Goal: Task Accomplishment & Management: Complete application form

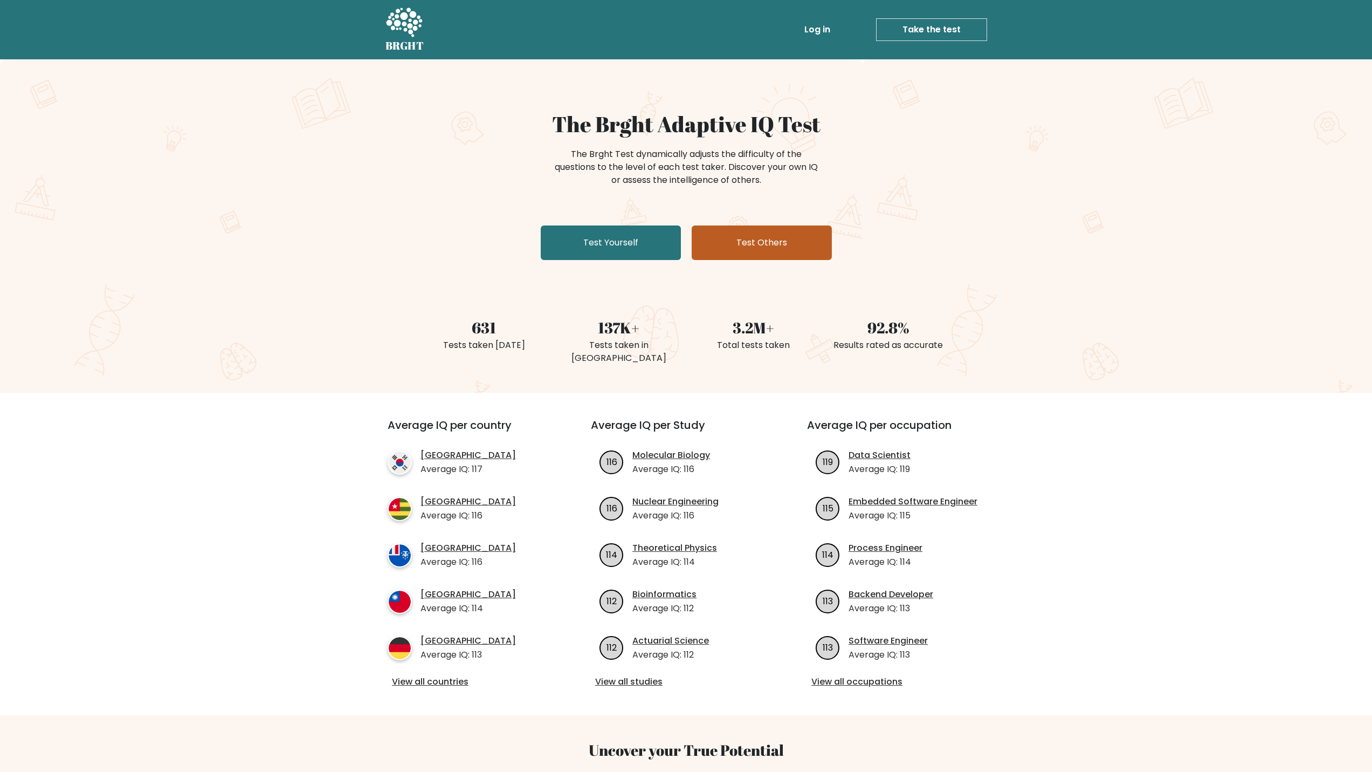
drag, startPoint x: 0, startPoint y: 0, endPoint x: 831, endPoint y: 238, distance: 864.9
click at [831, 238] on link "Test Others" at bounding box center [762, 242] width 140 height 35
click at [615, 237] on link "Test Yourself" at bounding box center [611, 242] width 140 height 35
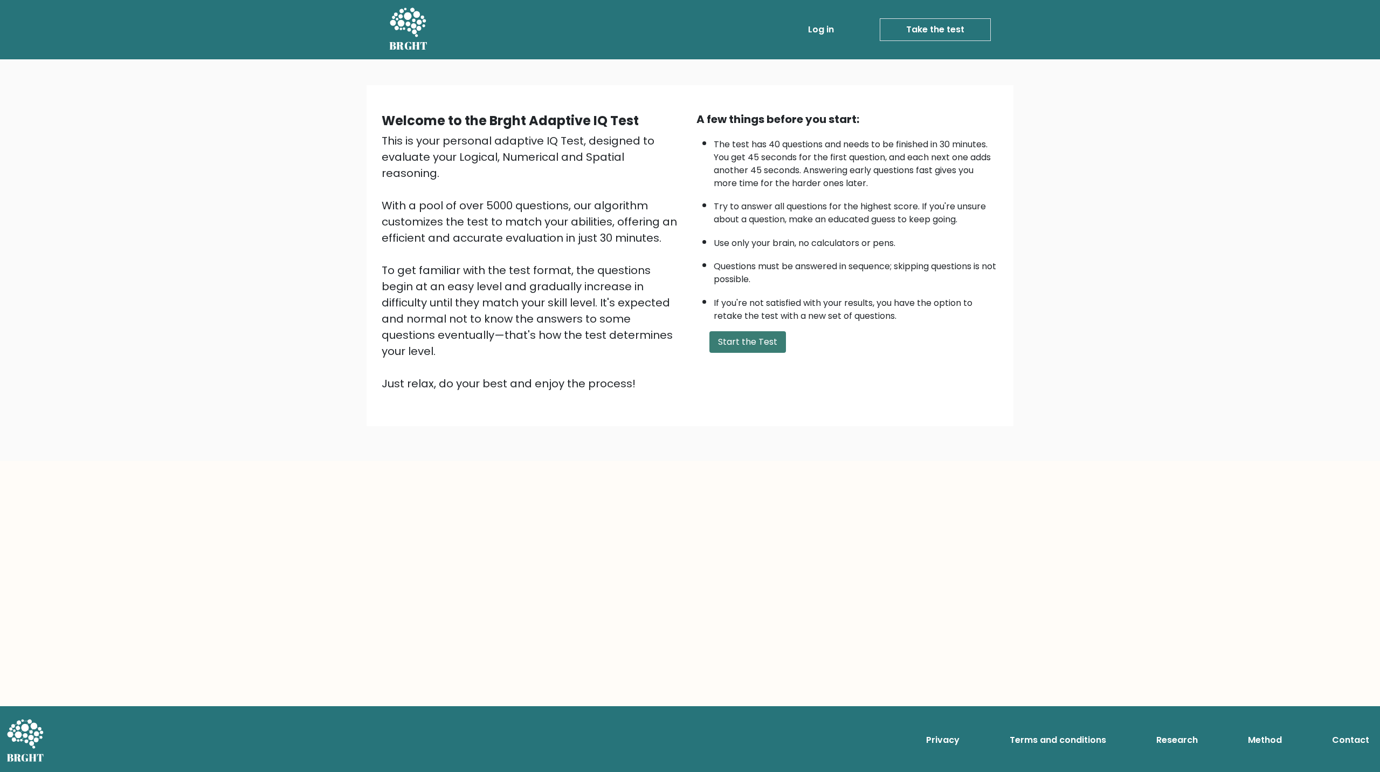
click at [751, 348] on button "Start the Test" at bounding box center [748, 342] width 77 height 22
click at [768, 345] on button "Start the Test" at bounding box center [748, 342] width 77 height 22
click at [933, 22] on link "Take the test" at bounding box center [935, 29] width 111 height 23
click at [752, 339] on button "Start the Test" at bounding box center [748, 342] width 77 height 22
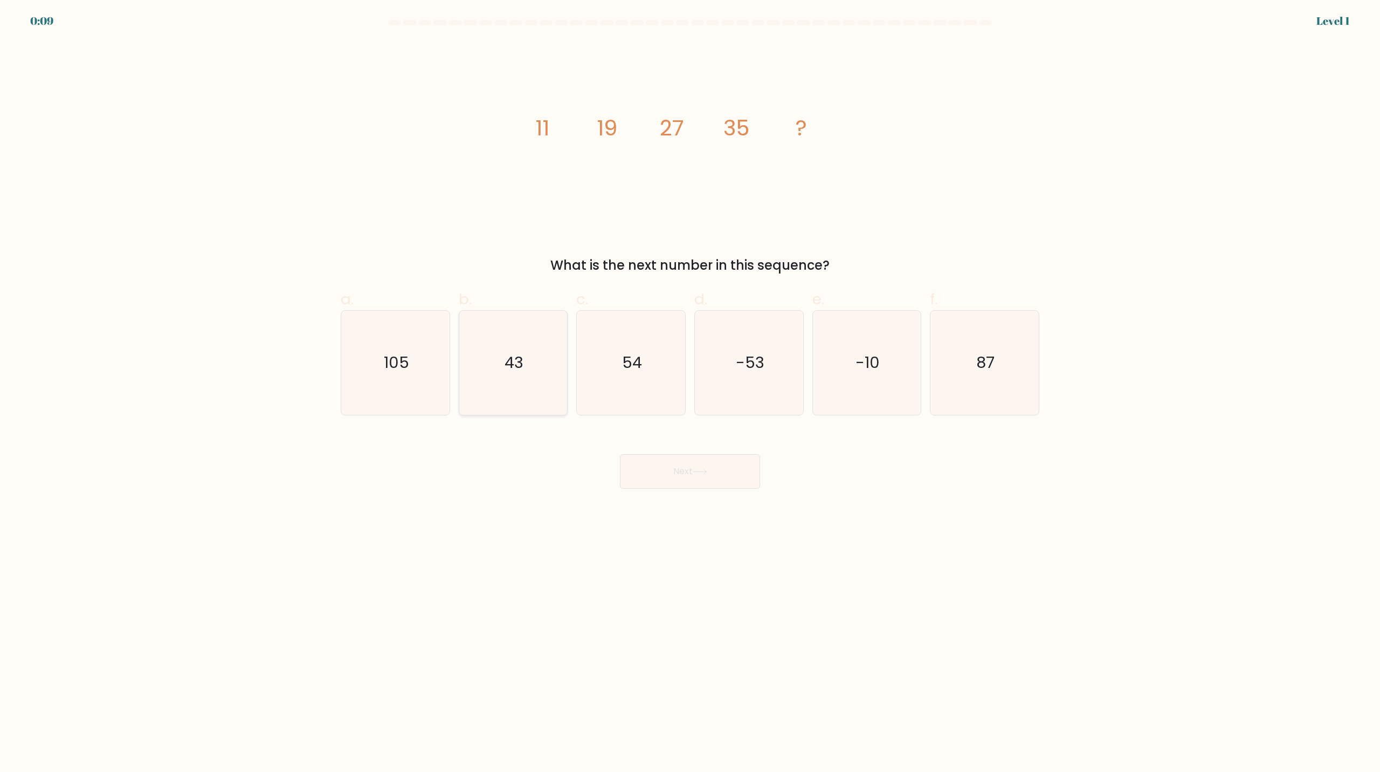
click at [542, 346] on icon "43" at bounding box center [513, 363] width 104 height 104
click at [690, 386] on input "b. 43" at bounding box center [690, 389] width 1 height 7
radio input "true"
drag, startPoint x: 733, startPoint y: 473, endPoint x: 727, endPoint y: 466, distance: 8.8
click at [731, 473] on button "Next" at bounding box center [690, 471] width 140 height 35
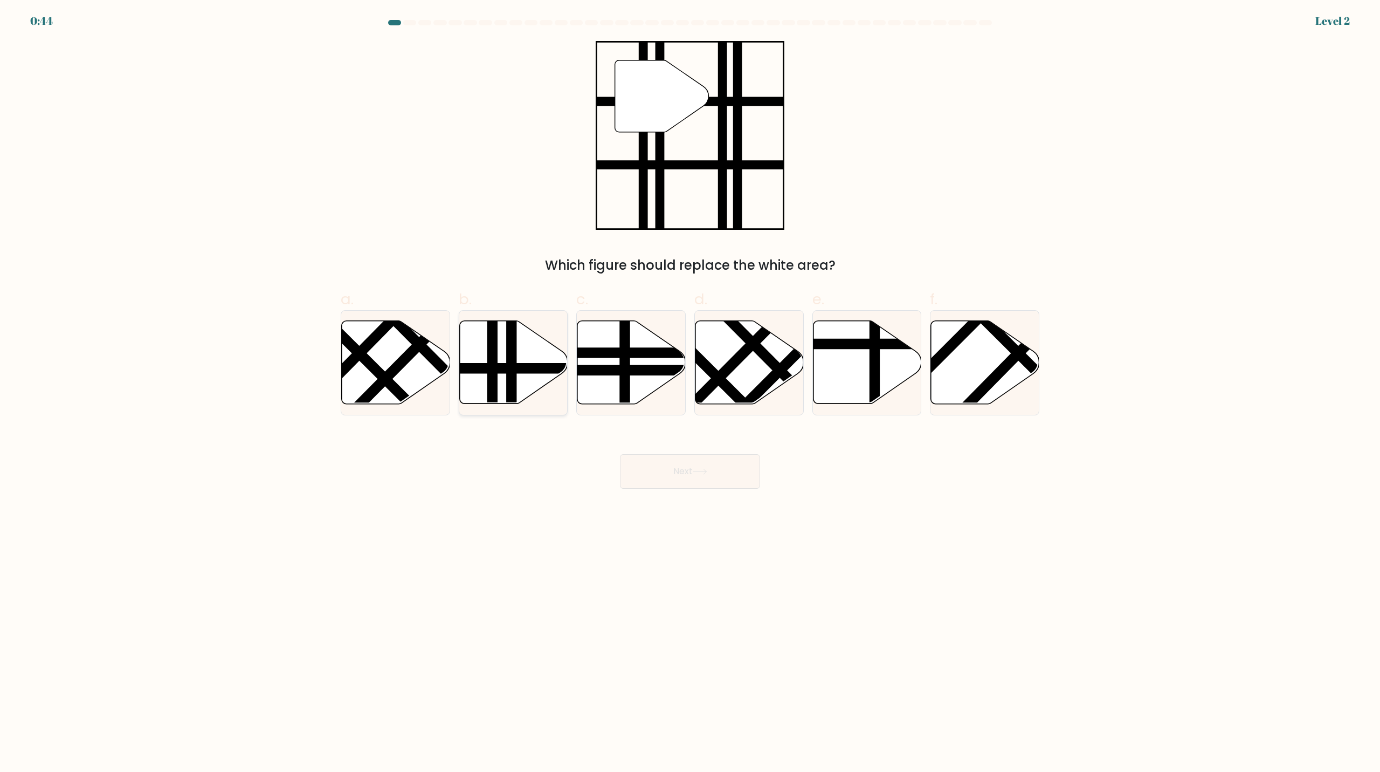
click at [512, 384] on line at bounding box center [512, 408] width 0 height 218
click at [690, 386] on input "b." at bounding box center [690, 389] width 1 height 7
radio input "true"
click at [727, 469] on button "Next" at bounding box center [690, 471] width 140 height 35
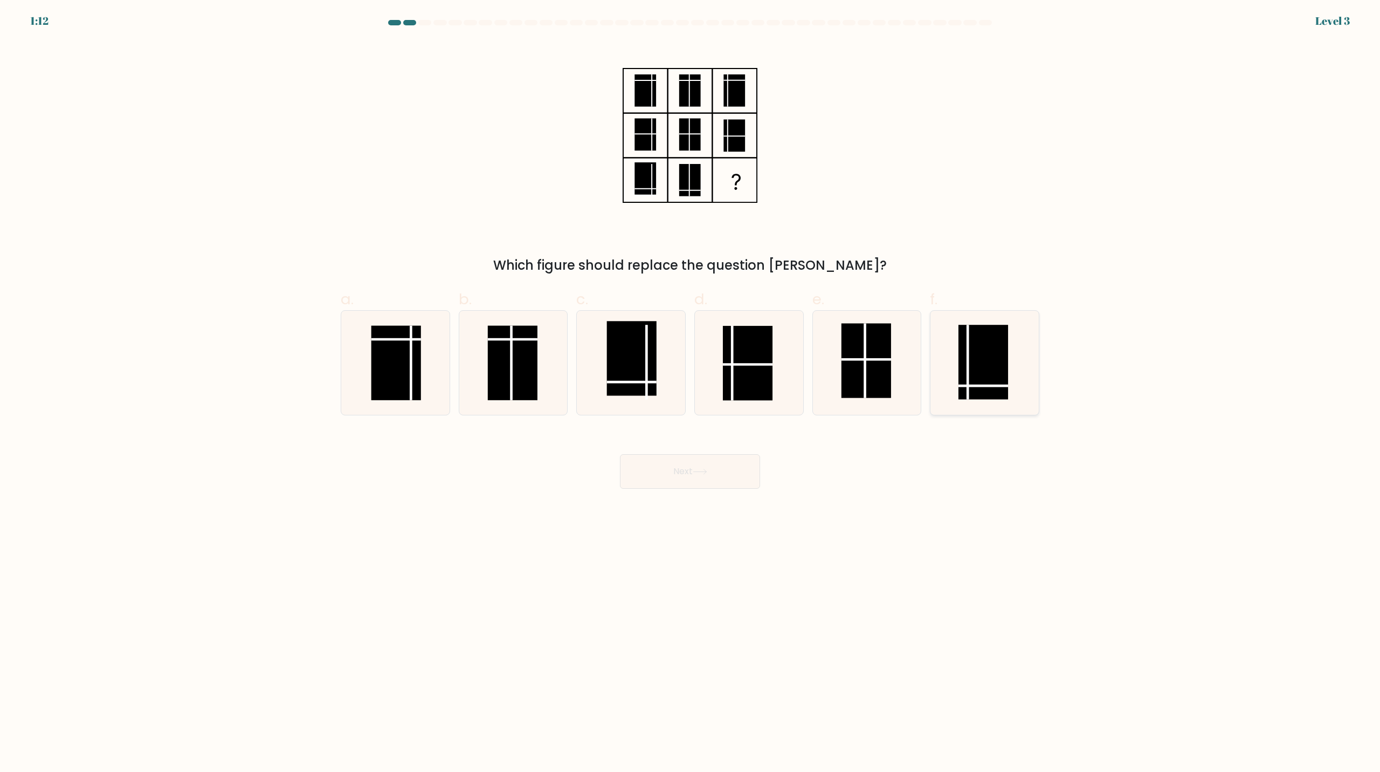
click at [990, 376] on rect at bounding box center [984, 362] width 50 height 74
click at [691, 386] on input "f." at bounding box center [690, 389] width 1 height 7
radio input "true"
click at [687, 478] on button "Next" at bounding box center [690, 471] width 140 height 35
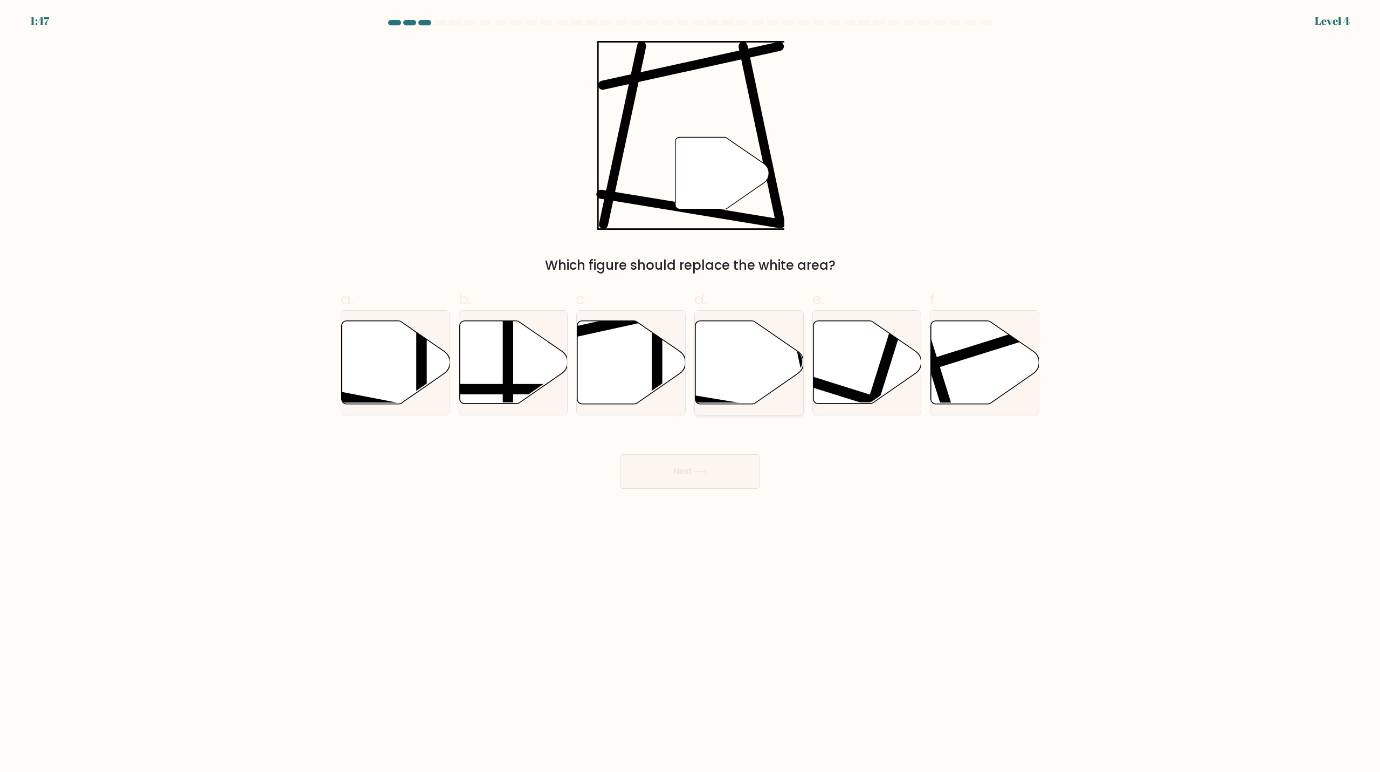
click at [779, 359] on icon at bounding box center [750, 362] width 108 height 83
click at [691, 386] on input "d." at bounding box center [690, 389] width 1 height 7
radio input "true"
click at [670, 473] on button "Next" at bounding box center [690, 471] width 140 height 35
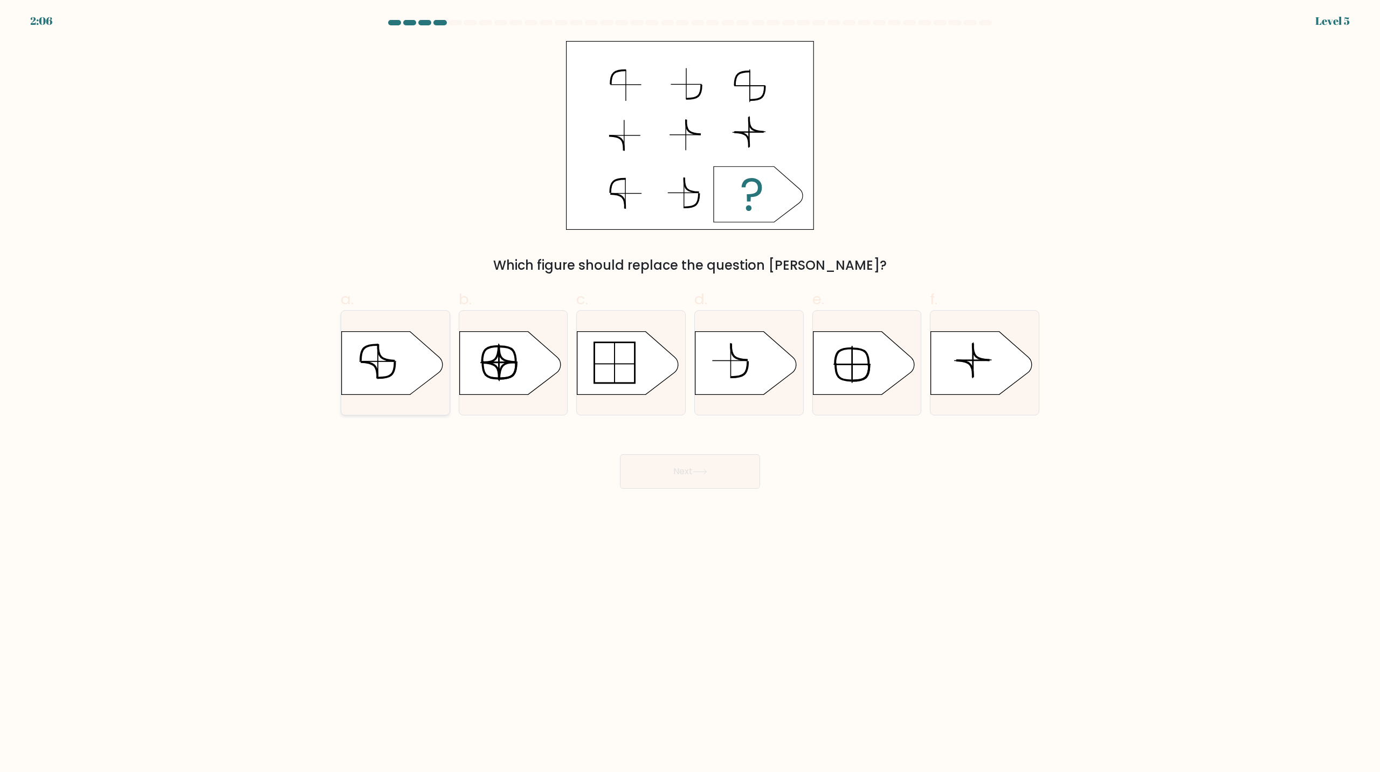
click at [407, 370] on icon at bounding box center [392, 362] width 101 height 63
click at [690, 386] on input "a." at bounding box center [690, 389] width 1 height 7
radio input "true"
click at [701, 463] on button "Next" at bounding box center [690, 471] width 140 height 35
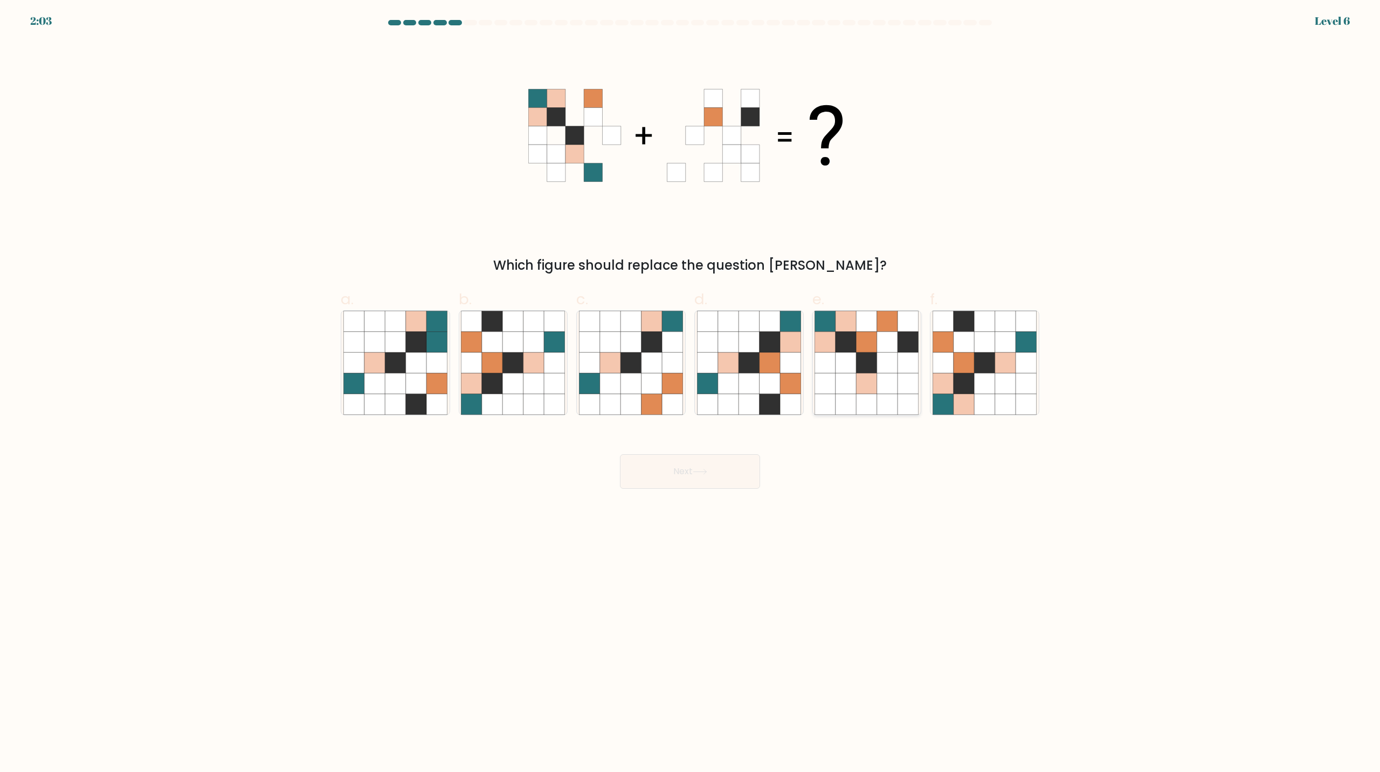
drag, startPoint x: 876, startPoint y: 380, endPoint x: 877, endPoint y: 387, distance: 6.6
click at [877, 383] on icon at bounding box center [867, 383] width 20 height 20
click at [691, 386] on input "e." at bounding box center [690, 389] width 1 height 7
radio input "true"
click at [701, 480] on button "Next" at bounding box center [690, 471] width 140 height 35
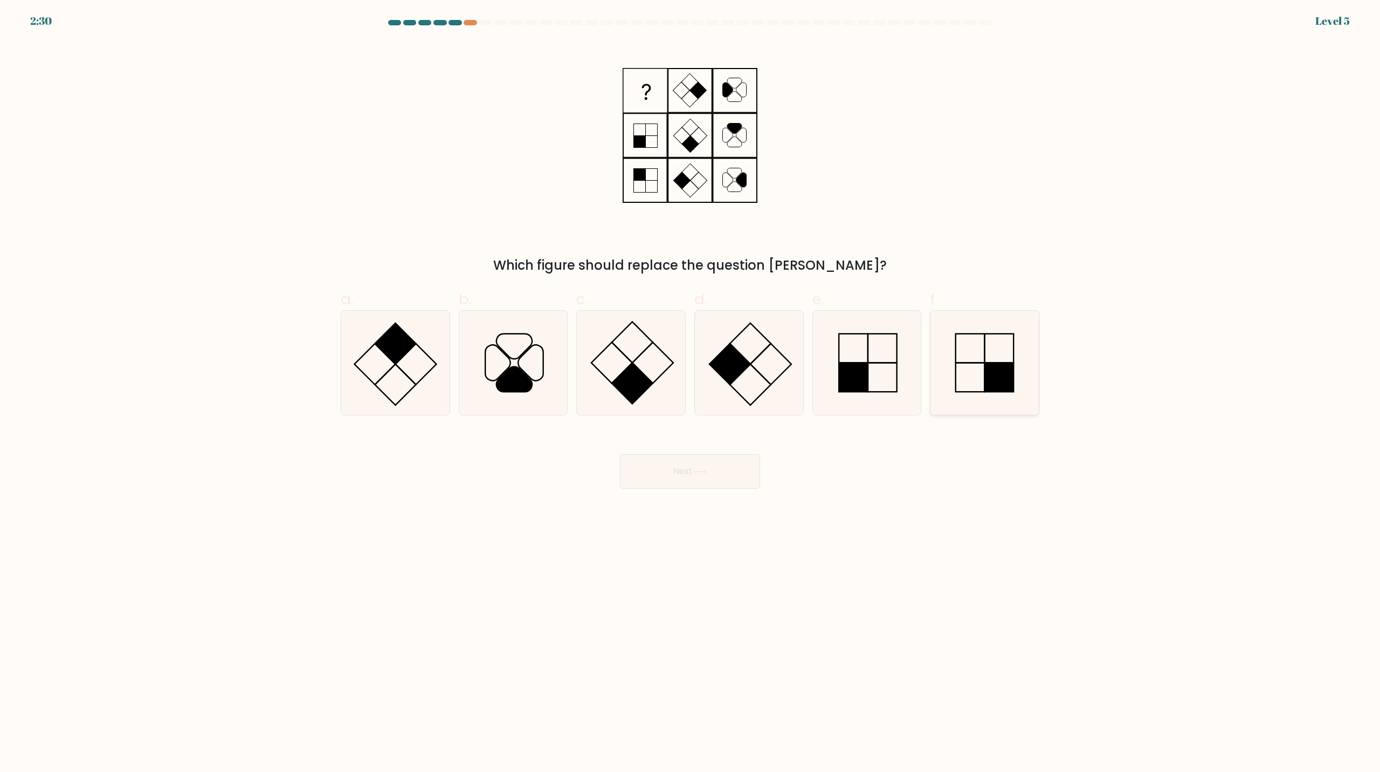
click at [988, 360] on icon at bounding box center [985, 363] width 104 height 104
click at [691, 386] on input "f." at bounding box center [690, 389] width 1 height 7
radio input "true"
click at [718, 467] on button "Next" at bounding box center [690, 471] width 140 height 35
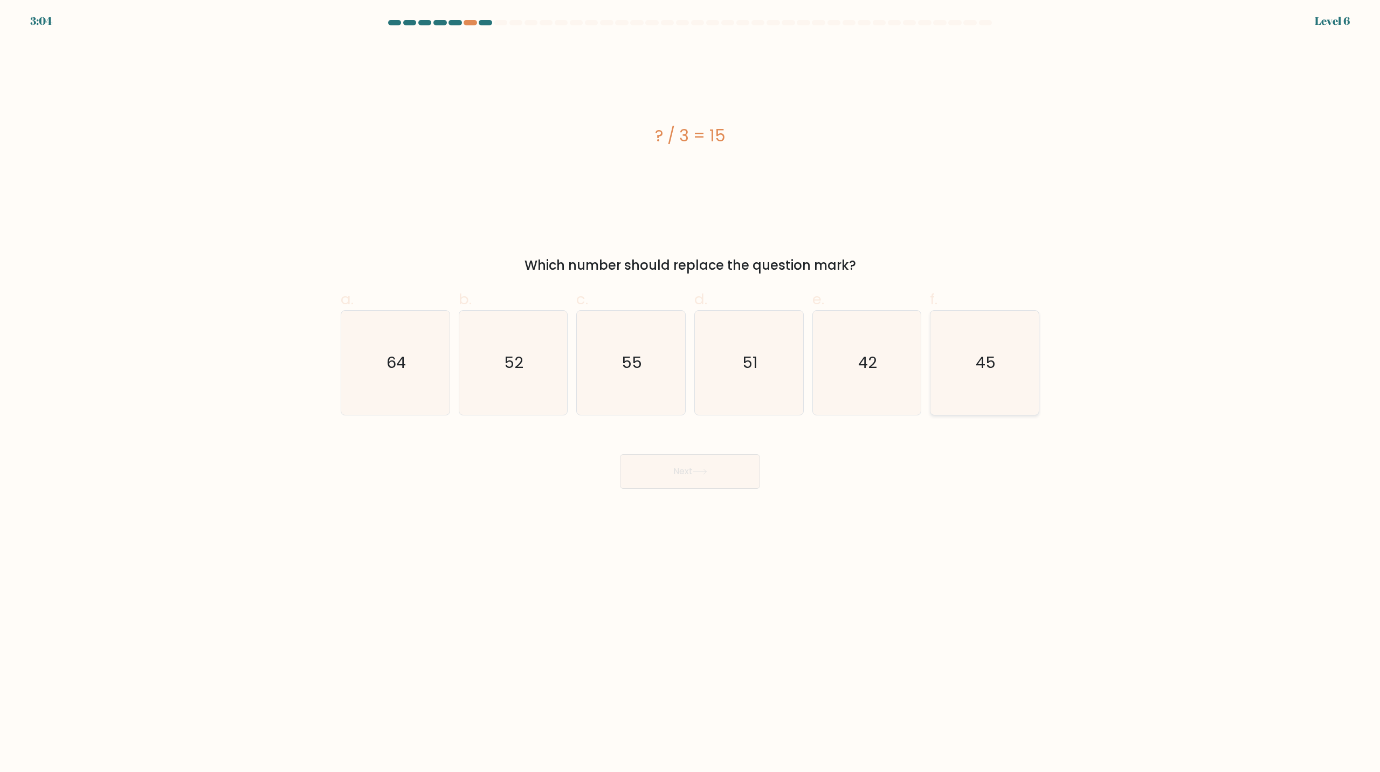
click at [1013, 348] on icon "45" at bounding box center [985, 363] width 104 height 104
click at [691, 386] on input "f. 45" at bounding box center [690, 389] width 1 height 7
radio input "true"
drag, startPoint x: 669, startPoint y: 466, endPoint x: 680, endPoint y: 460, distance: 12.8
click at [669, 466] on button "Next" at bounding box center [690, 471] width 140 height 35
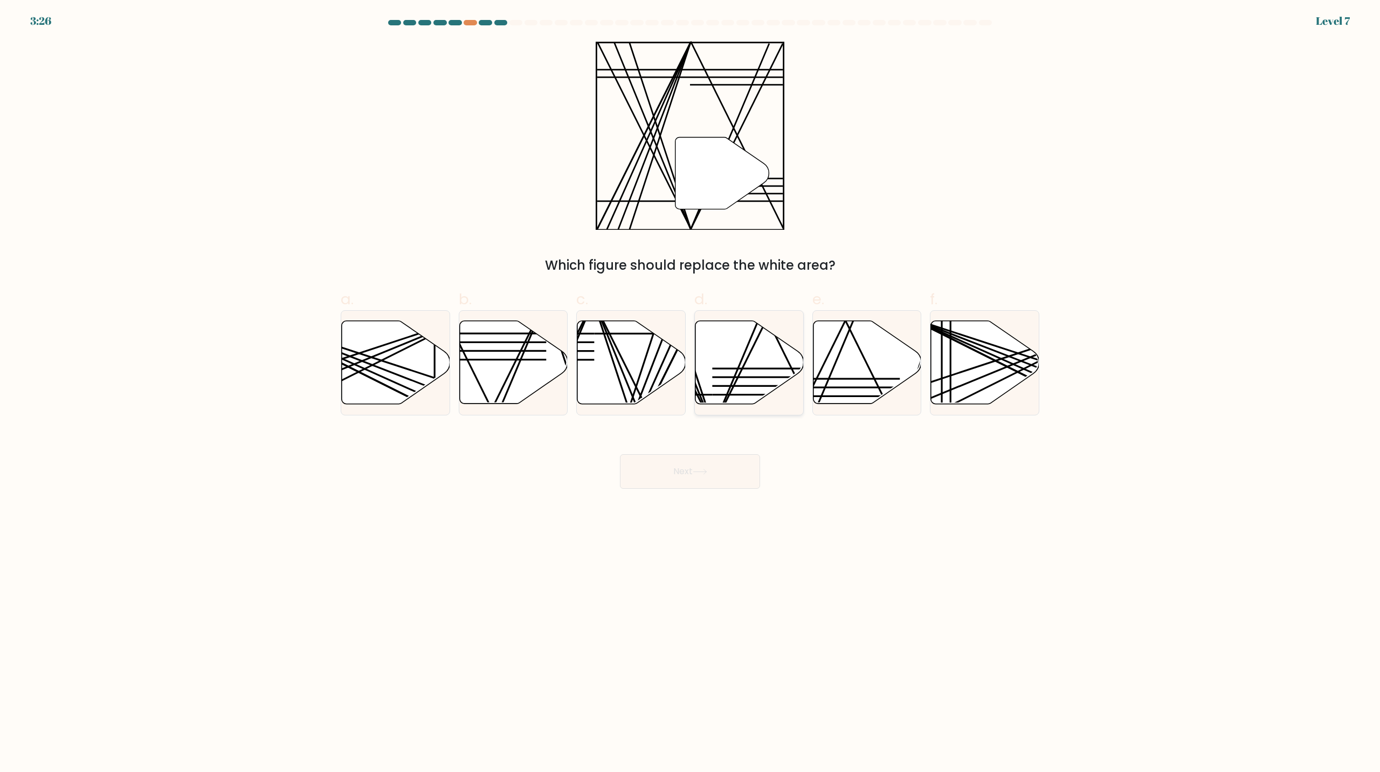
click at [755, 368] on line at bounding box center [765, 368] width 107 height 0
click at [691, 386] on input "d." at bounding box center [690, 389] width 1 height 7
radio input "true"
click at [680, 470] on button "Next" at bounding box center [690, 471] width 140 height 35
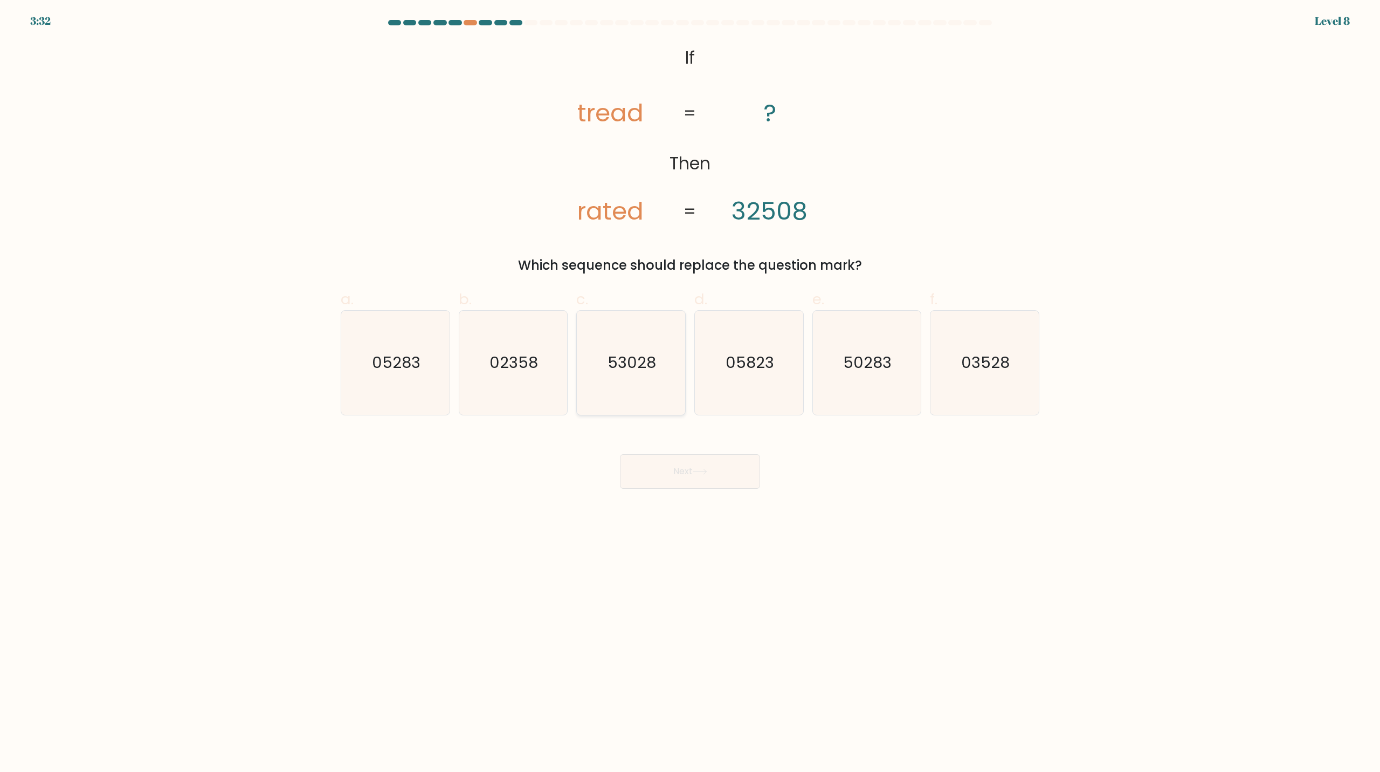
click at [645, 367] on text "53028" at bounding box center [632, 363] width 49 height 22
click at [690, 386] on input "c. 53028" at bounding box center [690, 389] width 1 height 7
radio input "true"
click at [713, 479] on button "Next" at bounding box center [690, 471] width 140 height 35
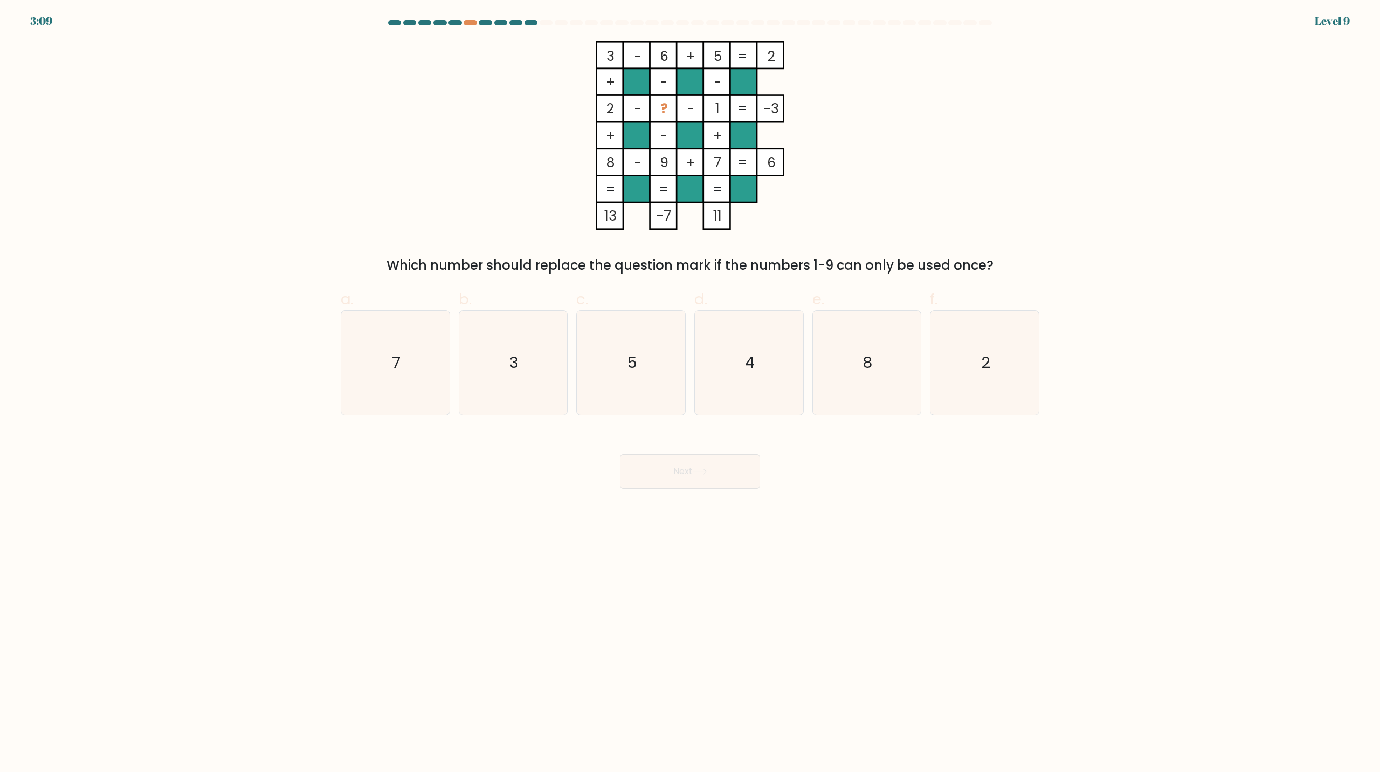
drag, startPoint x: 763, startPoint y: 342, endPoint x: 752, endPoint y: 431, distance: 89.6
click at [763, 342] on icon "4" at bounding box center [749, 363] width 104 height 104
click at [691, 386] on input "d. 4" at bounding box center [690, 389] width 1 height 7
radio input "true"
click at [726, 476] on button "Next" at bounding box center [690, 471] width 140 height 35
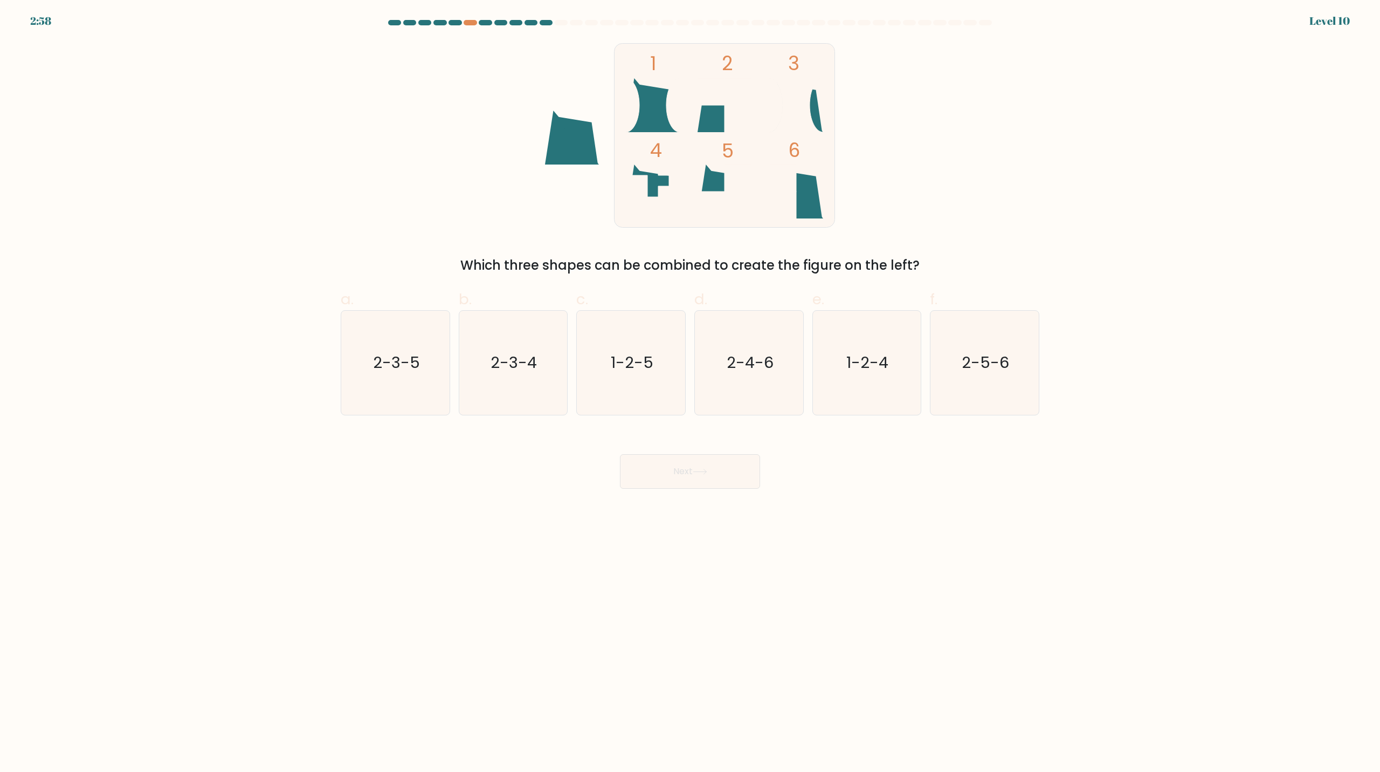
drag, startPoint x: 1002, startPoint y: 359, endPoint x: 922, endPoint y: 377, distance: 82.3
click at [1000, 359] on text "2-5-6" at bounding box center [985, 363] width 47 height 22
click at [691, 386] on input "f. 2-5-6" at bounding box center [690, 389] width 1 height 7
radio input "true"
click at [715, 459] on button "Next" at bounding box center [690, 471] width 140 height 35
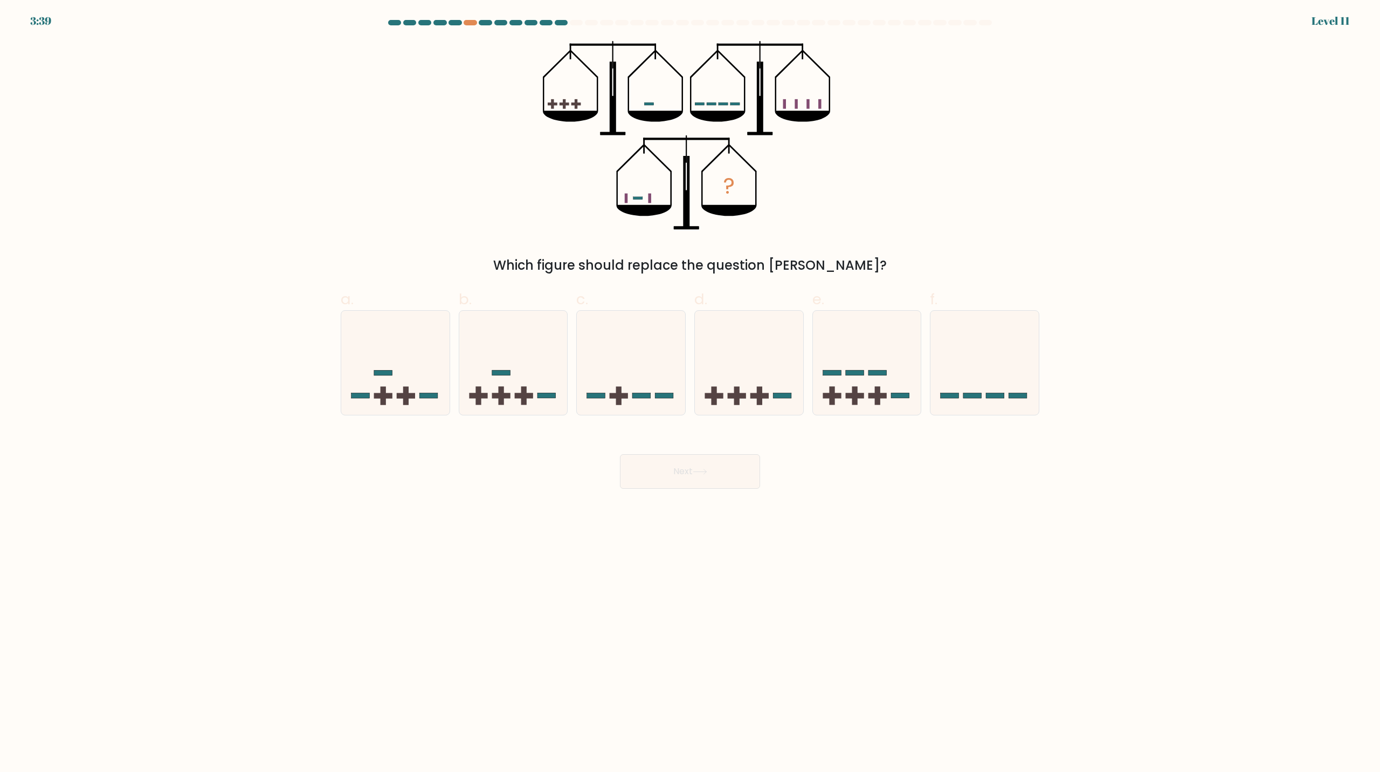
click at [469, 17] on div "3:39 Level 11" at bounding box center [690, 14] width 1380 height 29
click at [781, 362] on icon at bounding box center [749, 363] width 108 height 90
click at [691, 386] on input "d." at bounding box center [690, 389] width 1 height 7
radio input "true"
click at [694, 462] on button "Next" at bounding box center [690, 471] width 140 height 35
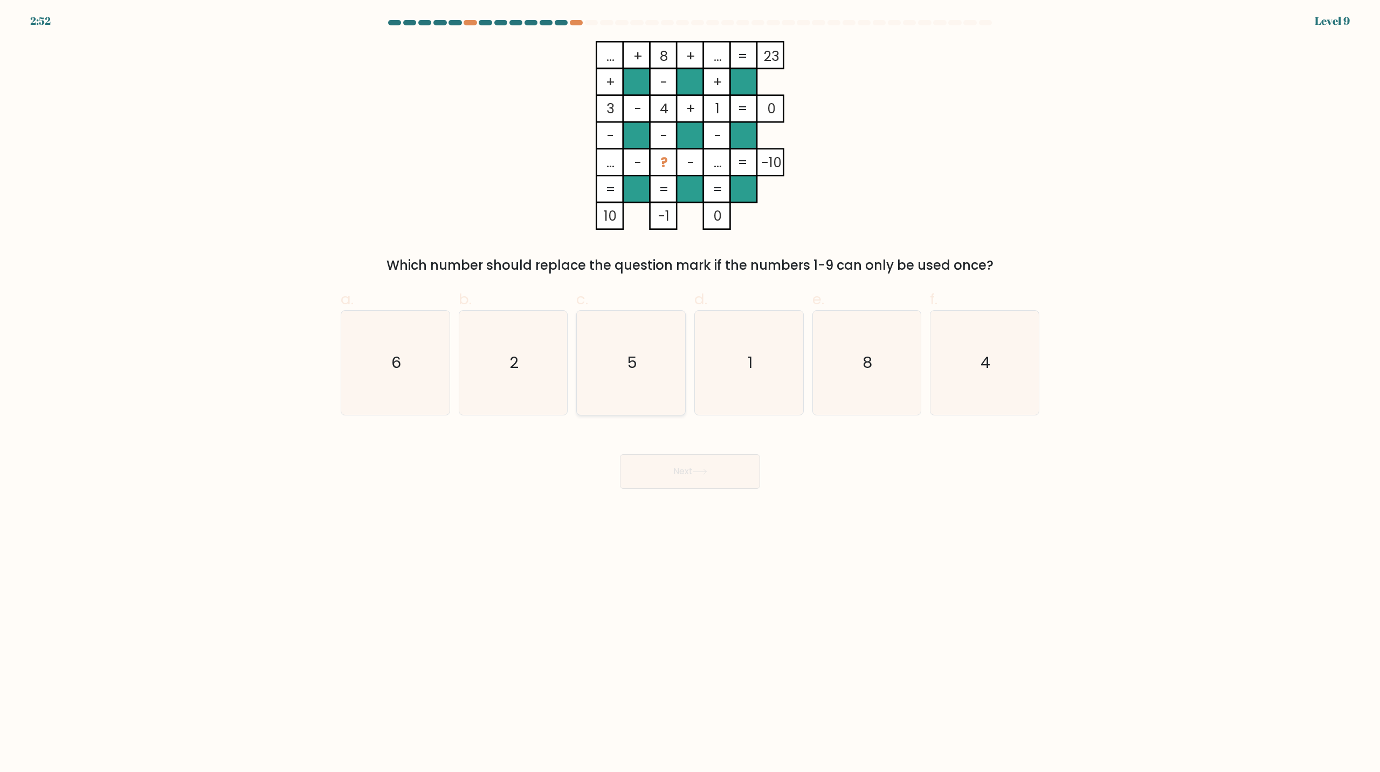
click at [637, 340] on icon "5" at bounding box center [631, 363] width 104 height 104
click at [690, 386] on input "c. 5" at bounding box center [690, 389] width 1 height 7
radio input "true"
click at [732, 481] on button "Next" at bounding box center [690, 471] width 140 height 35
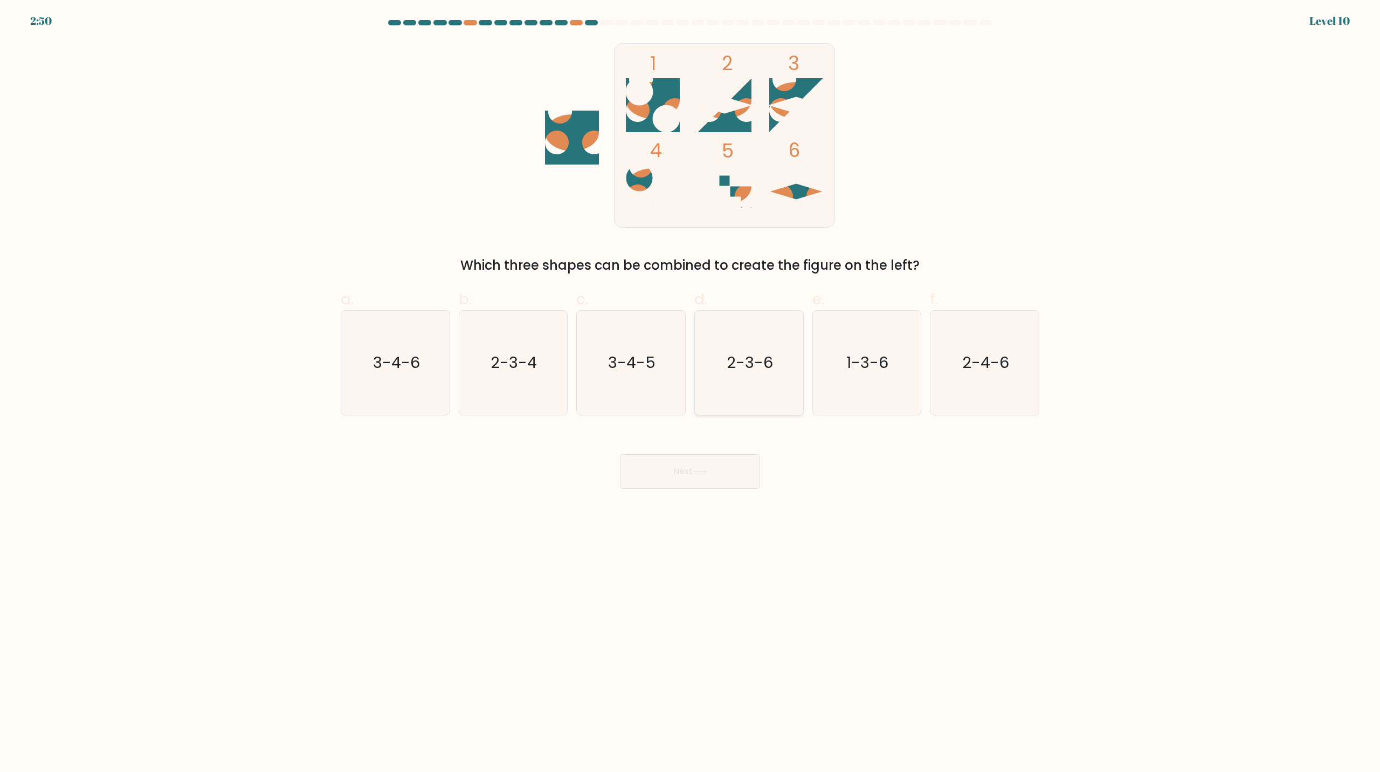
click at [768, 355] on text "2-3-6" at bounding box center [750, 363] width 46 height 22
click at [691, 386] on input "d. 2-3-6" at bounding box center [690, 389] width 1 height 7
radio input "true"
click at [691, 474] on button "Next" at bounding box center [690, 471] width 140 height 35
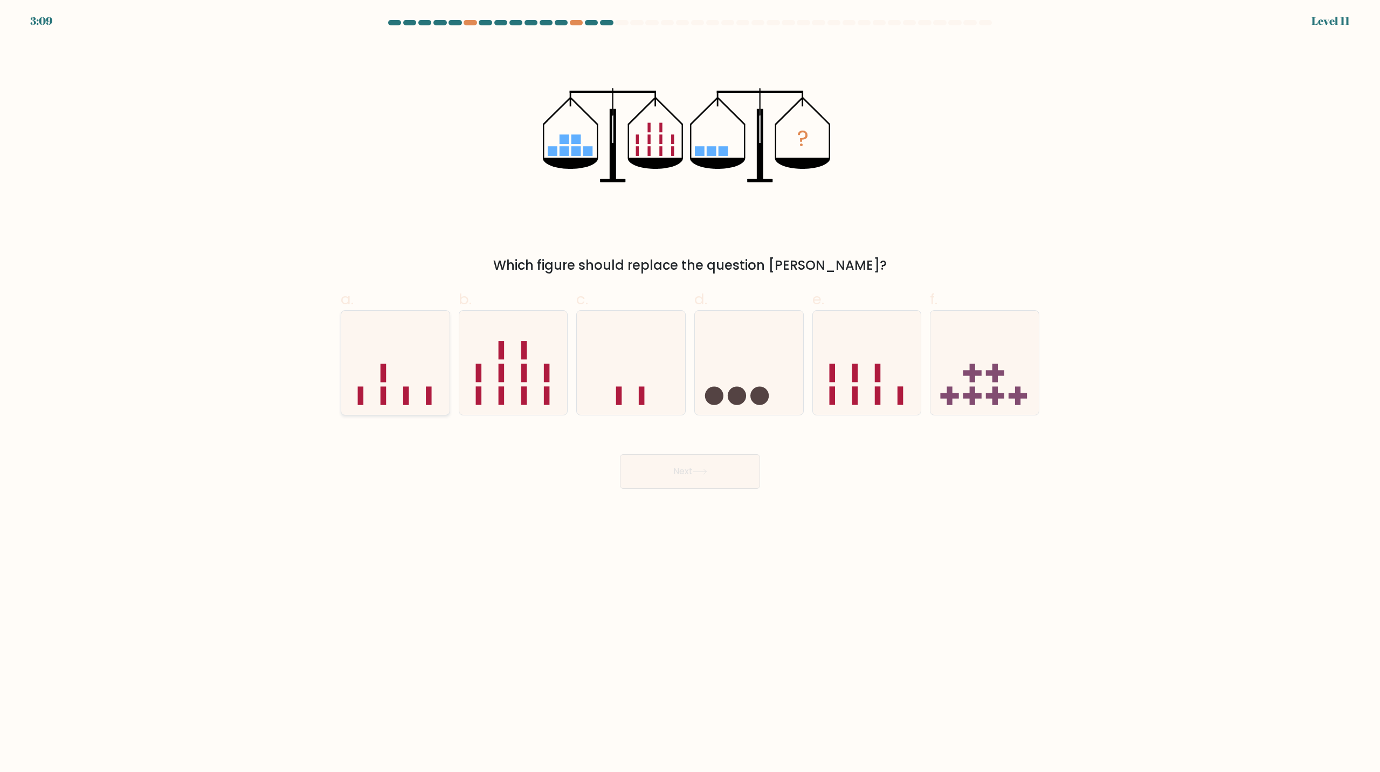
click at [411, 390] on icon at bounding box center [395, 363] width 108 height 90
click at [690, 390] on input "a." at bounding box center [690, 389] width 1 height 7
radio input "true"
click at [707, 473] on icon at bounding box center [700, 472] width 15 height 6
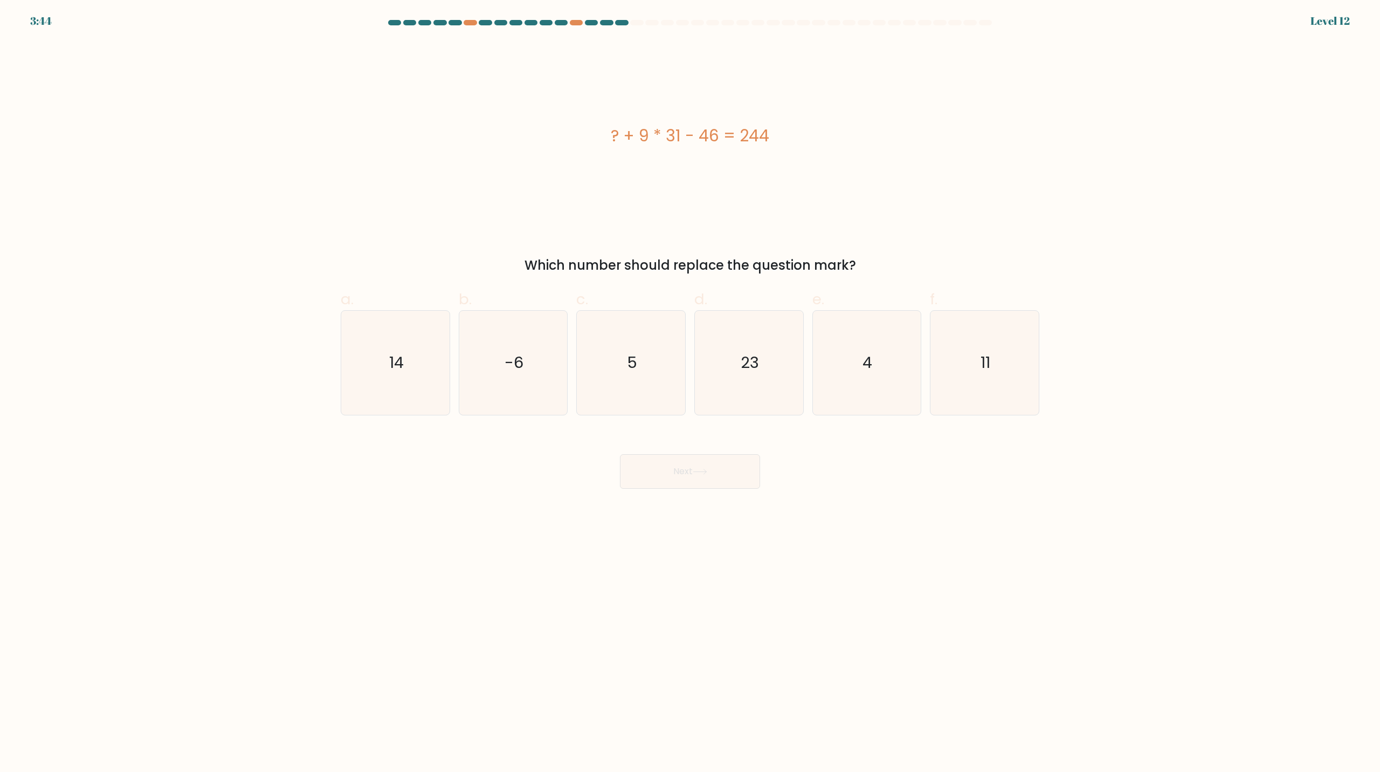
click at [629, 143] on div "? + 9 * 31 - 46 = 244" at bounding box center [690, 135] width 699 height 24
click at [770, 123] on div "? + 9 * 31 - 46 = 244" at bounding box center [690, 135] width 699 height 24
click at [416, 338] on icon "14" at bounding box center [395, 363] width 104 height 104
click at [690, 386] on input "a. 14" at bounding box center [690, 389] width 1 height 7
radio input "true"
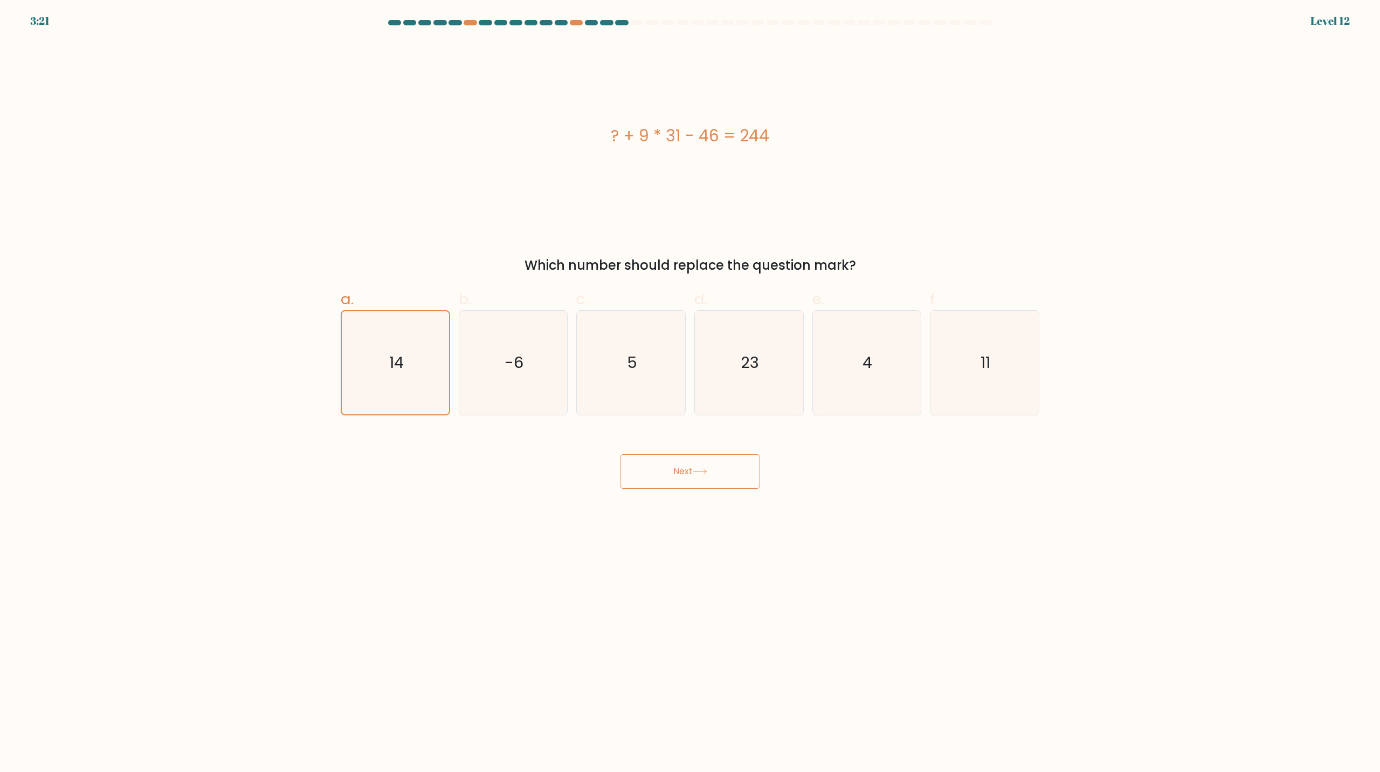
click at [713, 470] on button "Next" at bounding box center [690, 471] width 140 height 35
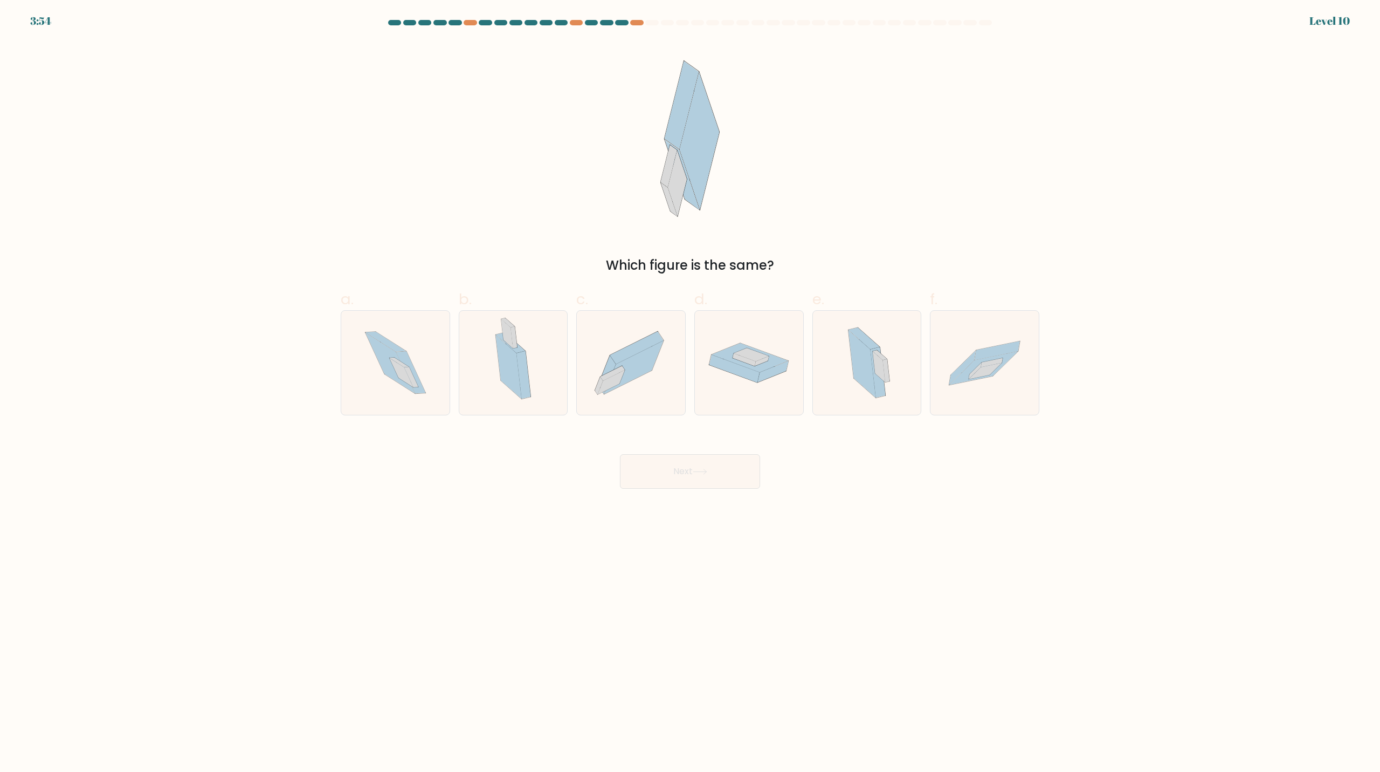
drag, startPoint x: 671, startPoint y: 146, endPoint x: 789, endPoint y: 138, distance: 117.8
click at [740, 126] on div "Which figure is the same?" at bounding box center [690, 158] width 712 height 234
click at [886, 359] on icon at bounding box center [880, 355] width 14 height 10
click at [691, 386] on input "e." at bounding box center [690, 389] width 1 height 7
radio input "true"
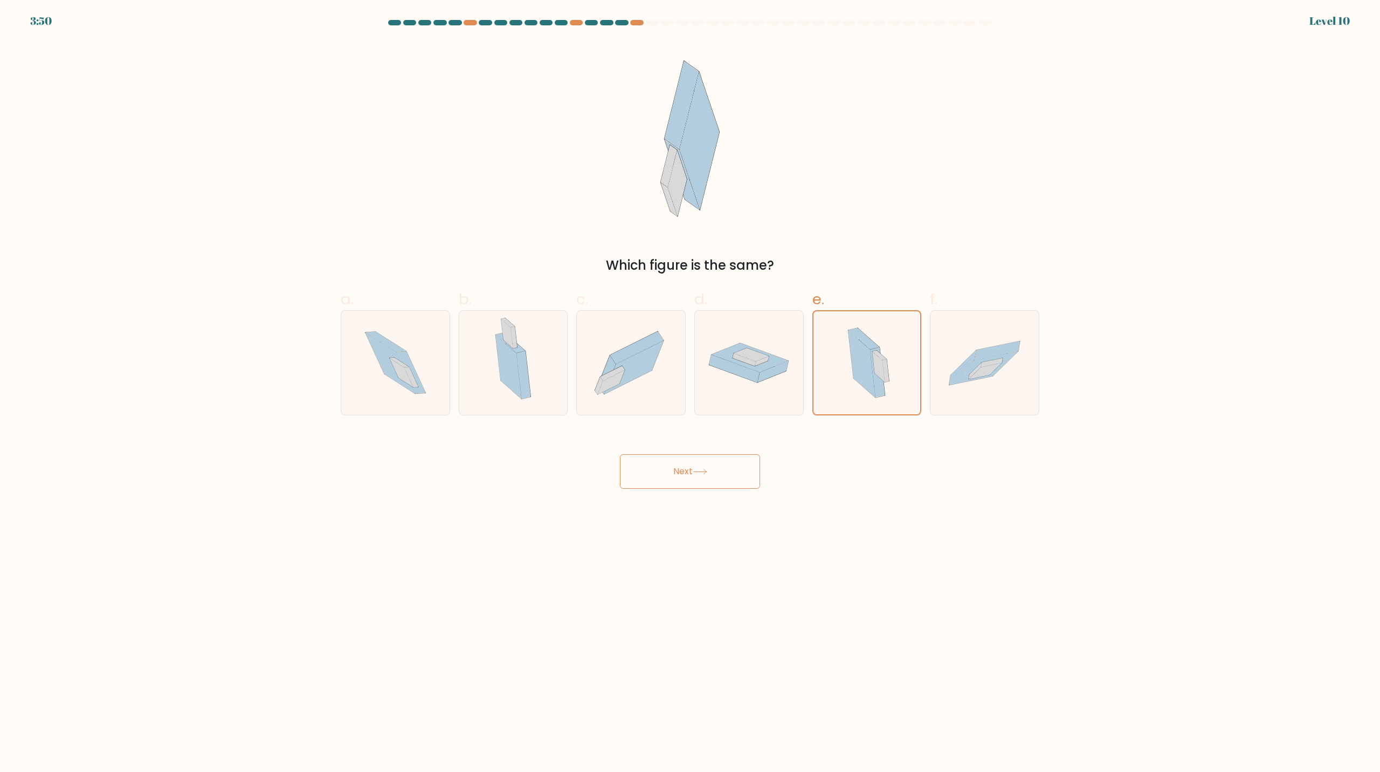
click at [746, 463] on button "Next" at bounding box center [690, 471] width 140 height 35
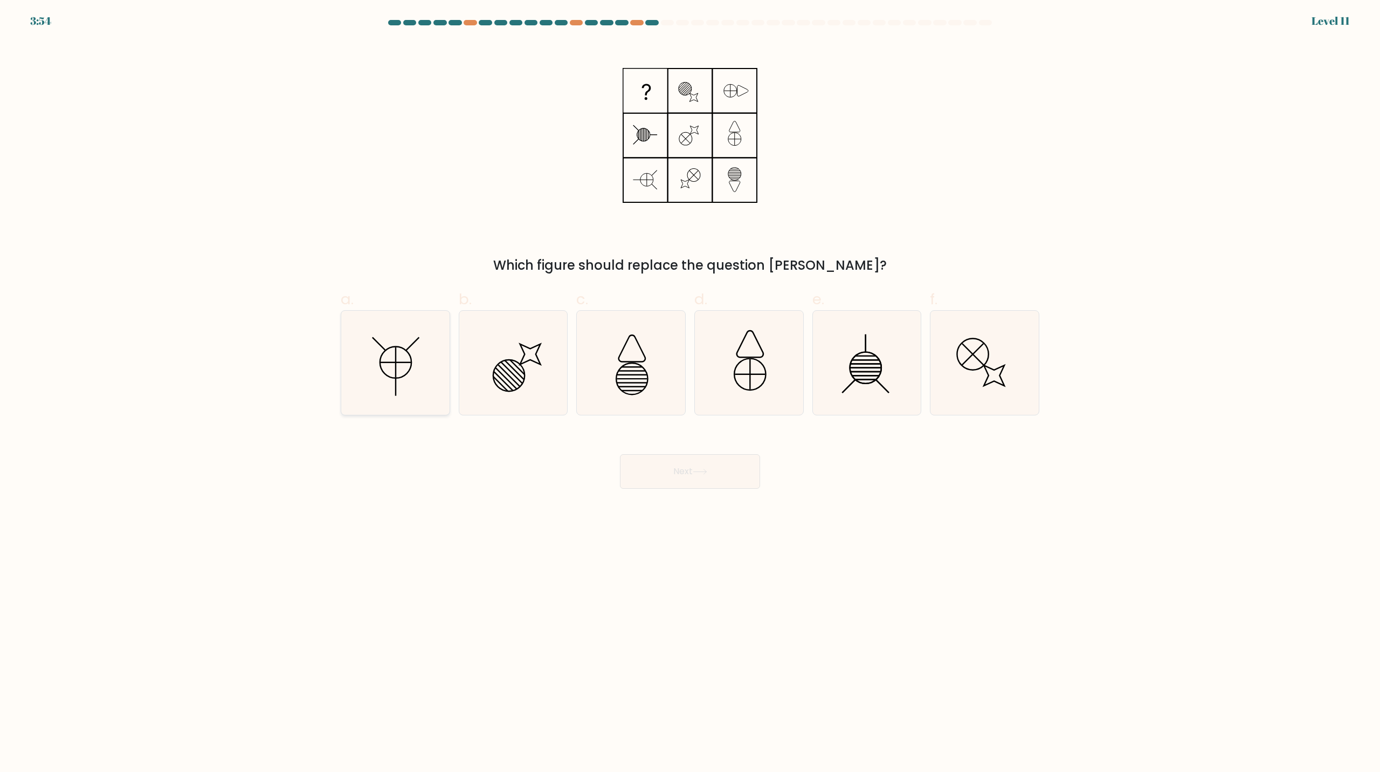
click at [432, 357] on icon at bounding box center [395, 363] width 104 height 104
click at [690, 386] on input "a." at bounding box center [690, 389] width 1 height 7
radio input "true"
click at [679, 473] on button "Next" at bounding box center [690, 471] width 140 height 35
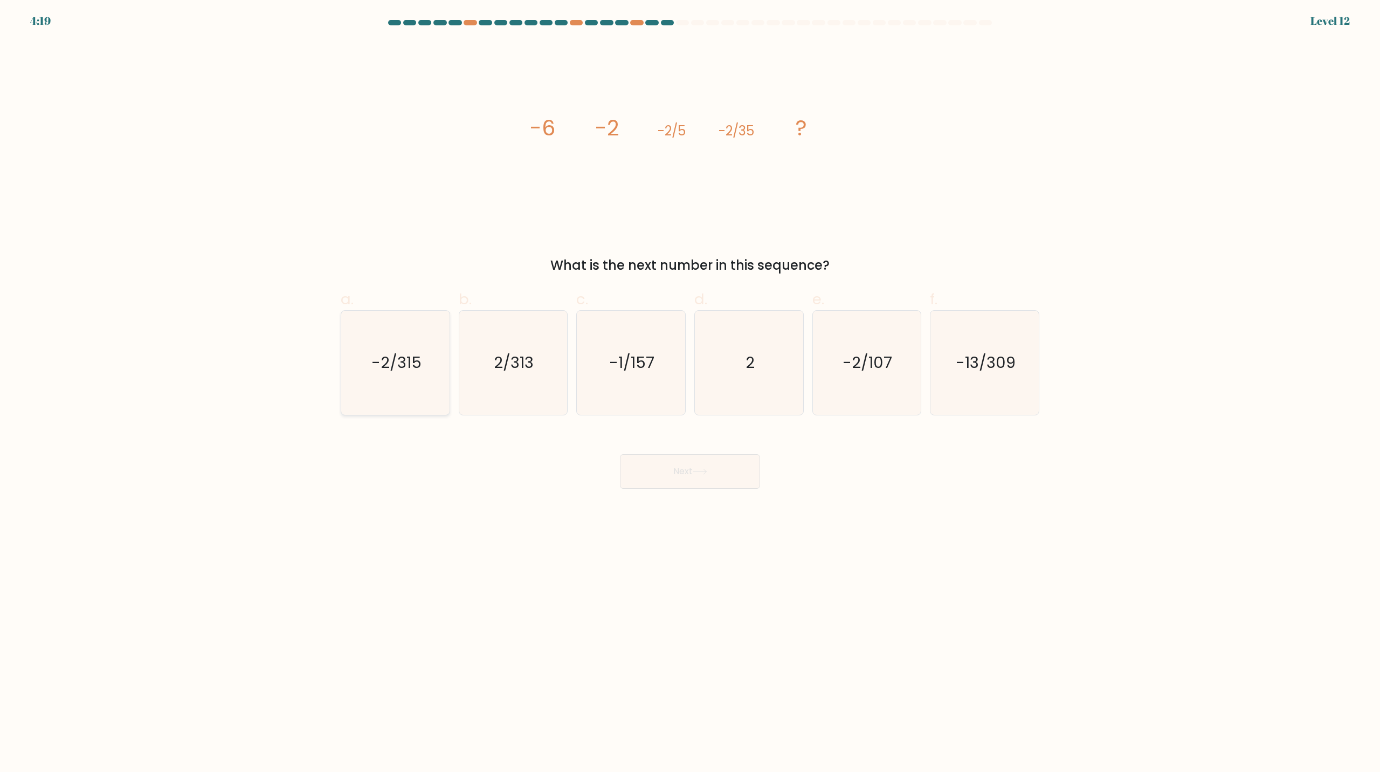
click at [427, 359] on icon "-2/315" at bounding box center [395, 363] width 104 height 104
click at [690, 386] on input "a. -2/315" at bounding box center [690, 389] width 1 height 7
radio input "true"
click at [708, 479] on button "Next" at bounding box center [690, 471] width 140 height 35
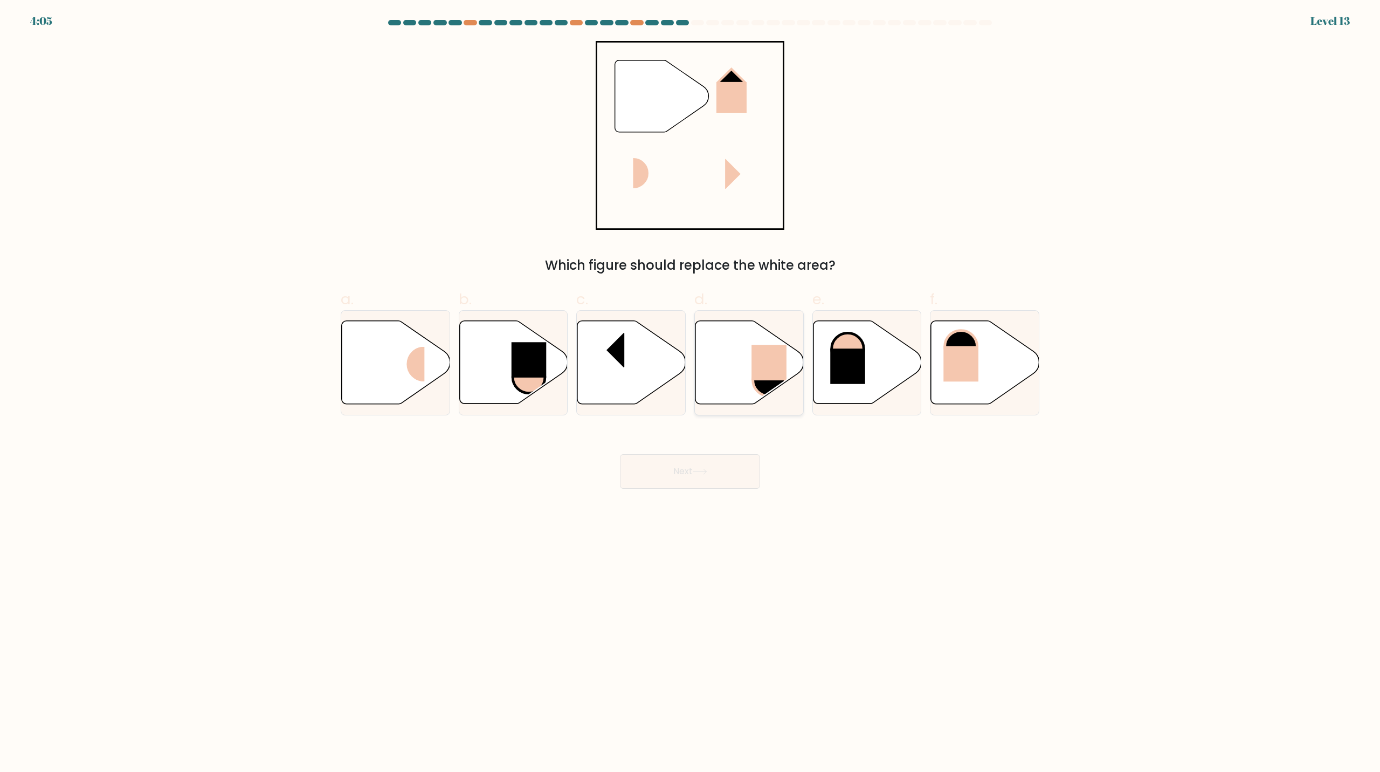
click at [733, 368] on icon at bounding box center [750, 362] width 108 height 83
click at [691, 386] on input "d." at bounding box center [690, 389] width 1 height 7
radio input "true"
click at [610, 357] on rect at bounding box center [606, 350] width 36 height 35
click at [690, 386] on input "c." at bounding box center [690, 389] width 1 height 7
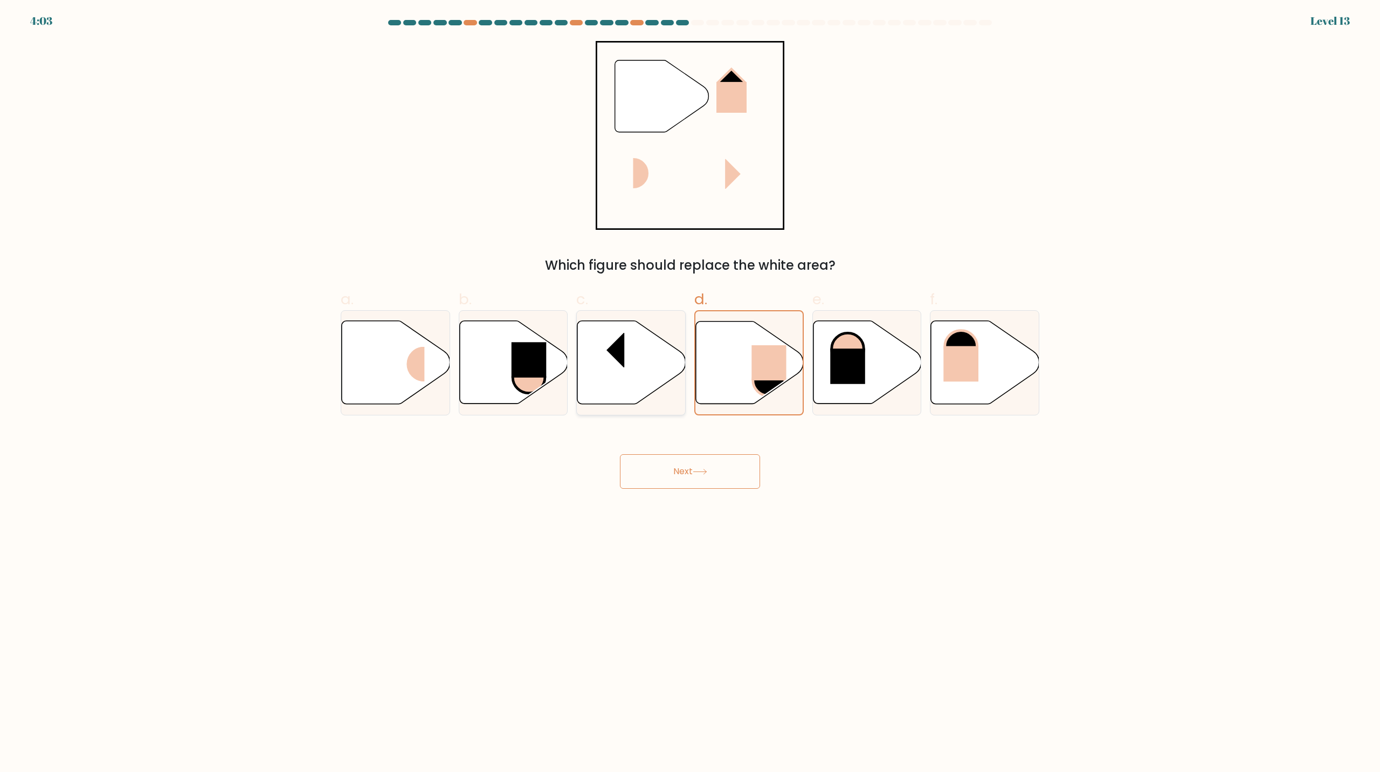
radio input "true"
click at [715, 463] on button "Next" at bounding box center [690, 471] width 140 height 35
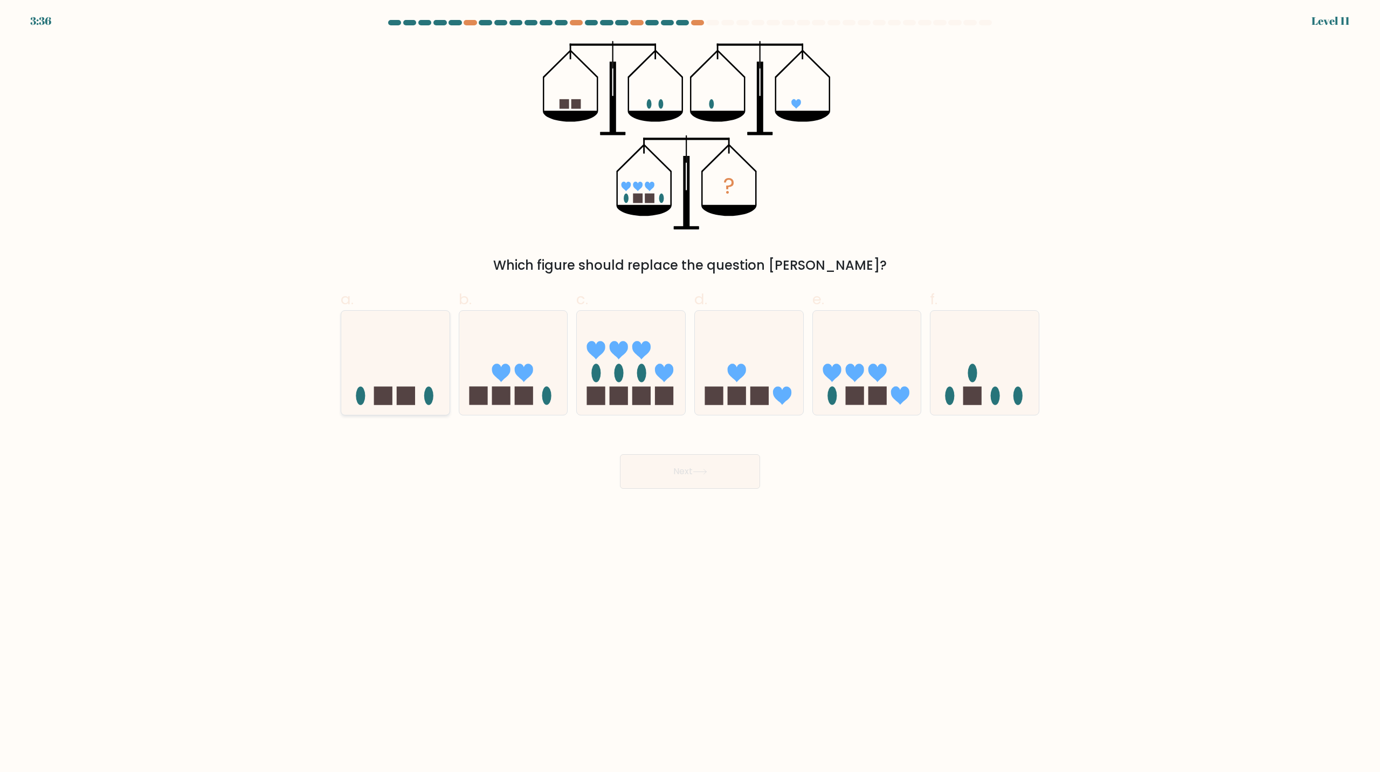
click at [407, 400] on rect at bounding box center [406, 395] width 18 height 18
click at [690, 393] on input "a." at bounding box center [690, 389] width 1 height 7
radio input "true"
click at [687, 466] on button "Next" at bounding box center [690, 471] width 140 height 35
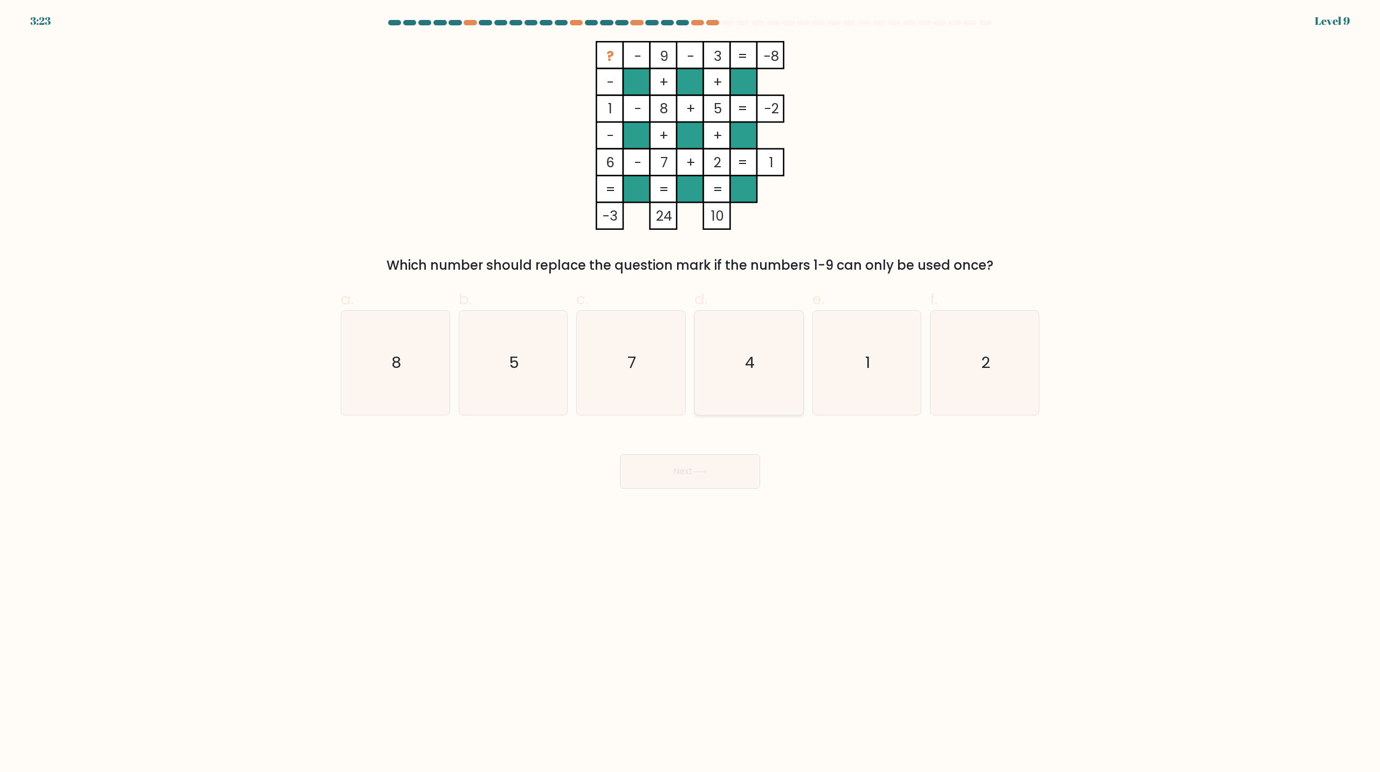
click at [783, 352] on icon "4" at bounding box center [749, 363] width 104 height 104
click at [691, 386] on input "d. 4" at bounding box center [690, 389] width 1 height 7
radio input "true"
click at [721, 476] on button "Next" at bounding box center [690, 471] width 140 height 35
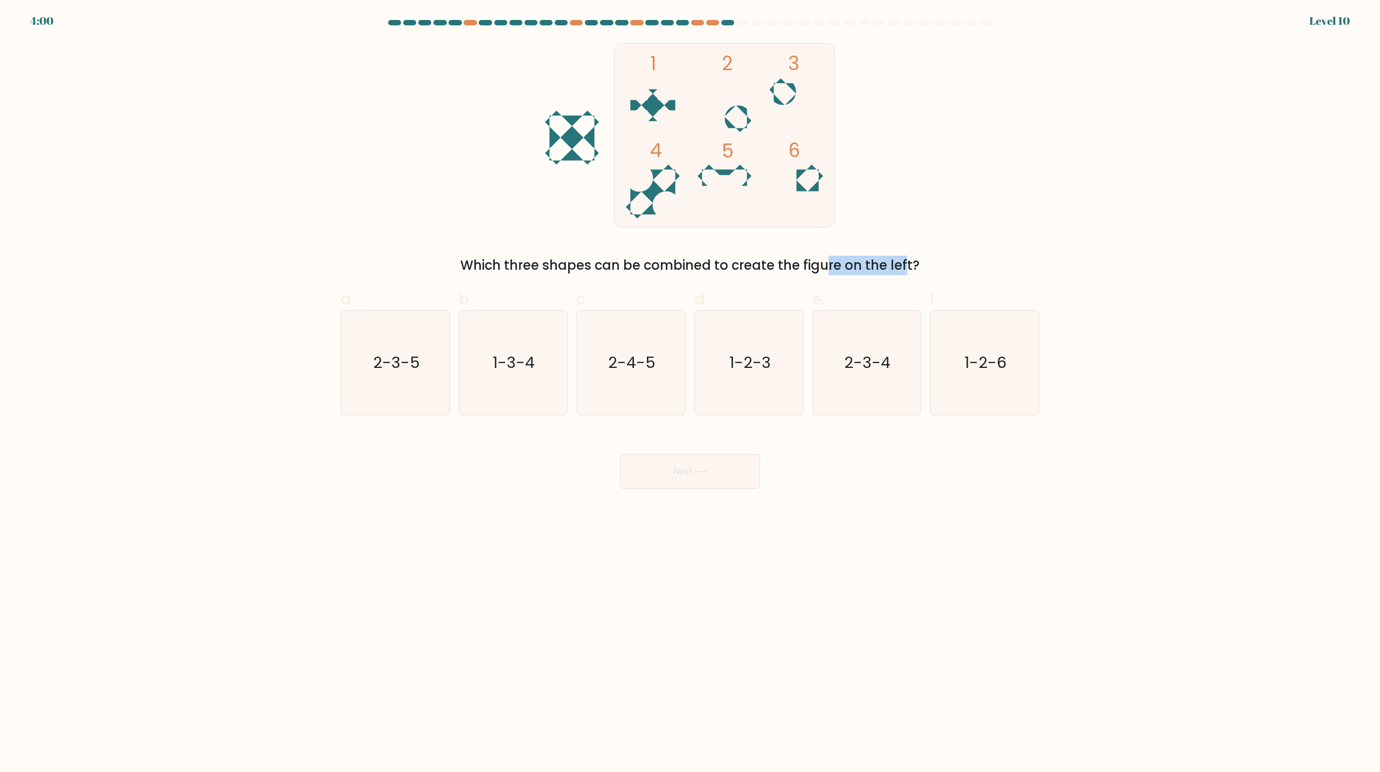
drag, startPoint x: 741, startPoint y: 256, endPoint x: 835, endPoint y: 260, distance: 93.4
click at [832, 260] on div "Which three shapes can be combined to create the figure on the left?" at bounding box center [690, 265] width 686 height 19
click at [1012, 228] on div "1 2 3 4 5 6 Which three shapes can be combined to create the figure on the left?" at bounding box center [690, 158] width 712 height 234
click at [882, 359] on text "2-3-4" at bounding box center [868, 363] width 46 height 22
click at [691, 386] on input "e. 2-3-4" at bounding box center [690, 389] width 1 height 7
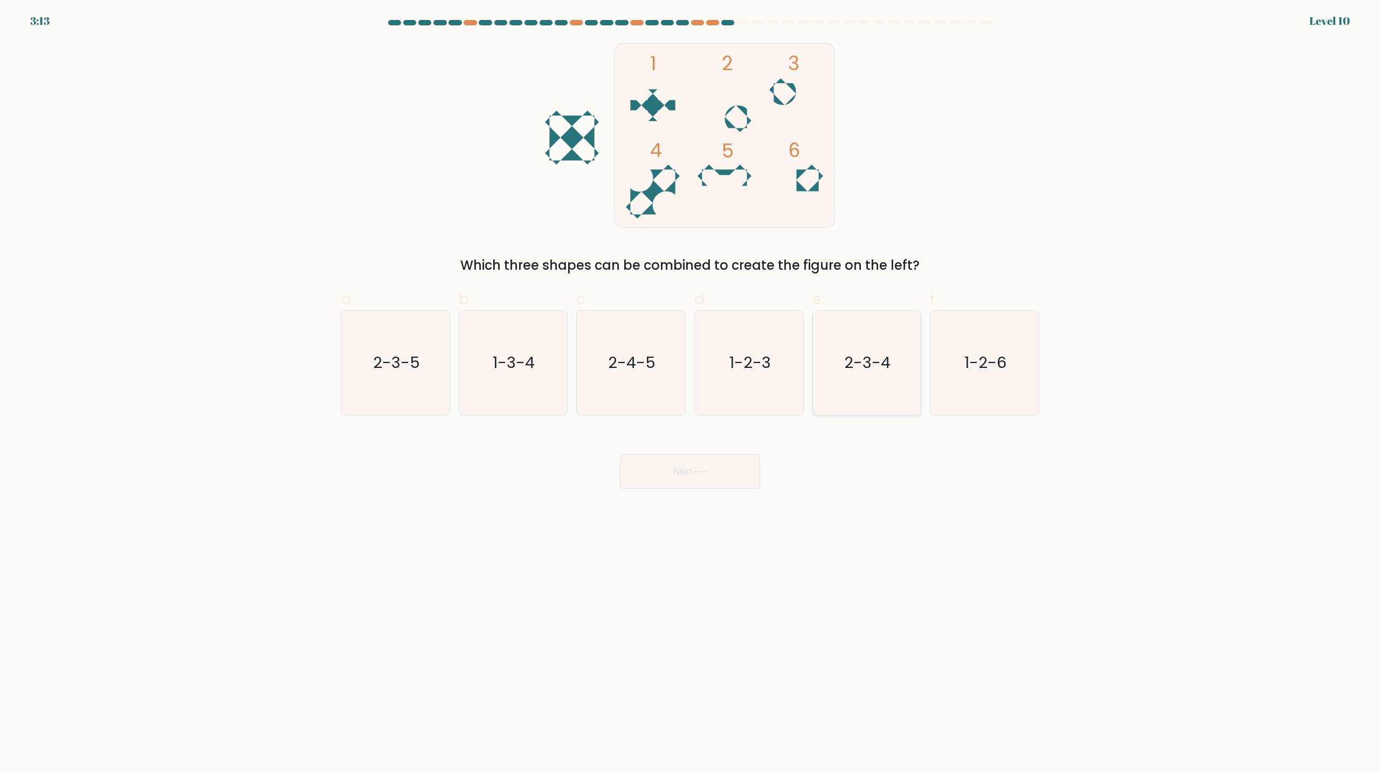
radio input "true"
click at [690, 477] on button "Next" at bounding box center [690, 471] width 140 height 35
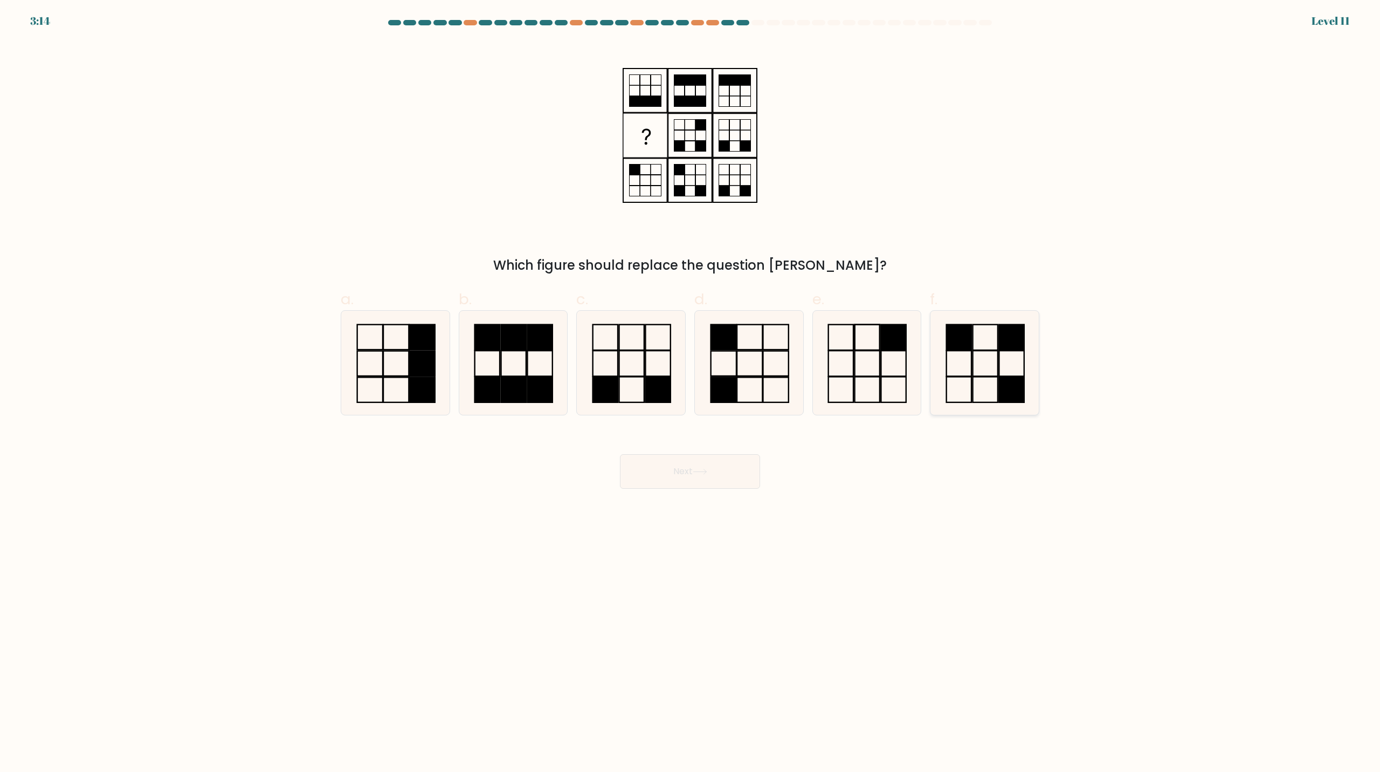
click at [964, 336] on rect at bounding box center [959, 337] width 25 height 25
click at [691, 386] on input "f." at bounding box center [690, 389] width 1 height 7
radio input "true"
click at [738, 473] on button "Next" at bounding box center [690, 471] width 140 height 35
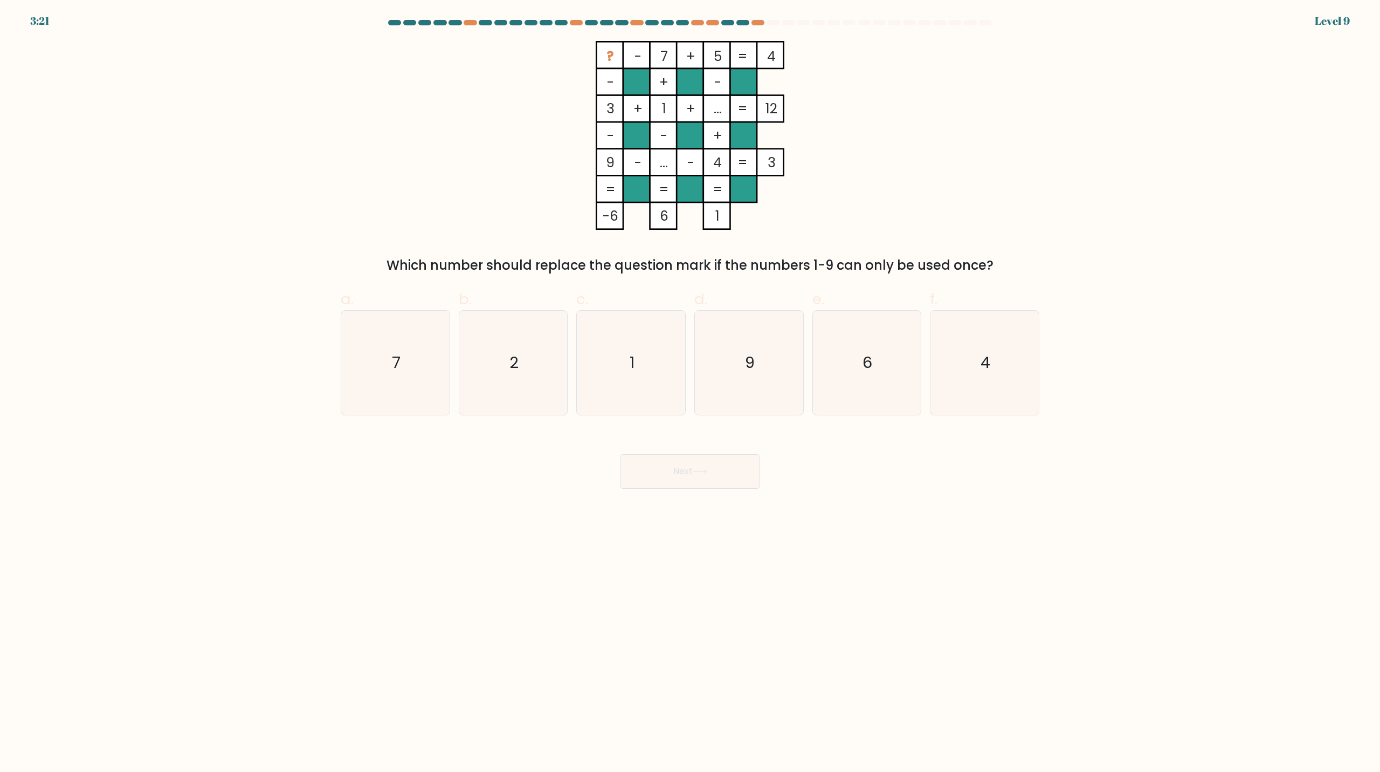
click at [614, 52] on tspan "?" at bounding box center [611, 56] width 8 height 19
drag, startPoint x: 921, startPoint y: 371, endPoint x: 911, endPoint y: 375, distance: 11.4
click at [921, 371] on div "6" at bounding box center [867, 362] width 109 height 105
click at [691, 386] on input "e. 6" at bounding box center [690, 389] width 1 height 7
radio input "true"
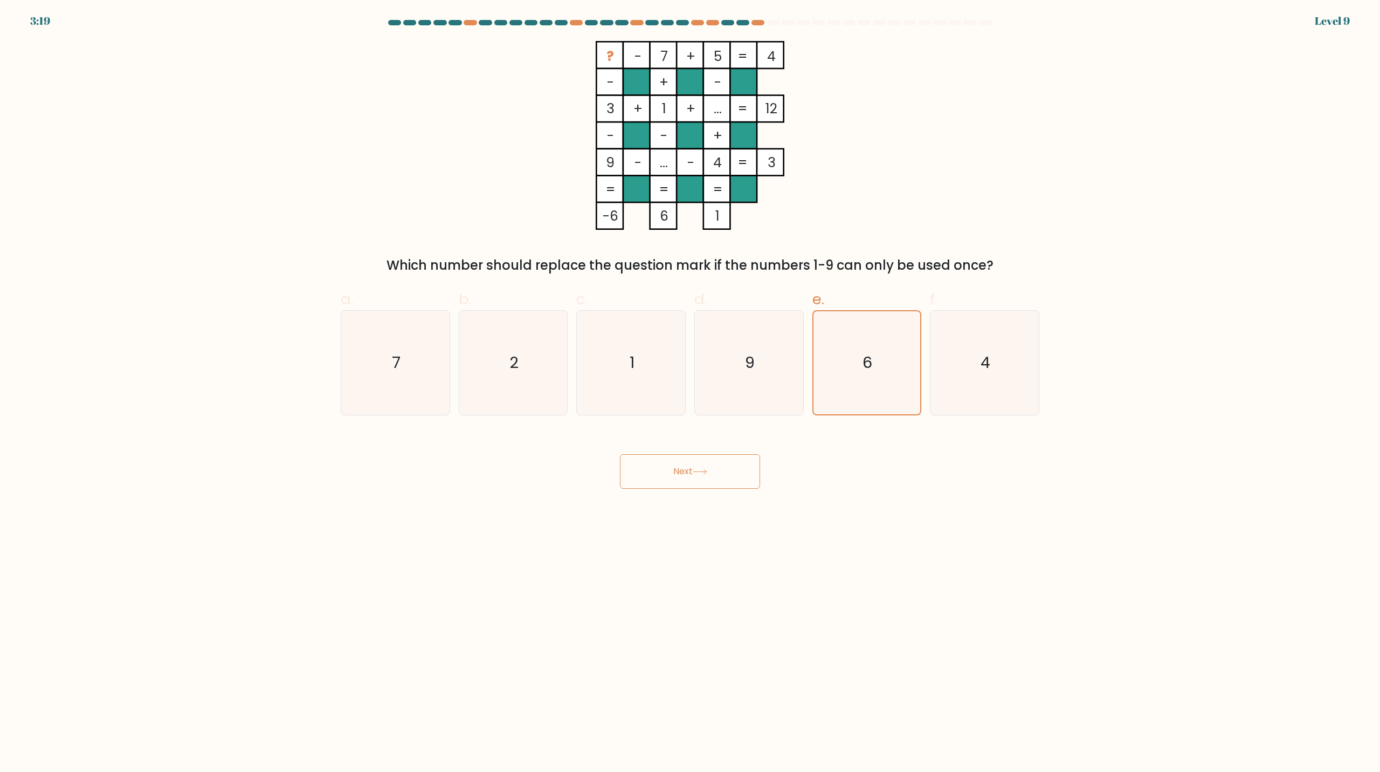
click at [691, 474] on button "Next" at bounding box center [690, 471] width 140 height 35
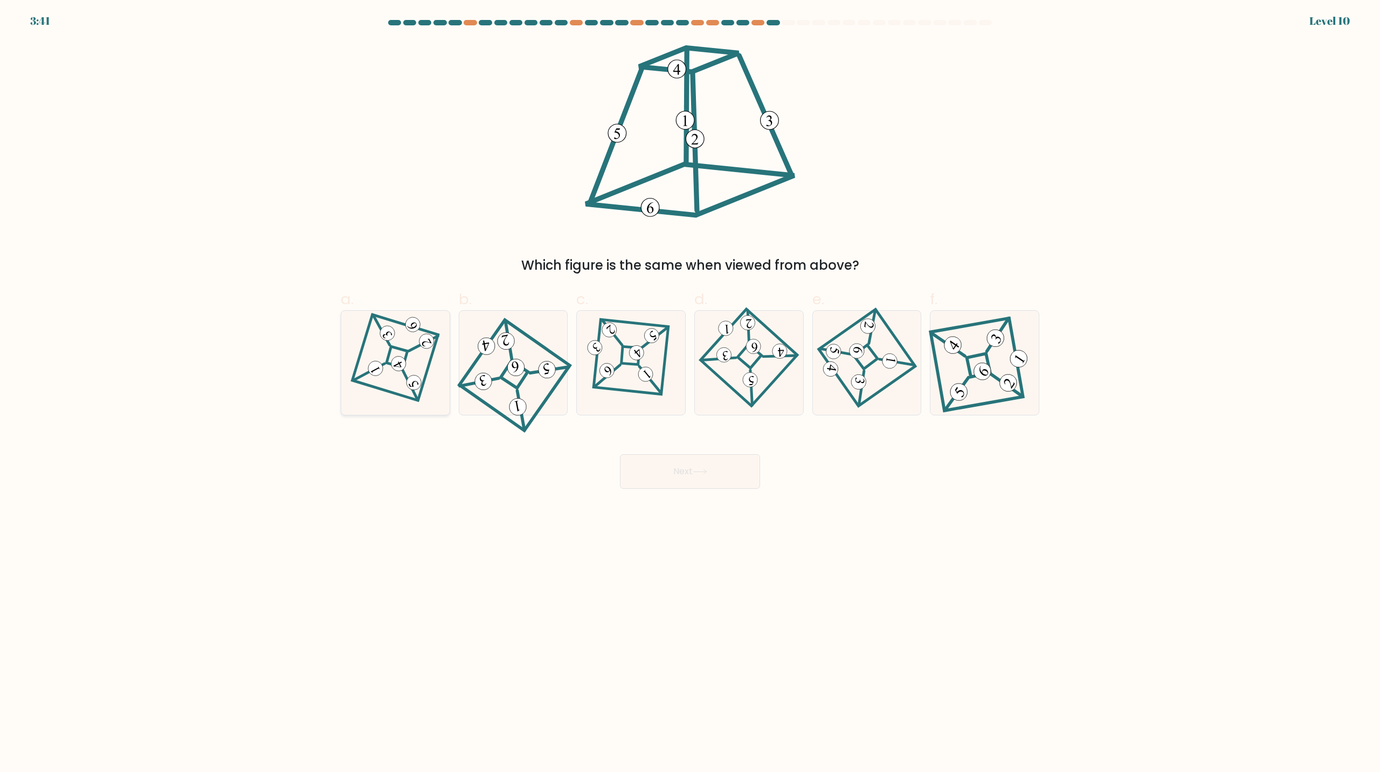
click at [380, 343] on icon at bounding box center [396, 362] width 72 height 83
click at [690, 386] on input "a." at bounding box center [690, 389] width 1 height 7
radio input "true"
click at [712, 474] on button "Next" at bounding box center [690, 471] width 140 height 35
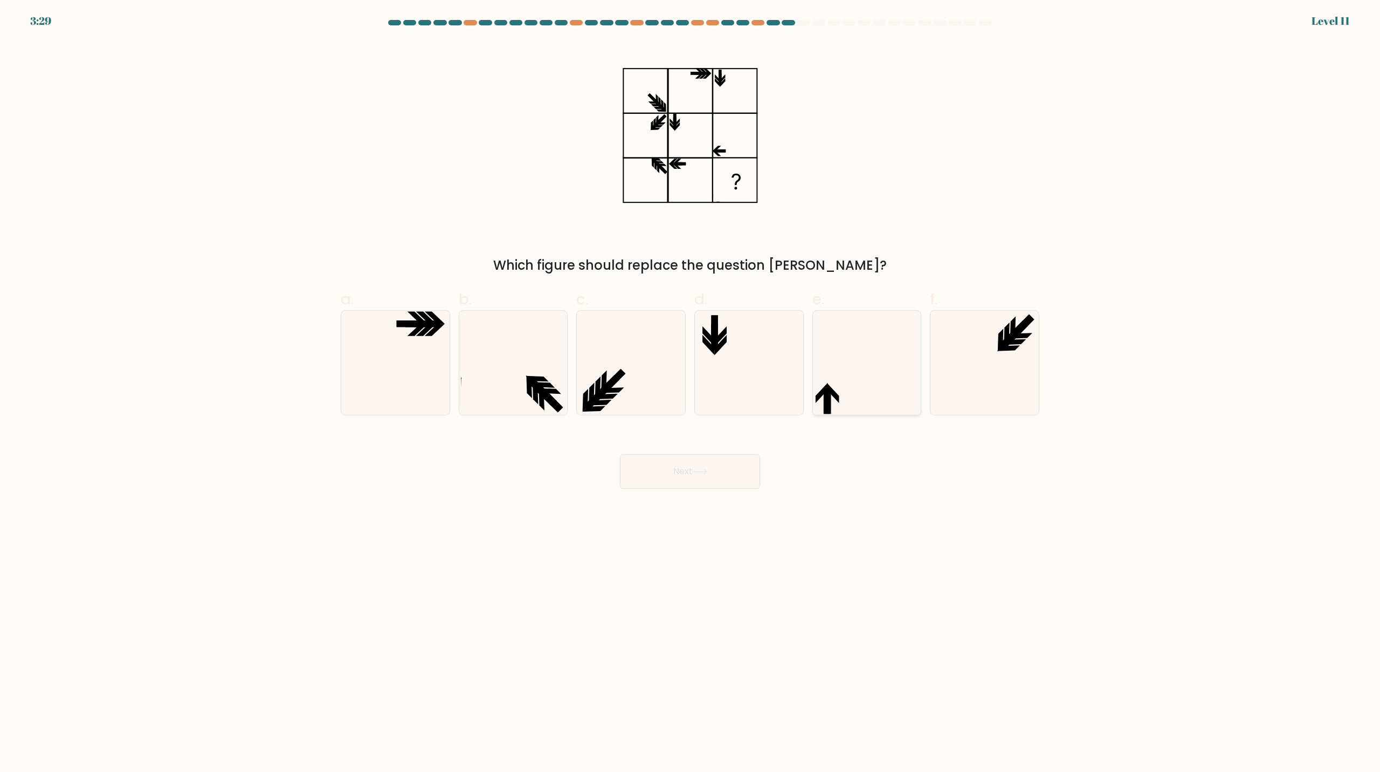
click at [851, 388] on icon at bounding box center [867, 363] width 104 height 104
click at [691, 388] on input "e." at bounding box center [690, 389] width 1 height 7
radio input "true"
click at [719, 479] on button "Next" at bounding box center [690, 471] width 140 height 35
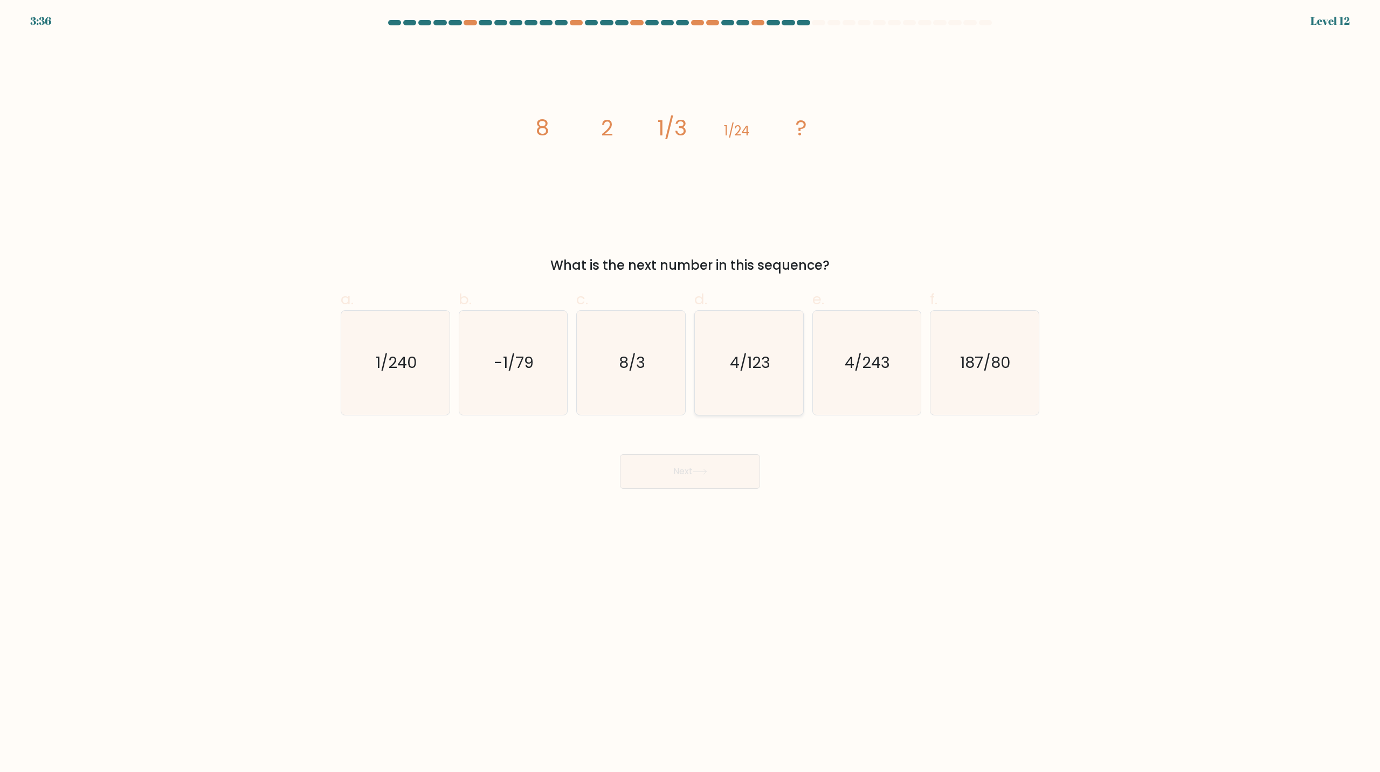
click at [740, 376] on icon "4/123" at bounding box center [749, 363] width 104 height 104
click at [691, 386] on input "d. 4/123" at bounding box center [690, 389] width 1 height 7
radio input "true"
click at [712, 456] on button "Next" at bounding box center [690, 471] width 140 height 35
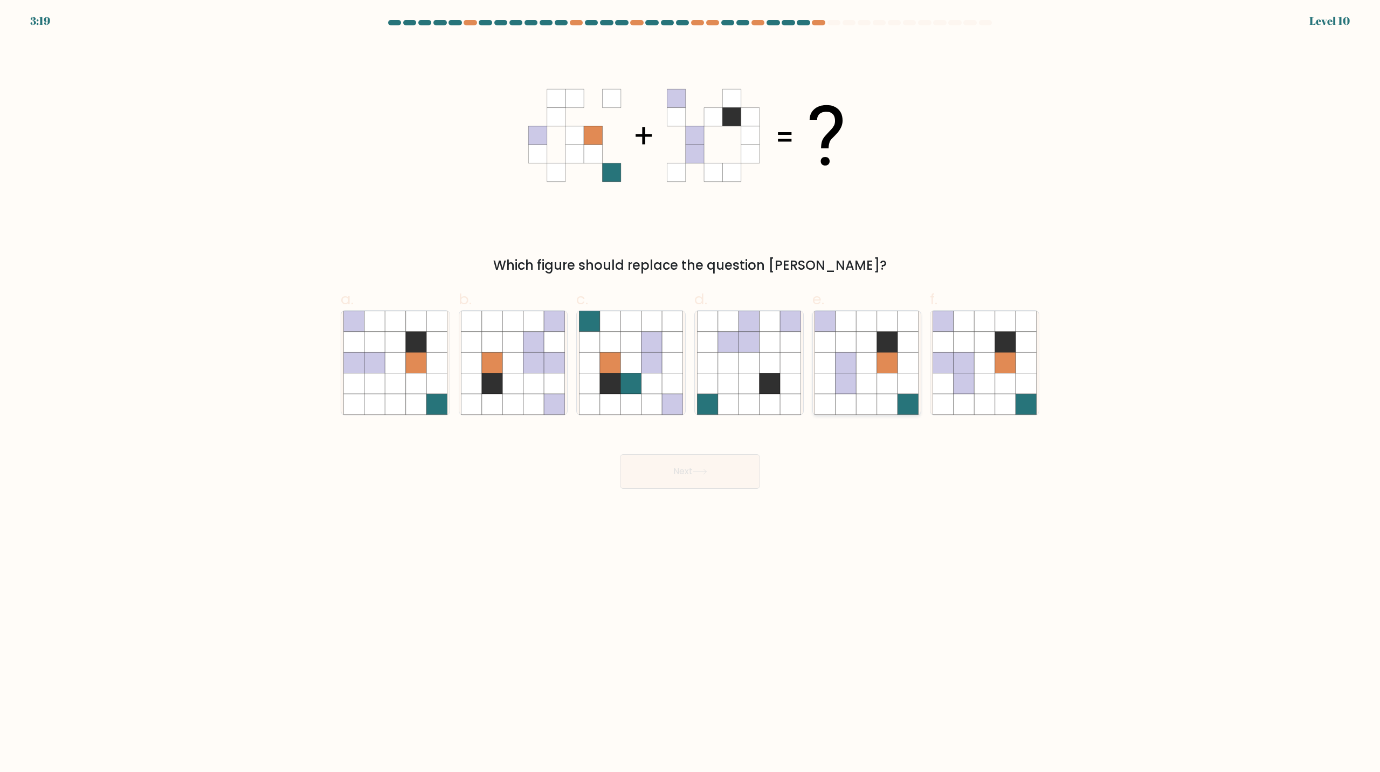
click at [888, 369] on icon at bounding box center [887, 363] width 20 height 20
click at [691, 386] on input "e." at bounding box center [690, 389] width 1 height 7
radio input "true"
click at [711, 469] on button "Next" at bounding box center [690, 471] width 140 height 35
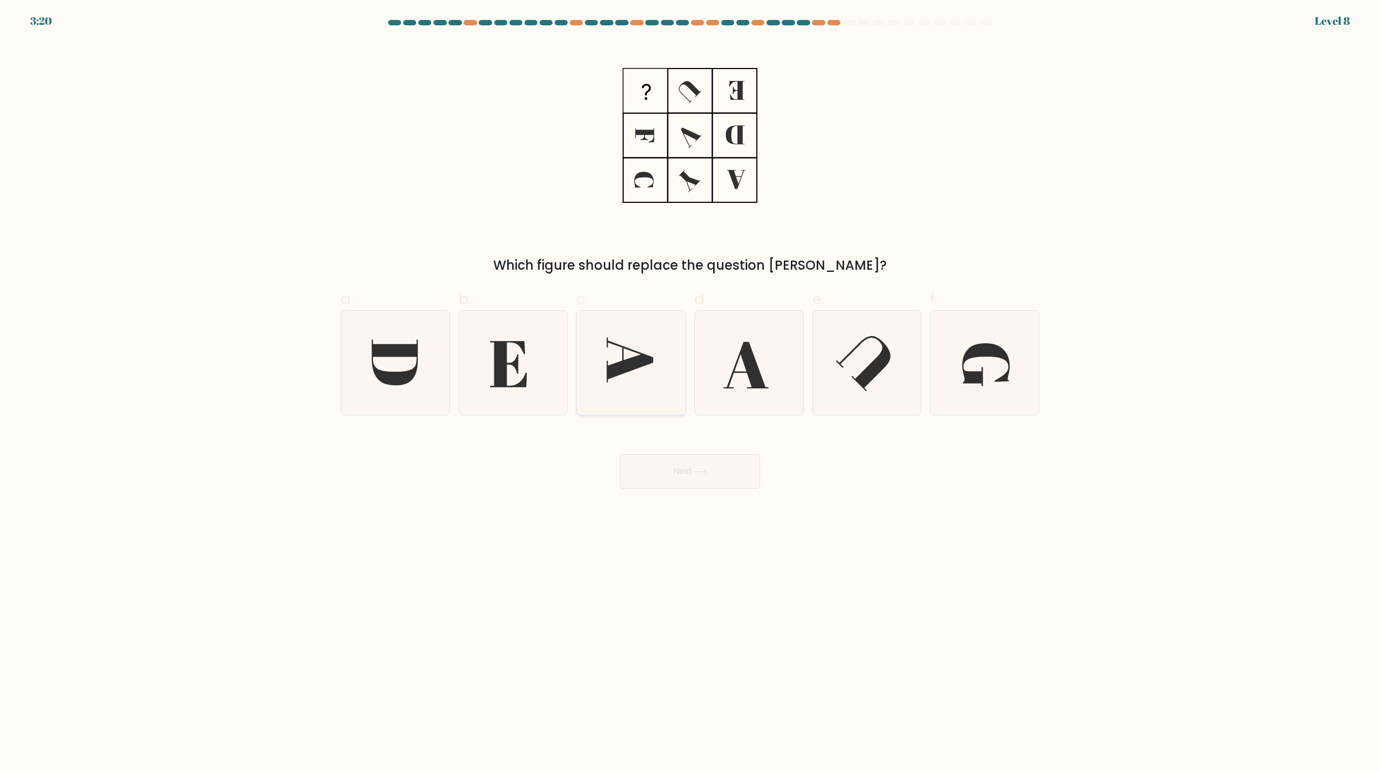
click at [606, 367] on icon at bounding box center [631, 363] width 104 height 104
click at [690, 386] on input "c." at bounding box center [690, 389] width 1 height 7
radio input "true"
click at [720, 482] on button "Next" at bounding box center [690, 471] width 140 height 35
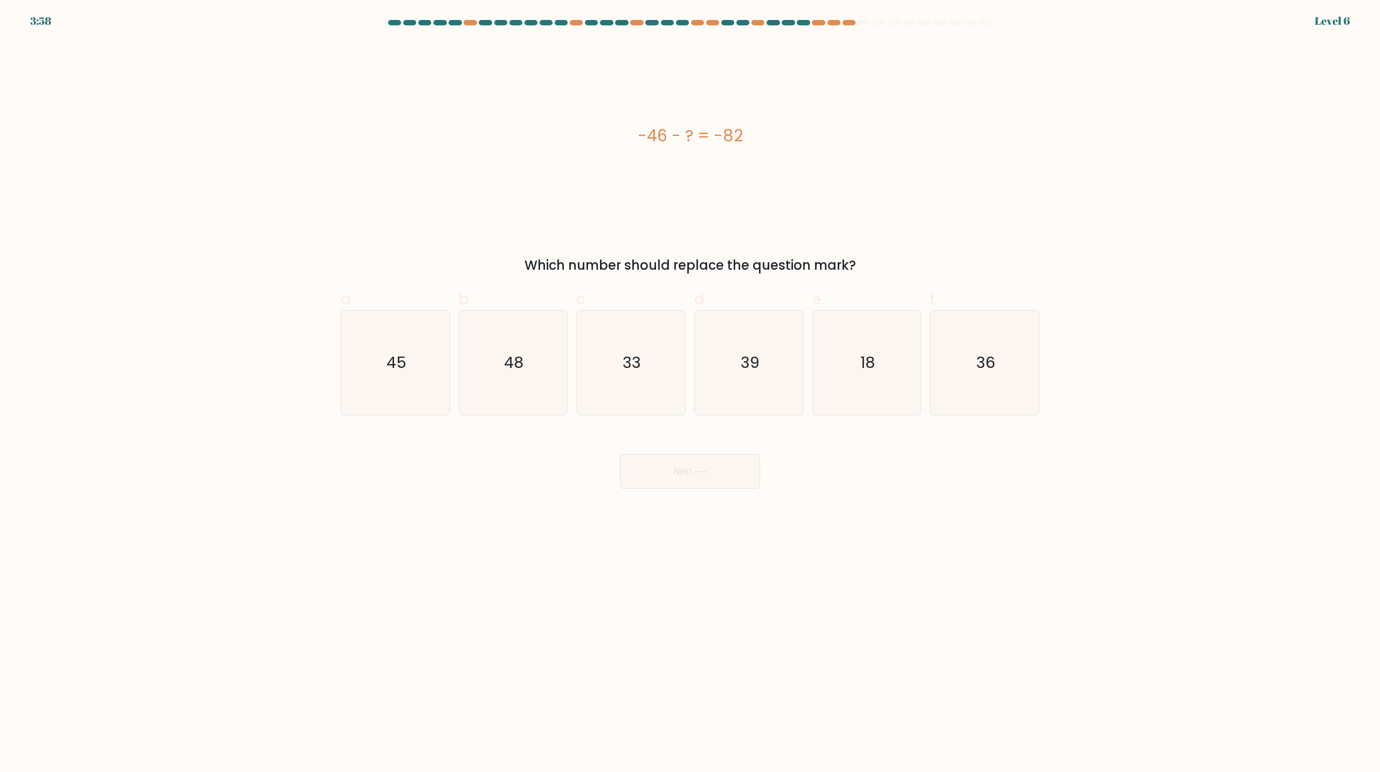
drag, startPoint x: 685, startPoint y: 138, endPoint x: 742, endPoint y: 139, distance: 57.2
click at [733, 139] on div "-46 - ? = -82" at bounding box center [690, 135] width 699 height 24
click at [868, 118] on div "-46 - ? = -82" at bounding box center [690, 135] width 699 height 189
drag, startPoint x: 988, startPoint y: 355, endPoint x: 972, endPoint y: 361, distance: 16.9
click at [988, 355] on text "36" at bounding box center [985, 363] width 19 height 22
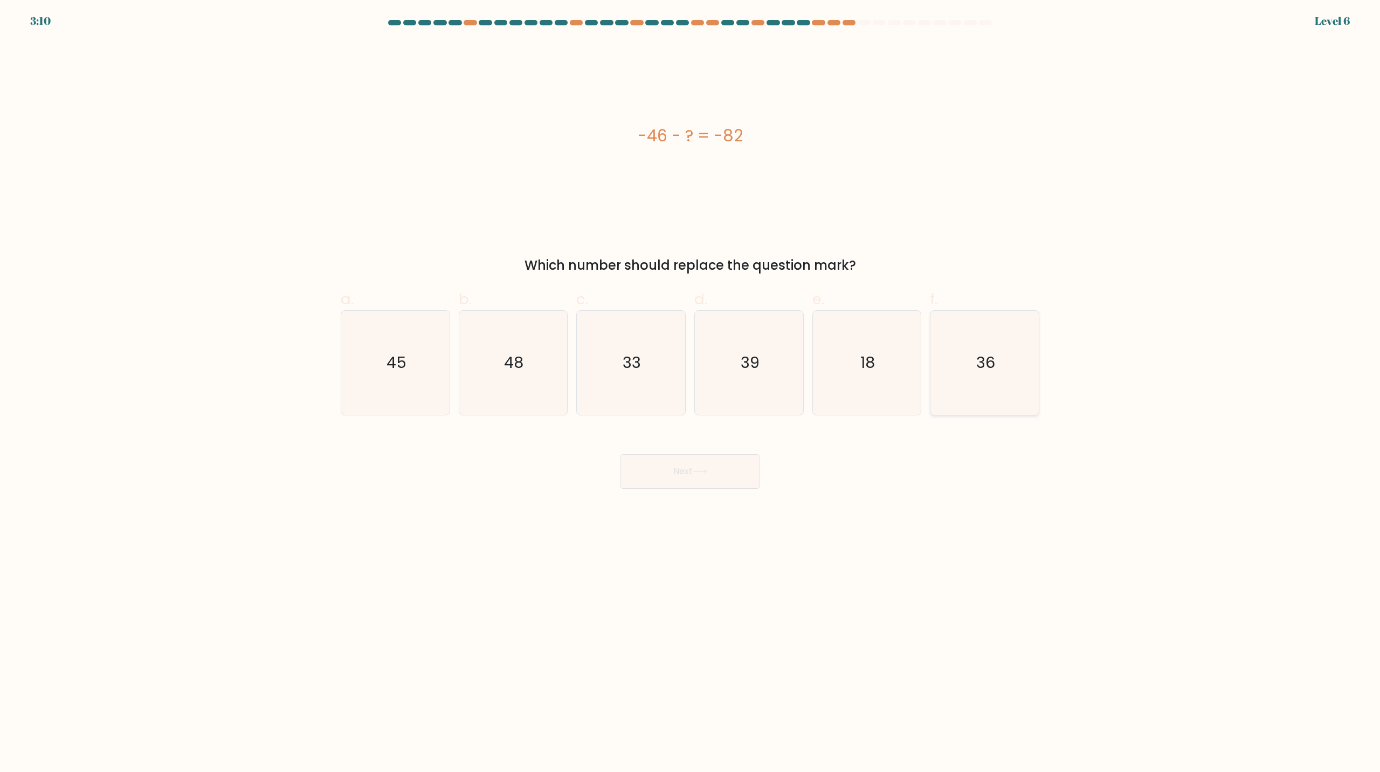
click at [691, 386] on input "f. 36" at bounding box center [690, 389] width 1 height 7
radio input "true"
click at [715, 457] on button "Next" at bounding box center [690, 471] width 140 height 35
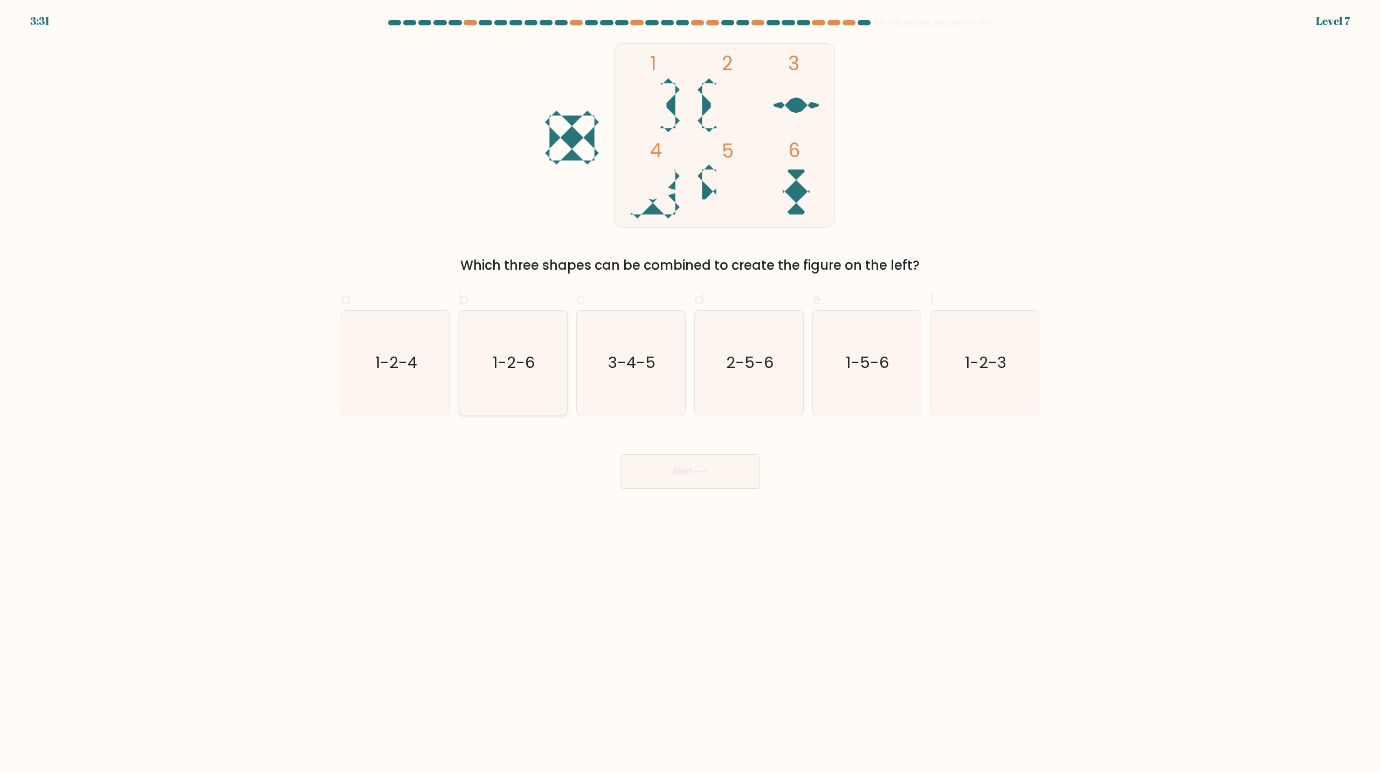
click at [561, 370] on icon "1-2-6" at bounding box center [513, 363] width 104 height 104
click at [690, 386] on input "b. 1-2-6" at bounding box center [690, 389] width 1 height 7
radio input "true"
click at [706, 486] on button "Next" at bounding box center [690, 471] width 140 height 35
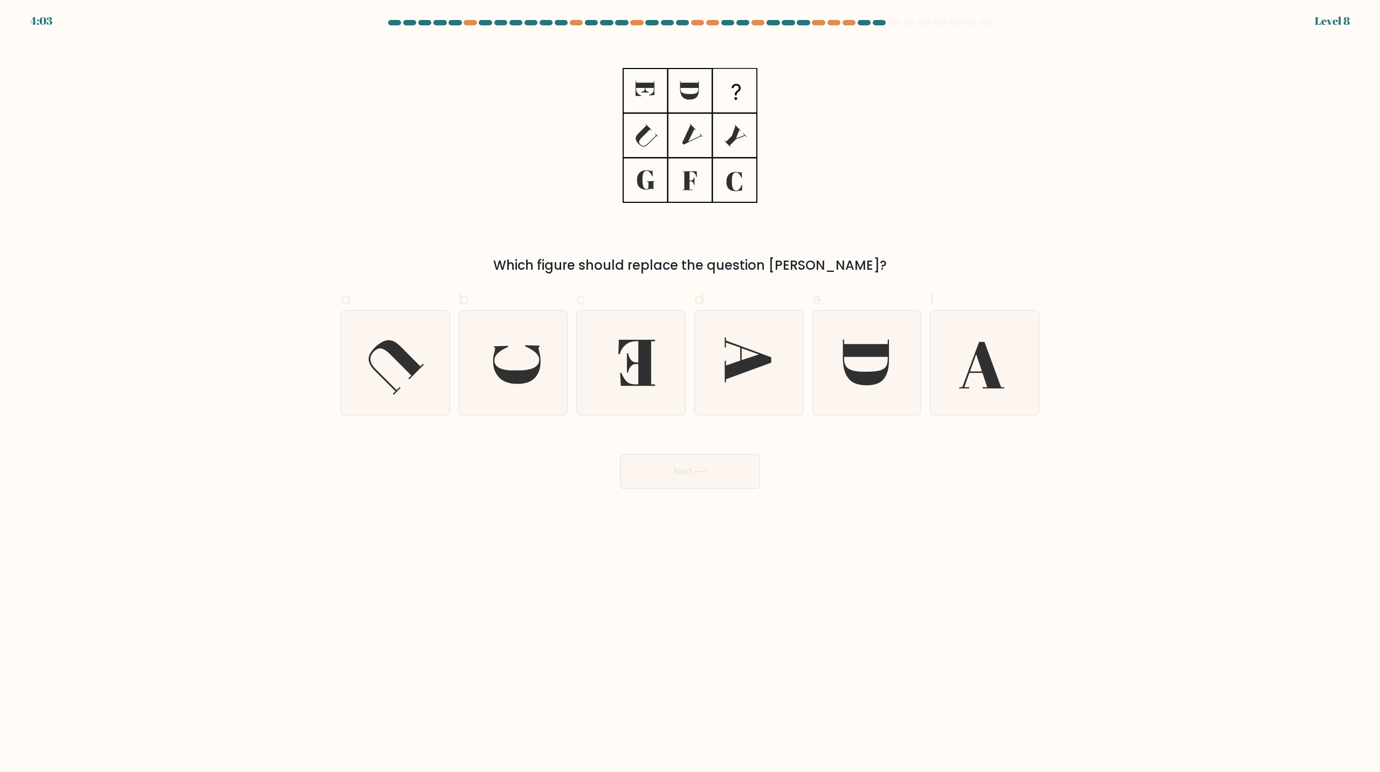
click at [735, 92] on rect at bounding box center [735, 90] width 43 height 43
click at [751, 361] on icon at bounding box center [748, 360] width 46 height 45
click at [691, 386] on input "d." at bounding box center [690, 389] width 1 height 7
radio input "true"
click at [713, 478] on button "Next" at bounding box center [690, 471] width 140 height 35
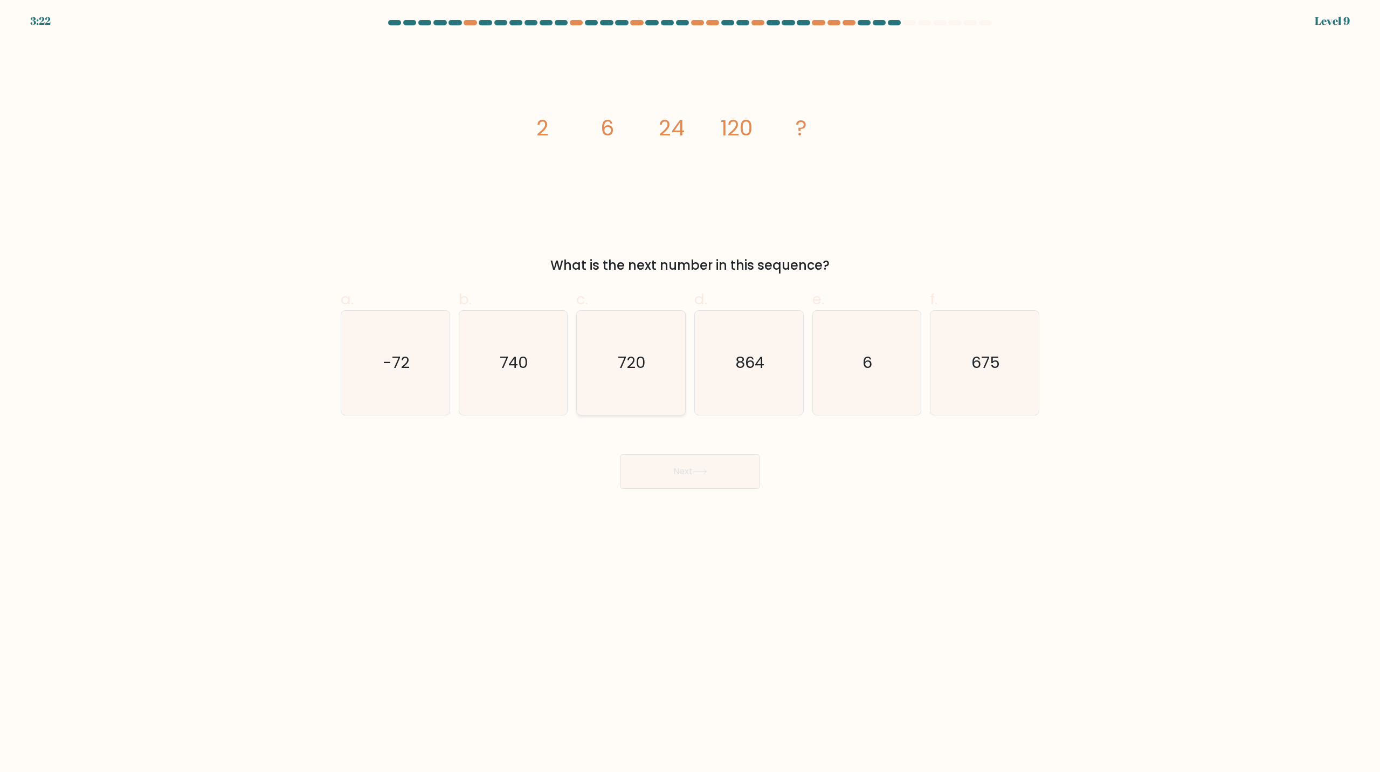
click at [640, 316] on icon "720" at bounding box center [631, 363] width 104 height 104
click at [690, 386] on input "c. 720" at bounding box center [690, 389] width 1 height 7
radio input "true"
click at [691, 469] on button "Next" at bounding box center [690, 471] width 140 height 35
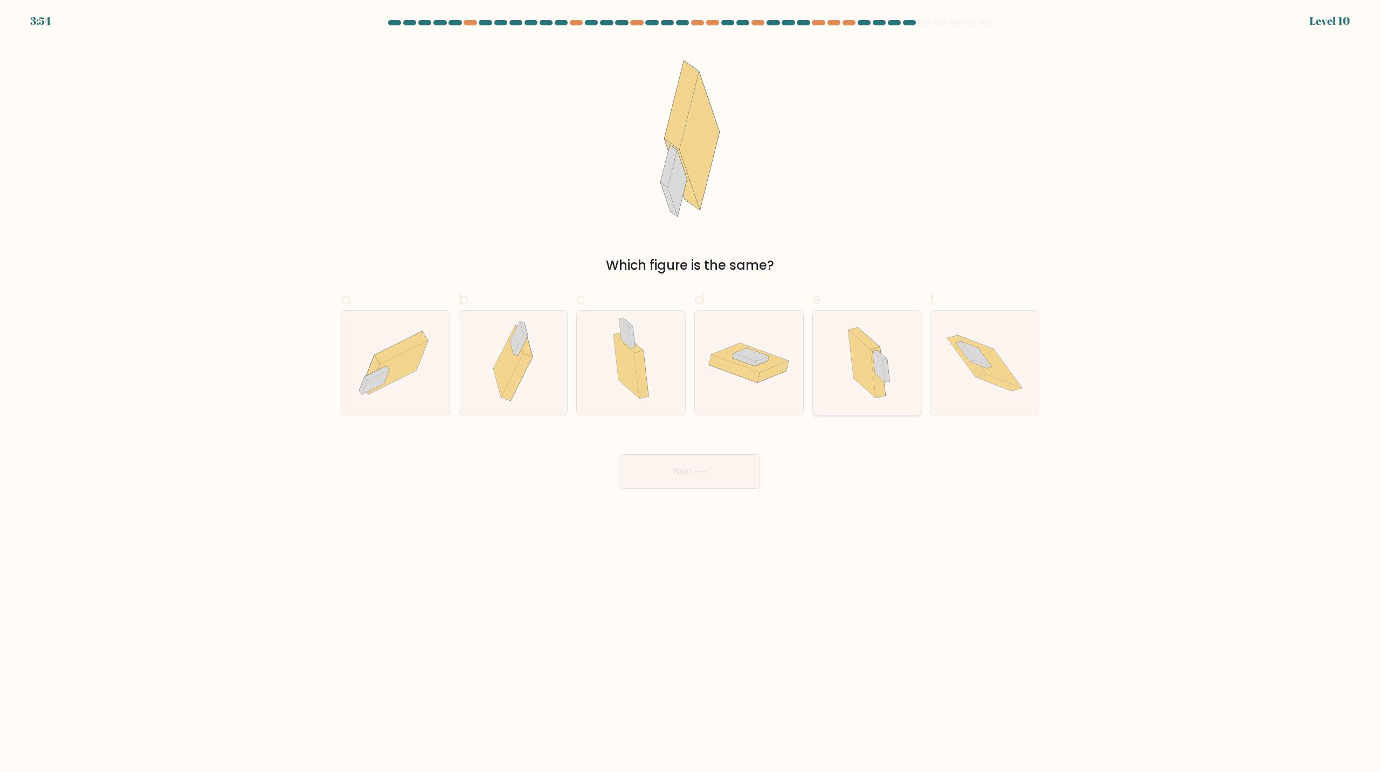
click at [900, 361] on div at bounding box center [867, 362] width 109 height 105
click at [691, 386] on input "e." at bounding box center [690, 389] width 1 height 7
radio input "true"
click at [683, 469] on button "Next" at bounding box center [690, 471] width 140 height 35
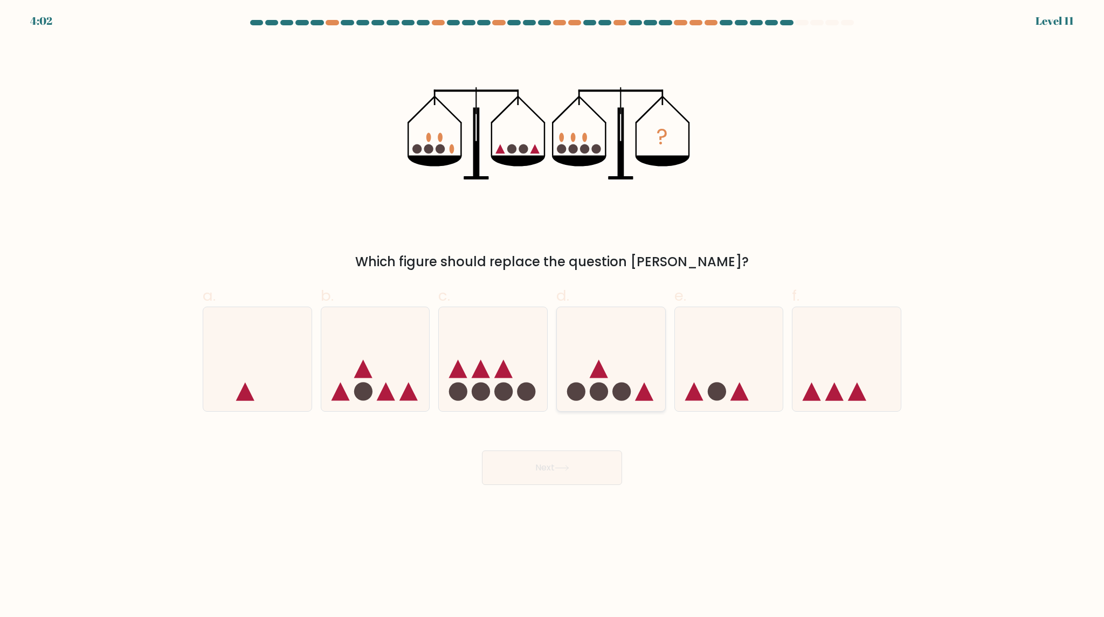
click at [616, 339] on icon at bounding box center [611, 359] width 108 height 90
click at [553, 316] on input "d." at bounding box center [552, 312] width 1 height 7
radio input "true"
click at [572, 462] on button "Next" at bounding box center [552, 468] width 140 height 35
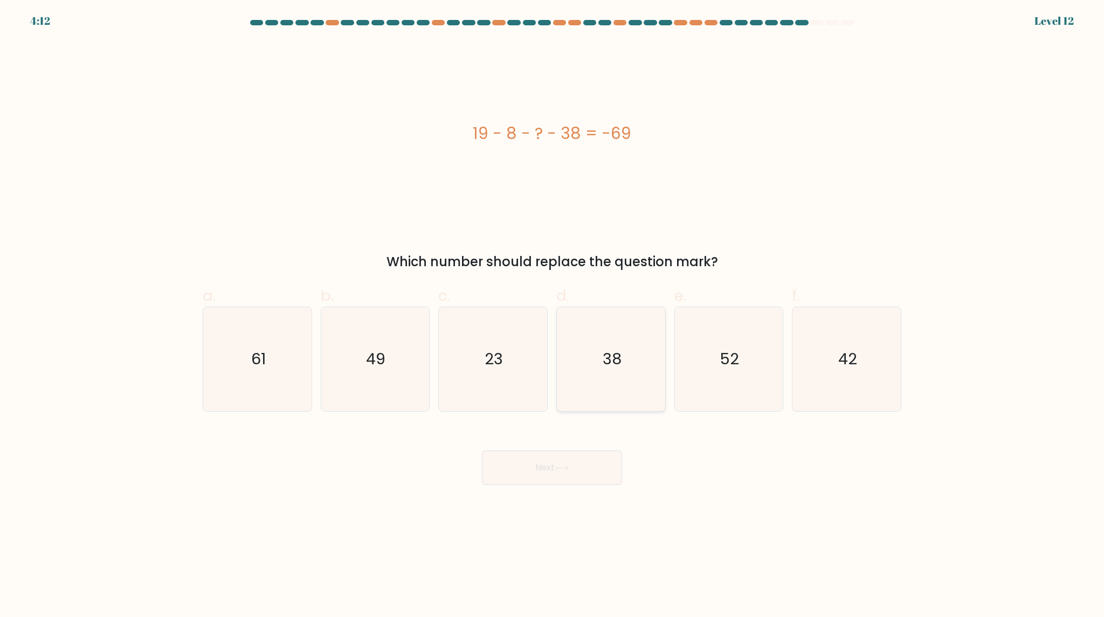
click at [602, 359] on icon "38" at bounding box center [611, 359] width 104 height 104
click at [553, 316] on input "d. 38" at bounding box center [552, 312] width 1 height 7
radio input "true"
click at [593, 467] on button "Next" at bounding box center [552, 468] width 140 height 35
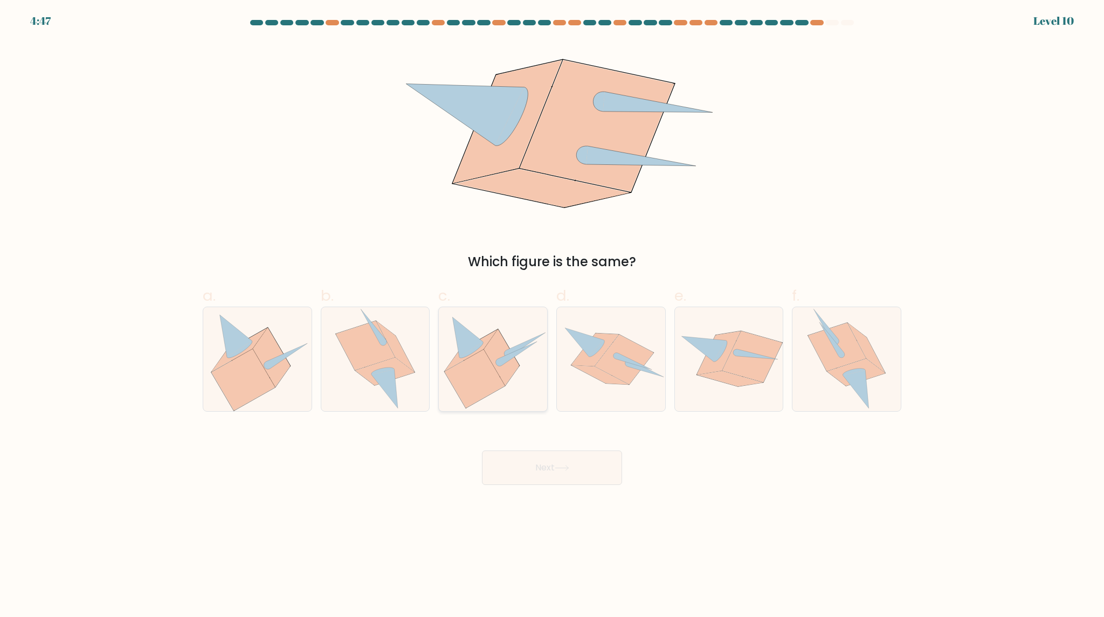
click at [500, 377] on icon at bounding box center [492, 387] width 52 height 42
click at [552, 316] on input "c." at bounding box center [552, 312] width 1 height 7
radio input "true"
click at [584, 469] on button "Next" at bounding box center [552, 468] width 140 height 35
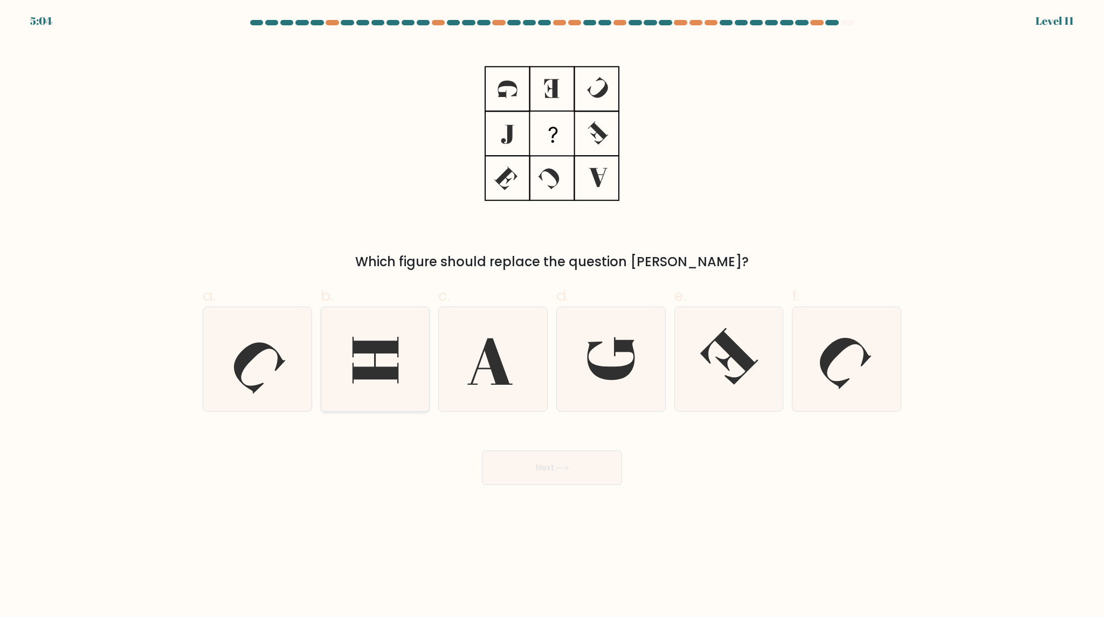
click at [374, 367] on icon at bounding box center [376, 360] width 46 height 46
click at [552, 316] on input "b." at bounding box center [552, 312] width 1 height 7
radio input "true"
click at [587, 480] on button "Next" at bounding box center [552, 468] width 140 height 35
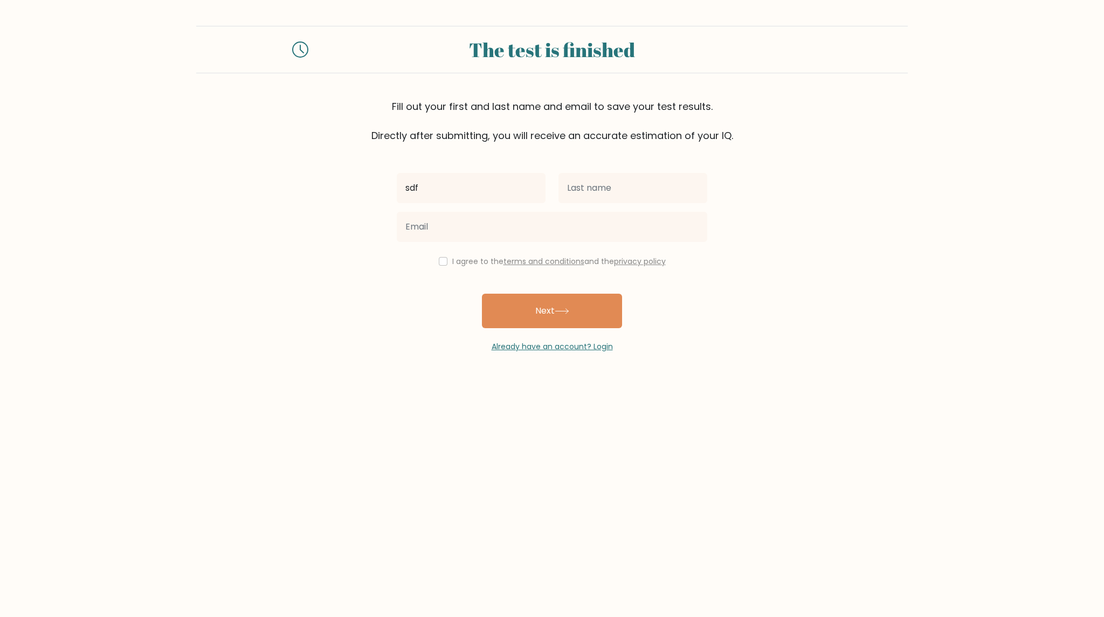
type input "sdf"
click at [591, 181] on input "text" at bounding box center [633, 188] width 149 height 30
type input "ads"
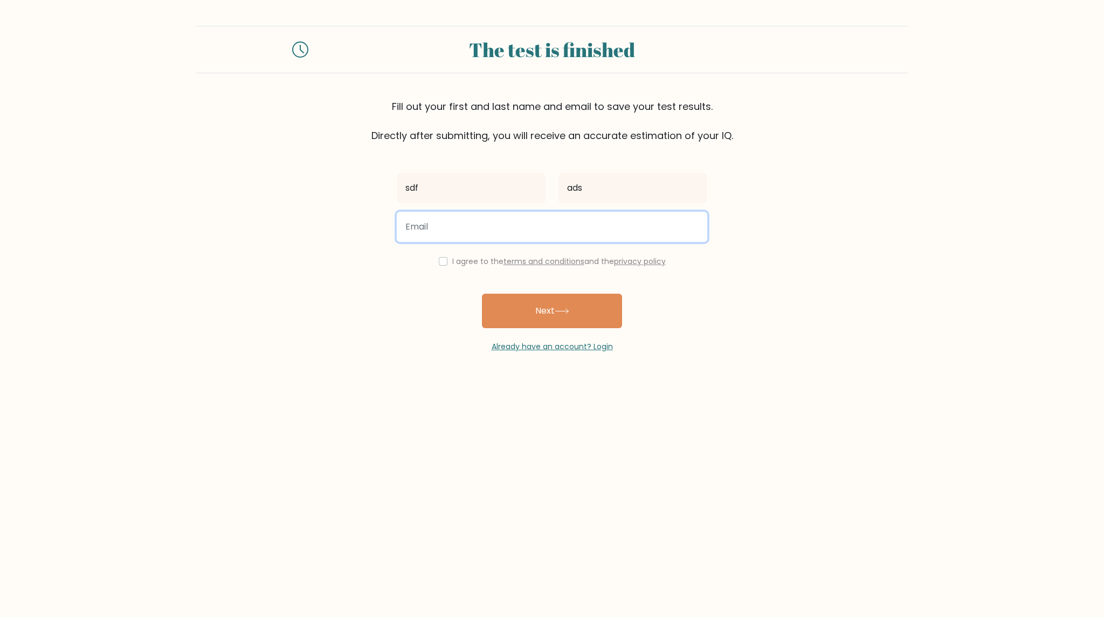
click at [560, 228] on input "email" at bounding box center [552, 227] width 311 height 30
type input "dylansutho@gmail.com"
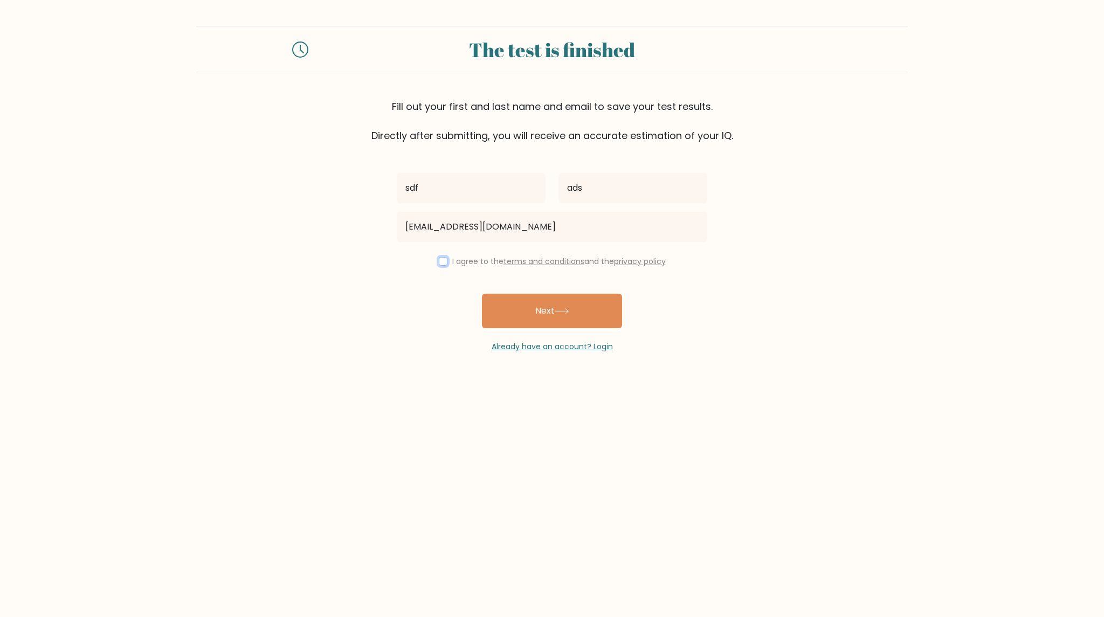
click at [443, 259] on input "checkbox" at bounding box center [443, 261] width 9 height 9
checkbox input "true"
click at [569, 306] on button "Next" at bounding box center [552, 311] width 140 height 35
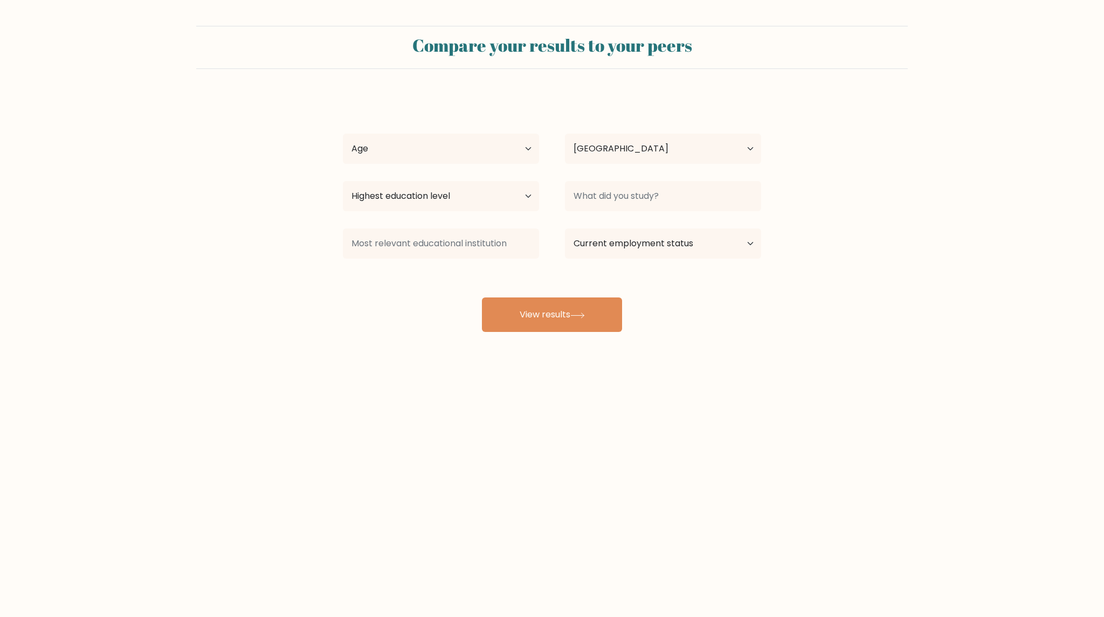
select select "US"
click at [481, 148] on select "Age Under 18 years old 18-24 years old 25-34 years old 35-44 years old 45-54 ye…" at bounding box center [441, 149] width 196 height 30
select select "35_44"
click at [343, 134] on select "Age Under 18 years old 18-24 years old 25-34 years old 35-44 years old 45-54 ye…" at bounding box center [441, 149] width 196 height 30
click at [505, 195] on select "Highest education level No schooling Primary Lower Secondary Upper Secondary Oc…" at bounding box center [441, 196] width 196 height 30
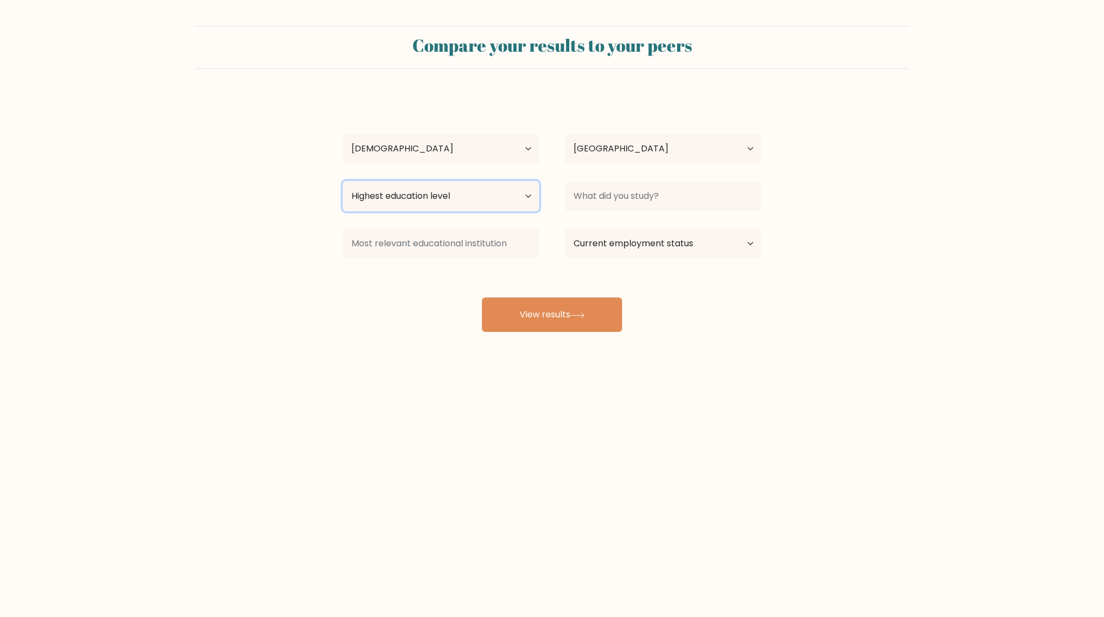
select select "bachelors_degree"
click at [343, 181] on select "Highest education level No schooling Primary Lower Secondary Upper Secondary Oc…" at bounding box center [441, 196] width 196 height 30
click at [679, 145] on select "Country Afghanistan Albania Algeria American Samoa Andorra Angola Anguilla Anta…" at bounding box center [663, 149] width 196 height 30
select select "AU"
click at [565, 134] on select "Country Afghanistan Albania Algeria American Samoa Andorra Angola Anguilla Anta…" at bounding box center [663, 149] width 196 height 30
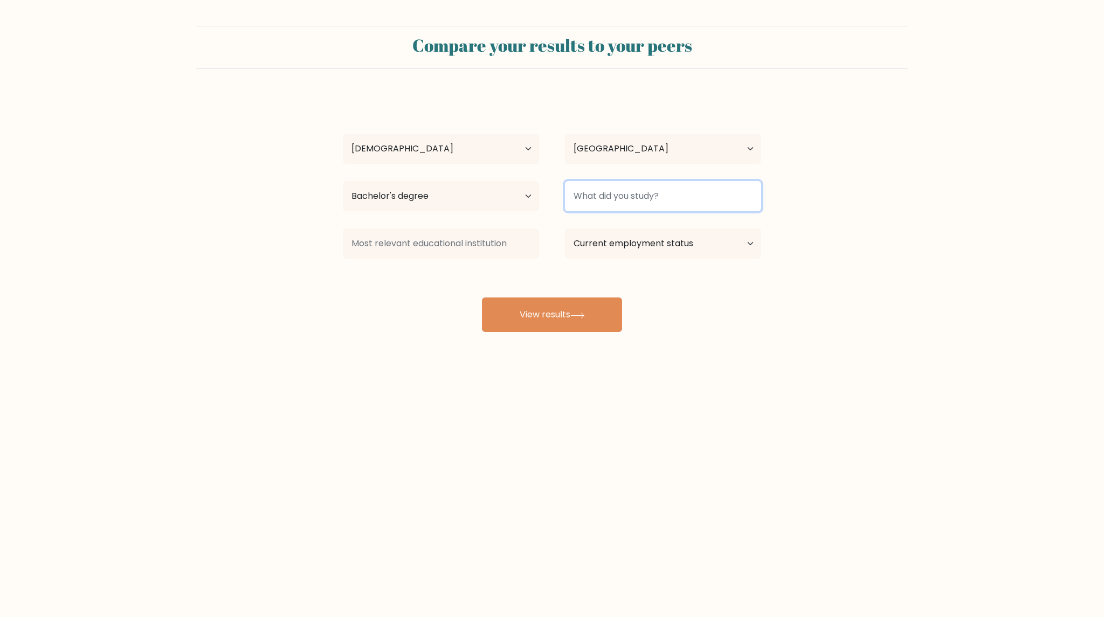
click at [720, 199] on input at bounding box center [663, 196] width 196 height 30
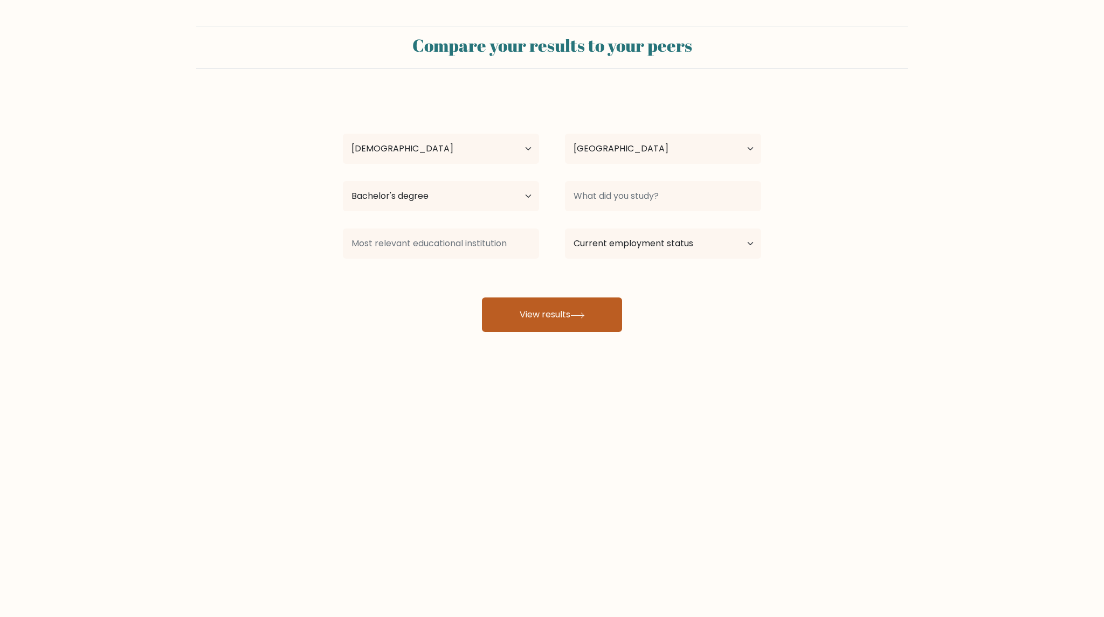
click at [570, 316] on button "View results" at bounding box center [552, 315] width 140 height 35
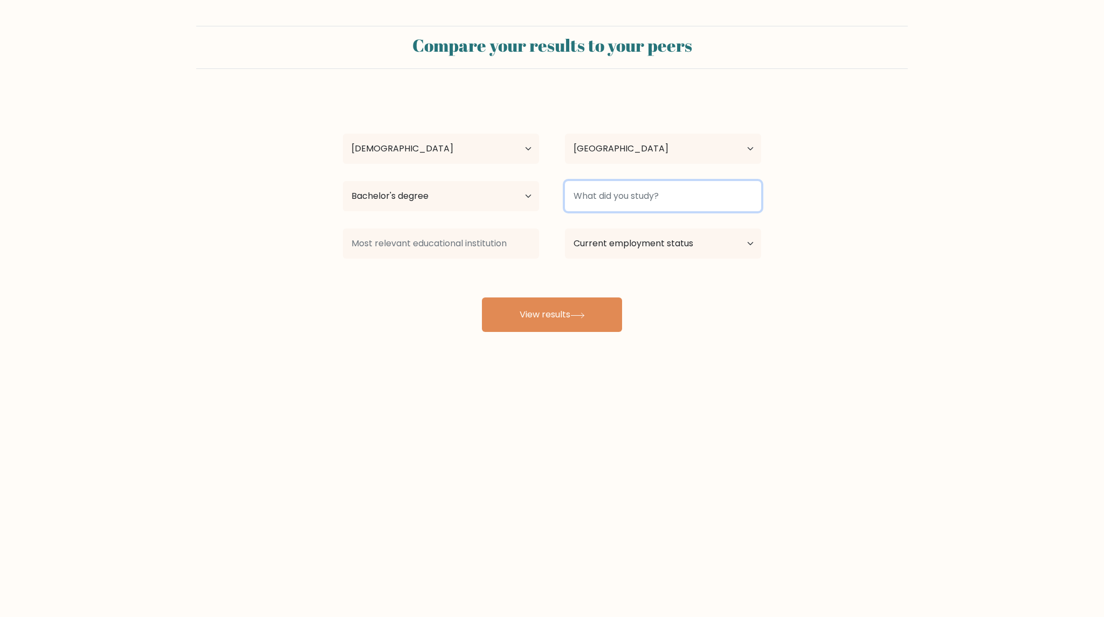
click at [713, 192] on input at bounding box center [663, 196] width 196 height 30
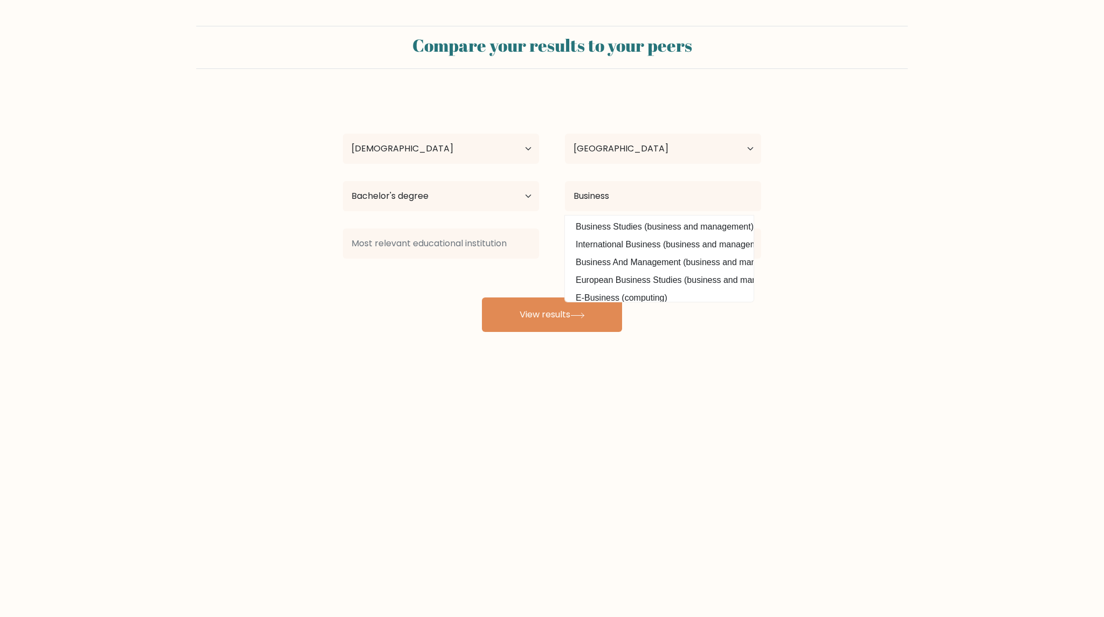
click at [680, 229] on option "Business Studies (business and management)" at bounding box center [659, 226] width 183 height 17
type input "Business Studies"
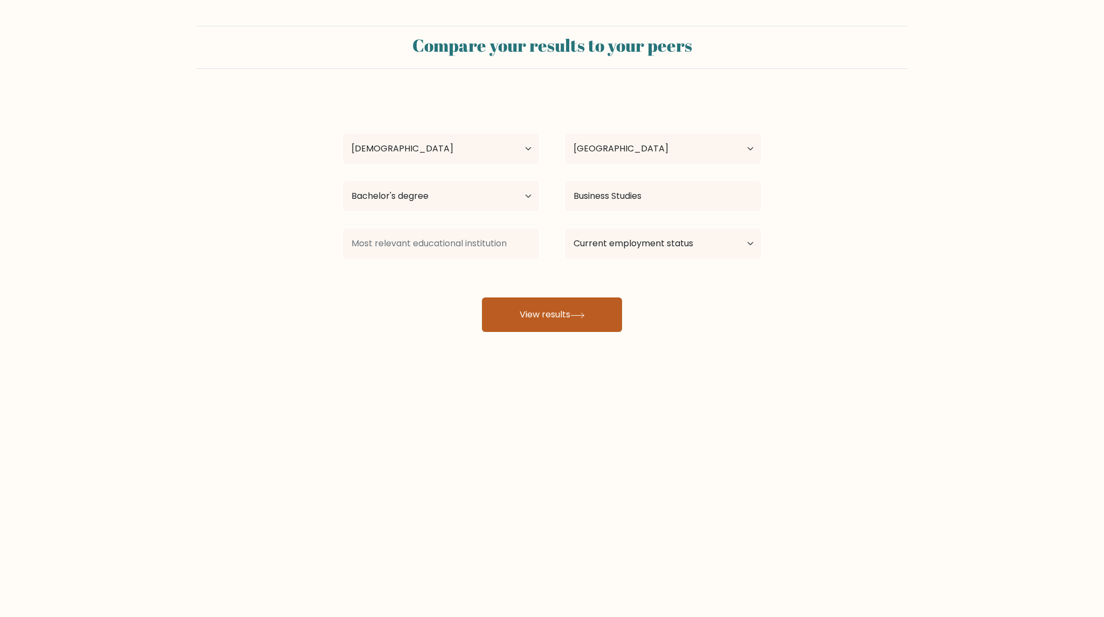
click at [567, 329] on button "View results" at bounding box center [552, 315] width 140 height 35
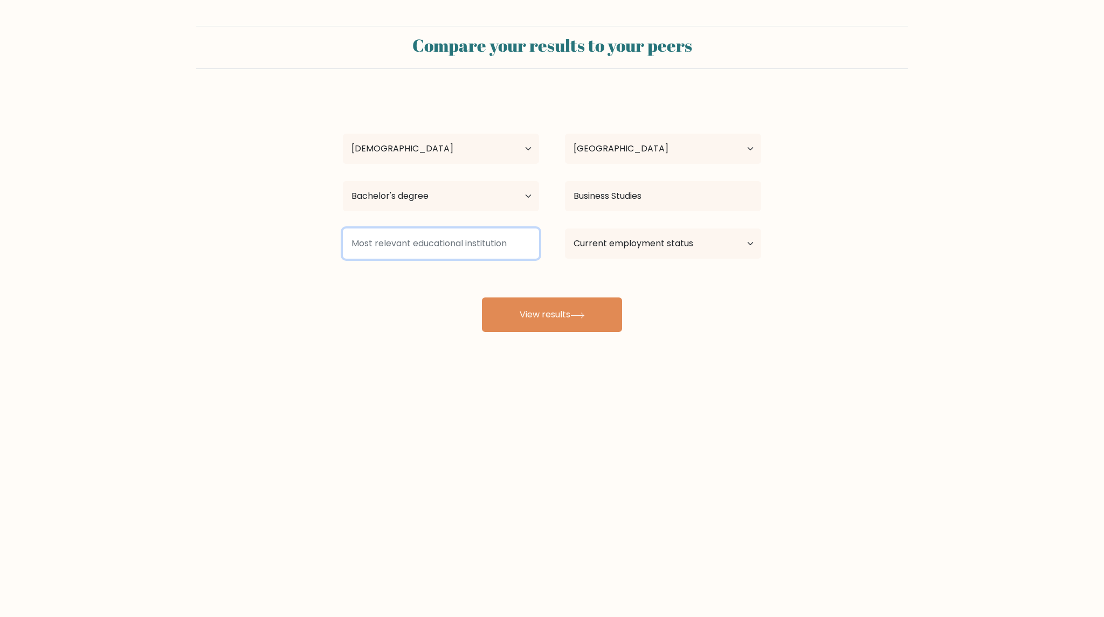
click at [495, 244] on input at bounding box center [441, 244] width 196 height 30
type input "ASDasd"
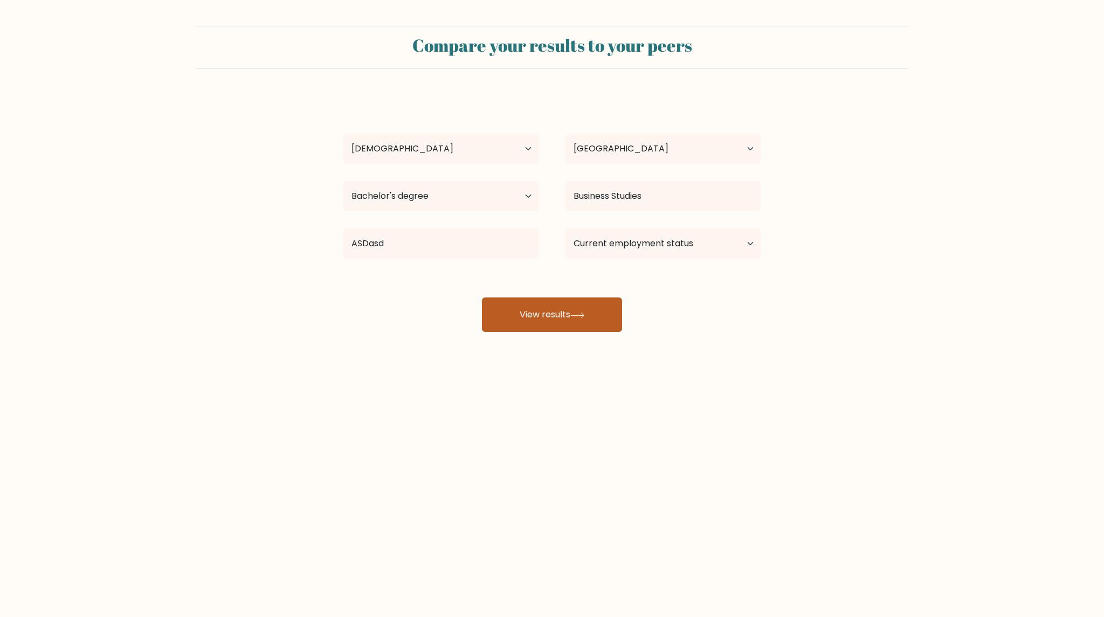
click at [577, 322] on button "View results" at bounding box center [552, 315] width 140 height 35
click at [734, 242] on select "Current employment status Employed Student Retired Other / prefer not to answer" at bounding box center [663, 244] width 196 height 30
select select "employed"
click at [565, 229] on select "Current employment status Employed Student Retired Other / prefer not to answer" at bounding box center [663, 244] width 196 height 30
click at [582, 308] on div "sdf ads Age Under 18 years old 18-24 years old 25-34 years old 35-44 years old …" at bounding box center [551, 213] width 431 height 237
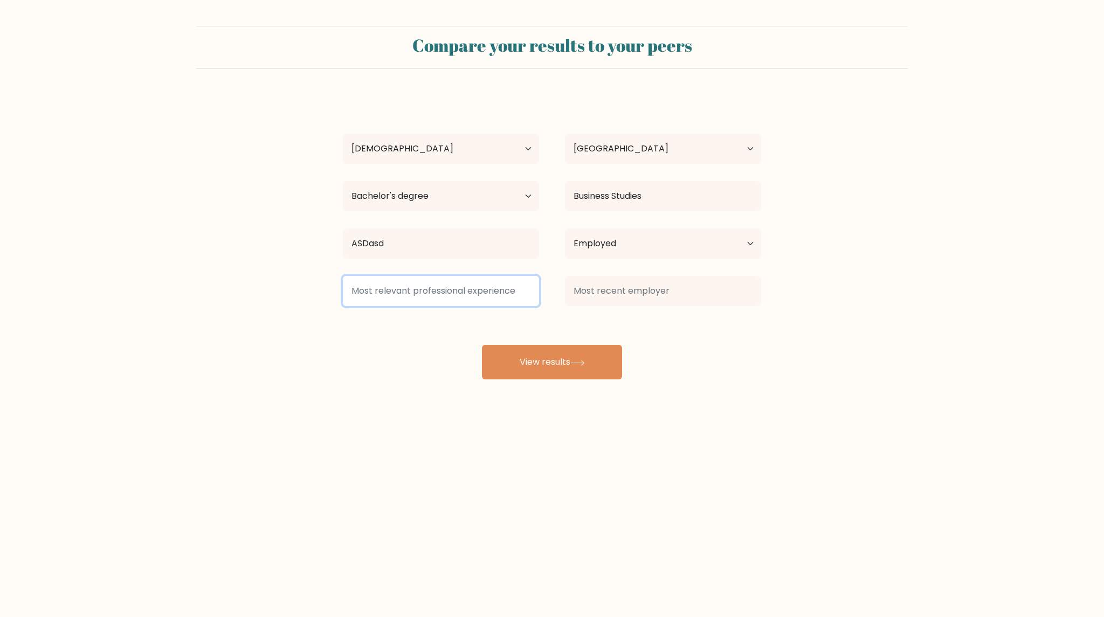
click at [487, 294] on input at bounding box center [441, 291] width 196 height 30
type input "adasd"
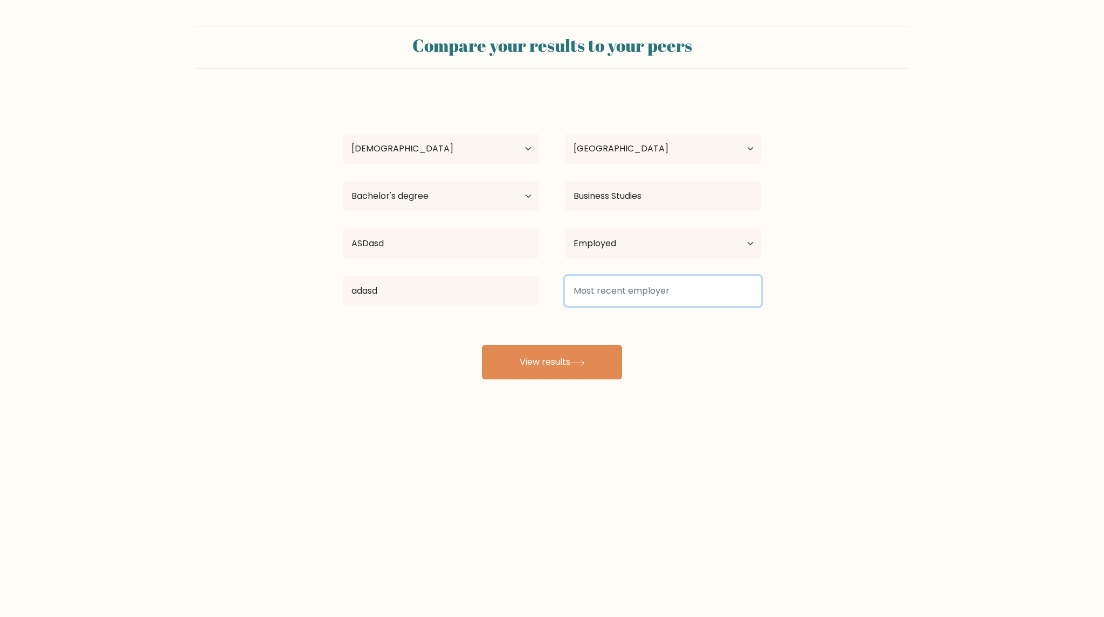
click at [653, 293] on input at bounding box center [663, 291] width 196 height 30
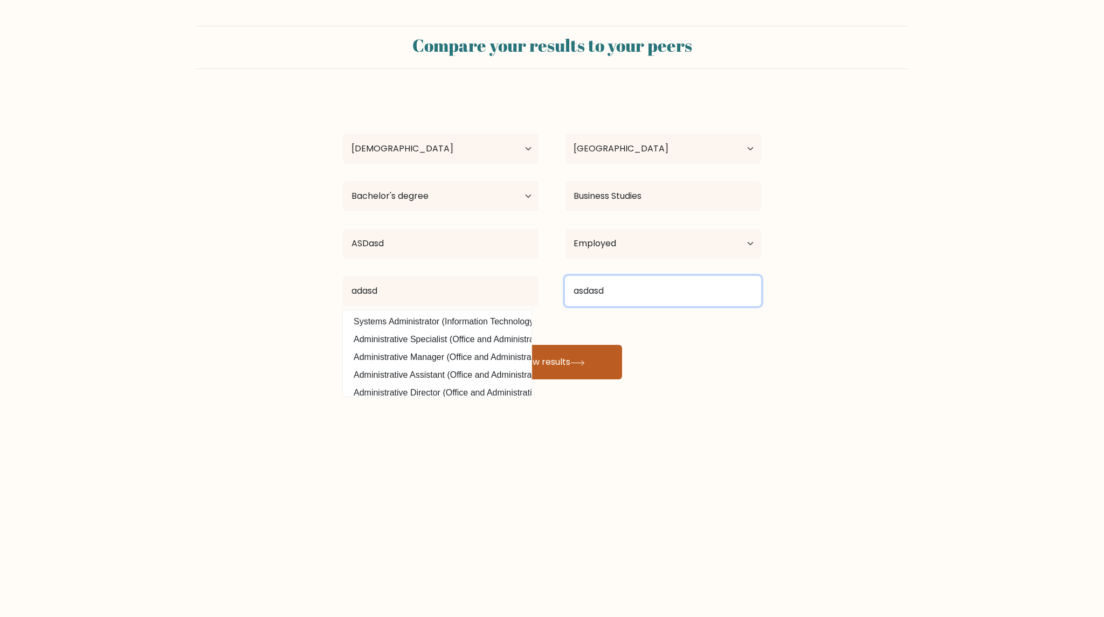
type input "asdasd"
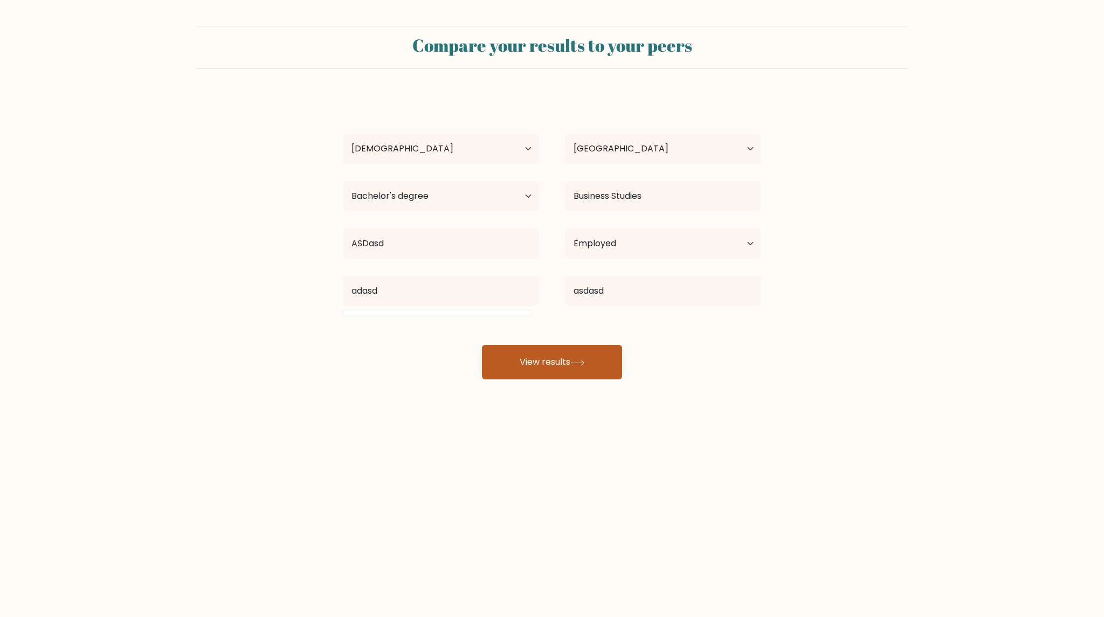
click at [600, 360] on button "View results" at bounding box center [552, 362] width 140 height 35
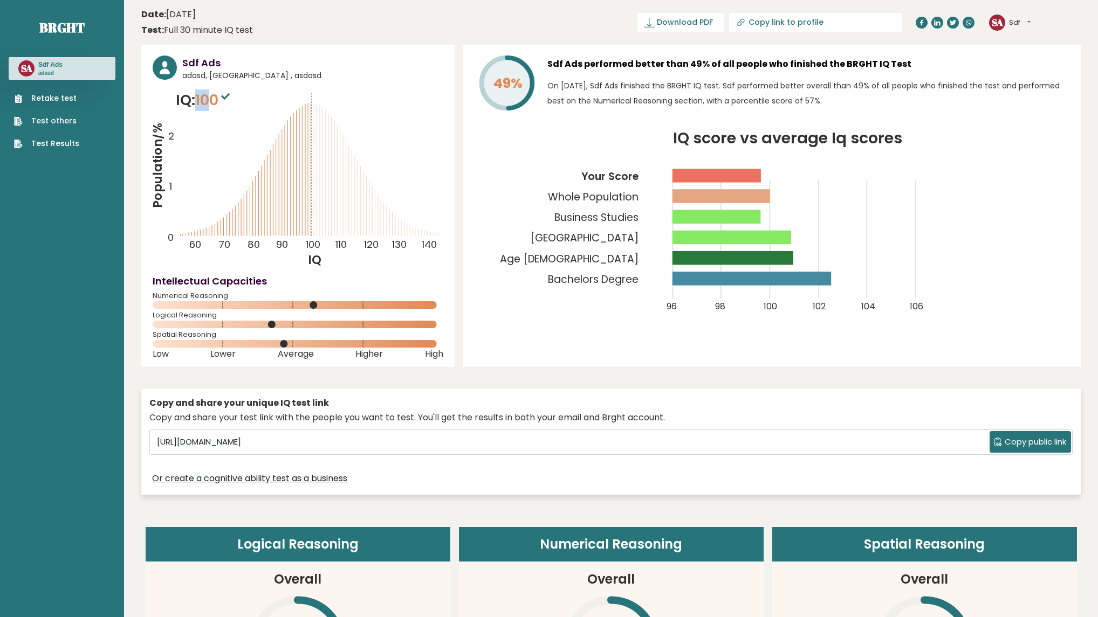
drag, startPoint x: 200, startPoint y: 99, endPoint x: 216, endPoint y: 99, distance: 15.6
click at [214, 99] on span "100" at bounding box center [213, 100] width 37 height 20
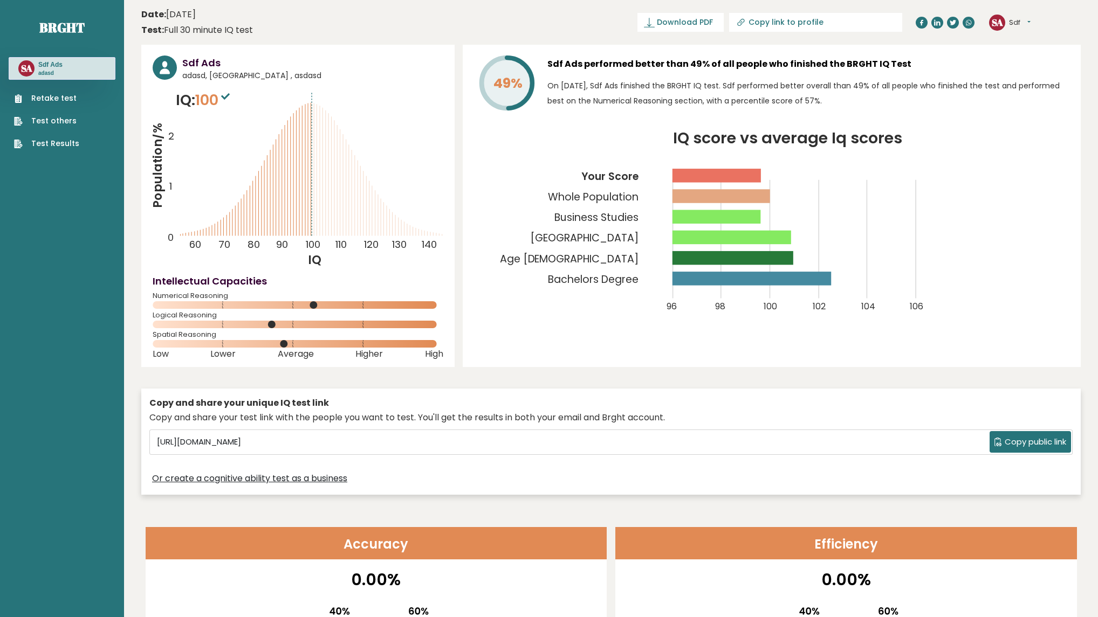
click at [387, 73] on span "adasd, Australia , asdasd" at bounding box center [312, 75] width 261 height 11
drag, startPoint x: 280, startPoint y: 324, endPoint x: 301, endPoint y: 324, distance: 21.6
click at [301, 324] on icon at bounding box center [298, 325] width 291 height 8
click at [65, 100] on link "Retake test" at bounding box center [46, 98] width 65 height 11
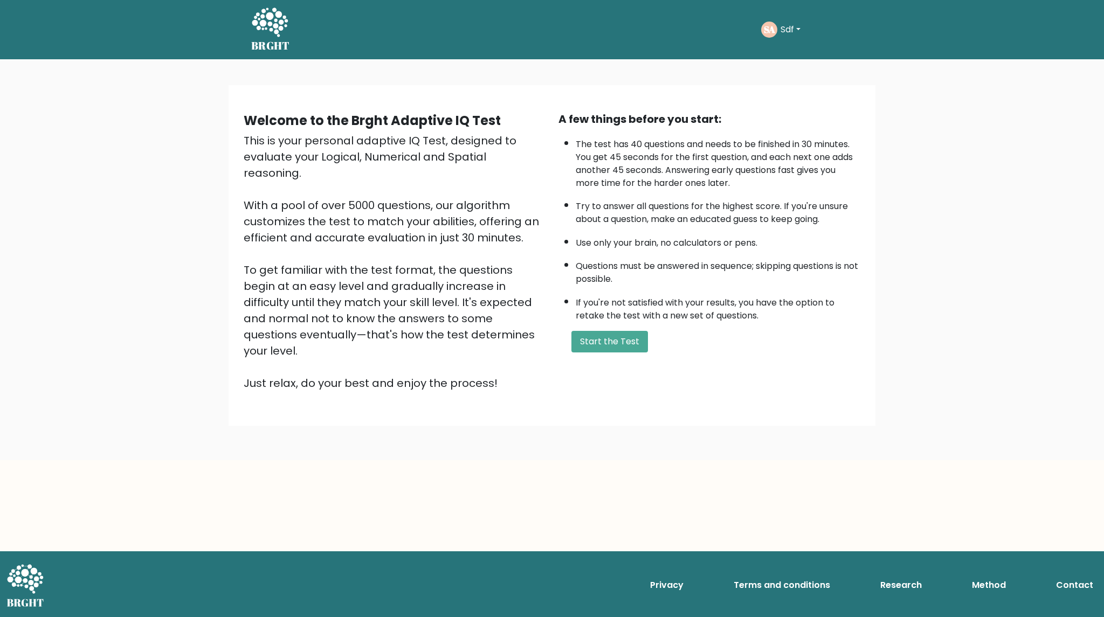
drag, startPoint x: 838, startPoint y: 153, endPoint x: 720, endPoint y: 228, distance: 139.1
click at [720, 228] on ul "The test has 40 questions and needs to be finished in 30 minutes. You get 45 se…" at bounding box center [710, 228] width 302 height 190
click at [583, 143] on li "The test has 40 questions and needs to be finished in 30 minutes. You get 45 se…" at bounding box center [718, 161] width 285 height 57
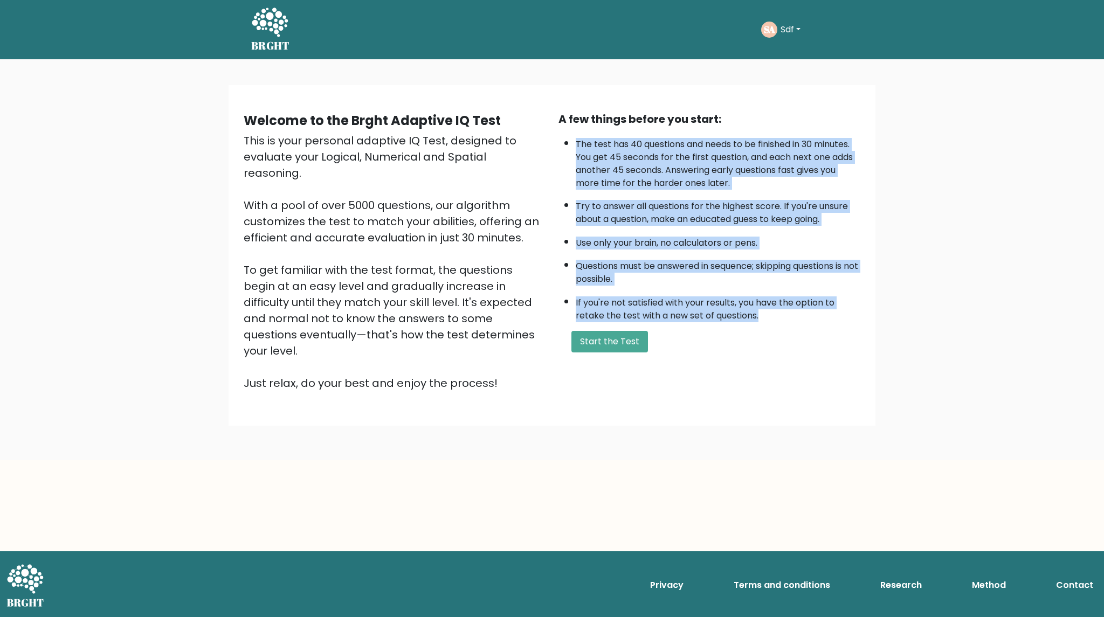
drag, startPoint x: 578, startPoint y: 142, endPoint x: 766, endPoint y: 315, distance: 255.3
click at [766, 315] on ul "The test has 40 questions and needs to be finished in 30 minutes. You get 45 se…" at bounding box center [710, 228] width 302 height 190
copy ul "The test has 40 questions and needs to be finished in 30 minutes. You get 45 se…"
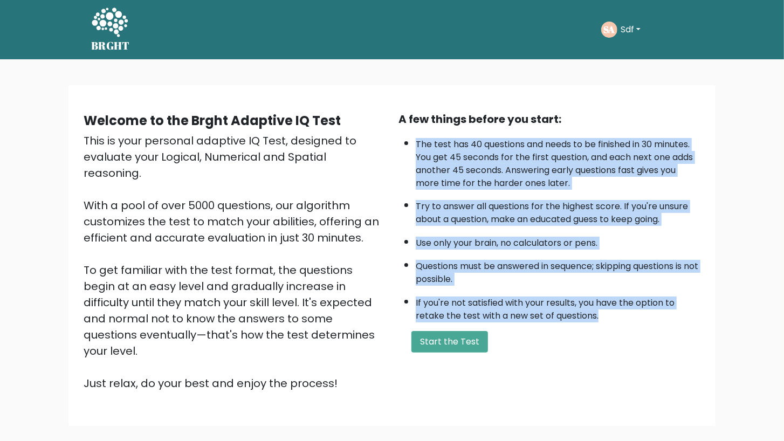
drag, startPoint x: 1074, startPoint y: 0, endPoint x: 747, endPoint y: 311, distance: 451.2
click at [747, 309] on div "Welcome to the Brght Adaptive IQ Test This is your personal adaptive IQ Test, d…" at bounding box center [392, 259] width 784 height 401
click at [636, 23] on button "Sdf" at bounding box center [630, 30] width 26 height 14
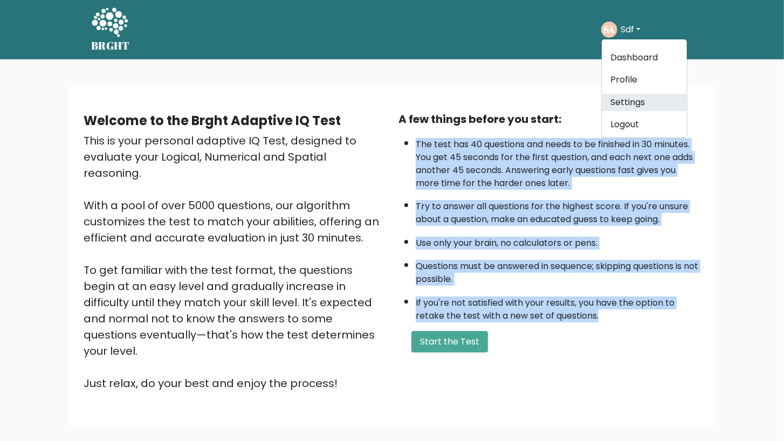
click at [628, 102] on link "Settings" at bounding box center [644, 102] width 85 height 17
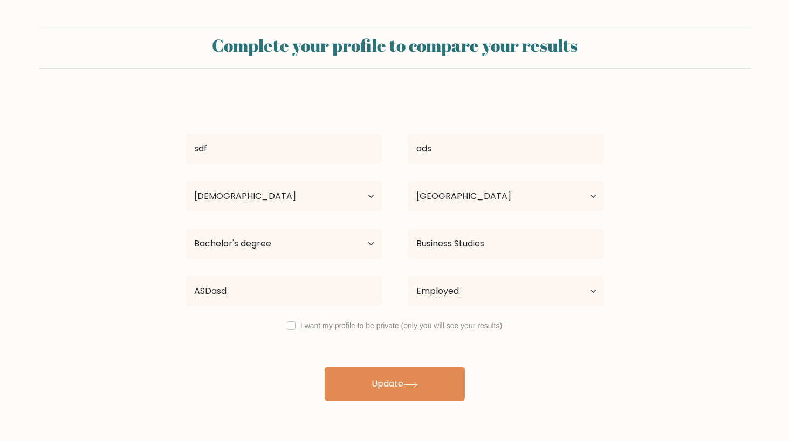
select select "35_44"
select select "US"
select select "bachelors_degree"
select select "employed"
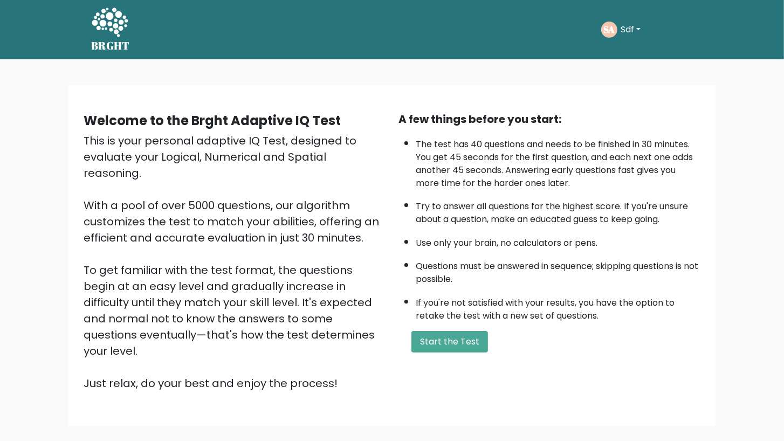
click at [613, 29] on text "SA" at bounding box center [609, 29] width 11 height 12
click at [628, 33] on button "Sdf" at bounding box center [630, 30] width 26 height 14
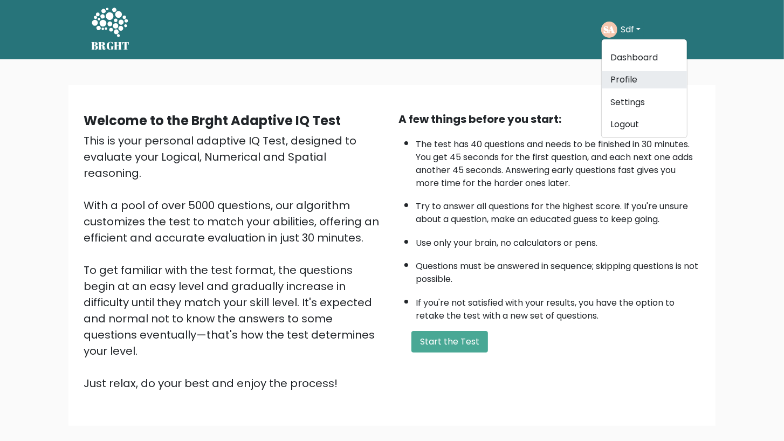
click at [639, 77] on link "Profile" at bounding box center [644, 79] width 85 height 17
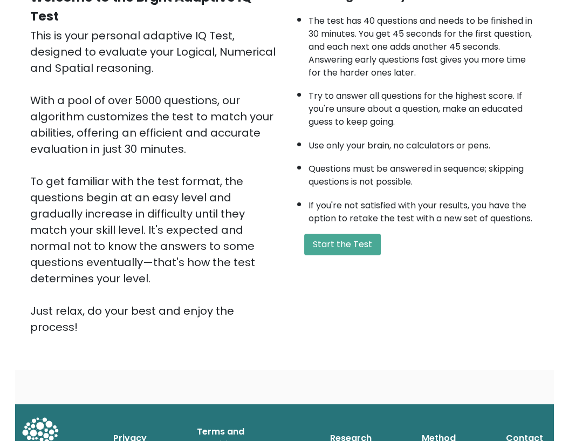
scroll to position [101, 0]
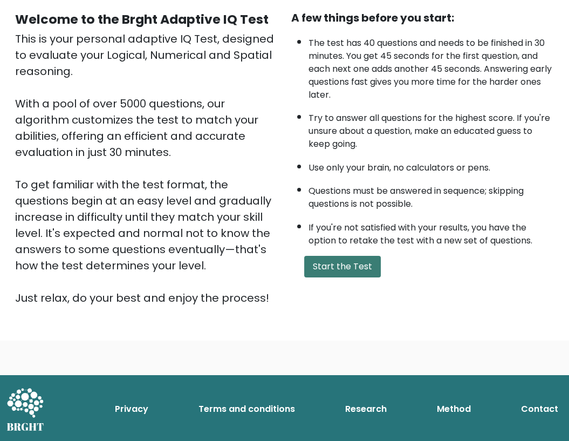
click at [343, 276] on button "Start the Test" at bounding box center [342, 267] width 77 height 22
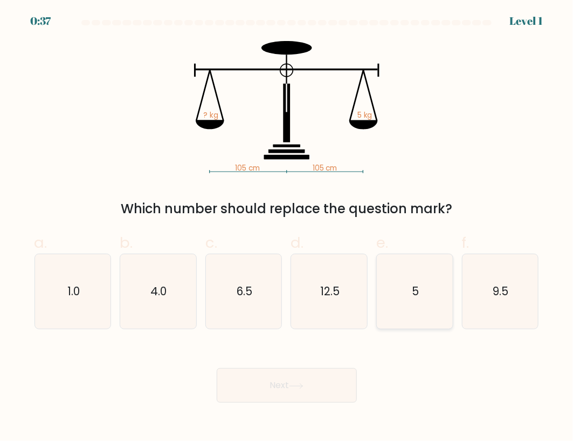
click at [425, 302] on icon "5" at bounding box center [414, 291] width 74 height 74
click at [287, 228] on input "e. 5" at bounding box center [287, 224] width 1 height 7
radio input "true"
click at [287, 383] on button "Next" at bounding box center [287, 385] width 140 height 35
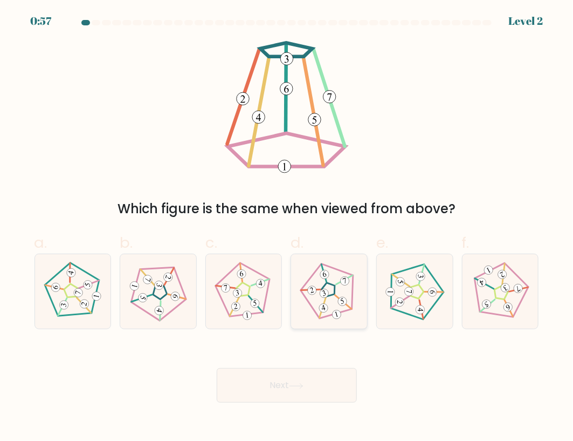
click at [328, 298] on icon at bounding box center [329, 291] width 59 height 59
click at [287, 228] on input "d." at bounding box center [287, 224] width 1 height 7
radio input "true"
click at [318, 388] on button "Next" at bounding box center [287, 385] width 140 height 35
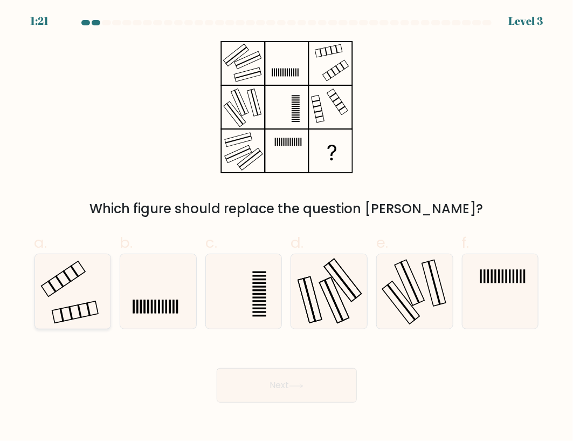
click at [53, 295] on icon at bounding box center [73, 291] width 74 height 74
click at [287, 228] on input "a." at bounding box center [287, 224] width 1 height 7
radio input "true"
click at [291, 382] on button "Next" at bounding box center [287, 385] width 140 height 35
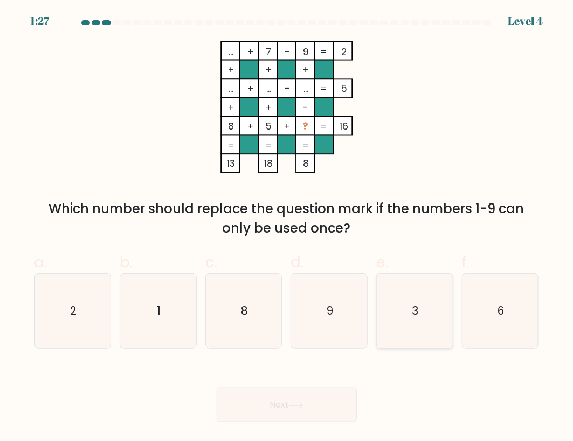
click at [428, 328] on icon "3" at bounding box center [414, 310] width 74 height 74
click at [287, 228] on input "e. 3" at bounding box center [287, 224] width 1 height 7
radio input "true"
click at [331, 395] on button "Next" at bounding box center [287, 404] width 140 height 35
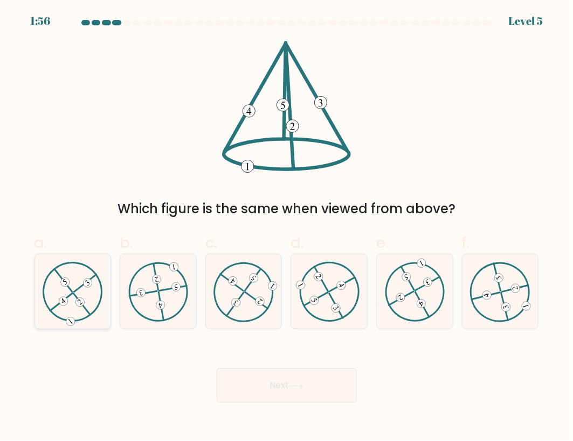
click at [79, 291] on icon at bounding box center [73, 291] width 60 height 59
click at [287, 228] on input "a." at bounding box center [287, 224] width 1 height 7
radio input "true"
click at [359, 382] on div "Next" at bounding box center [287, 372] width 518 height 60
click at [333, 385] on button "Next" at bounding box center [287, 385] width 140 height 35
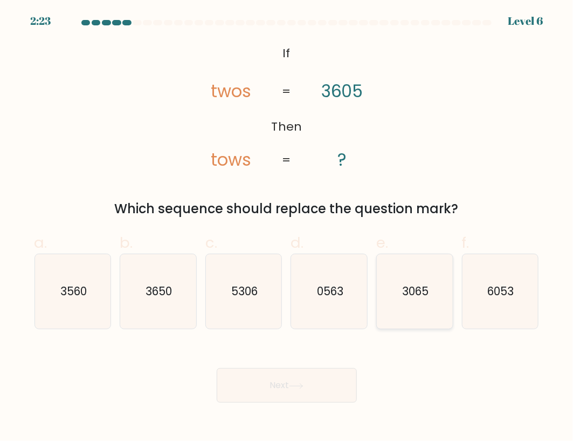
click at [421, 300] on icon "3065" at bounding box center [414, 291] width 74 height 74
click at [287, 228] on input "e. 3065" at bounding box center [287, 224] width 1 height 7
radio input "true"
click at [326, 390] on button "Next" at bounding box center [287, 385] width 140 height 35
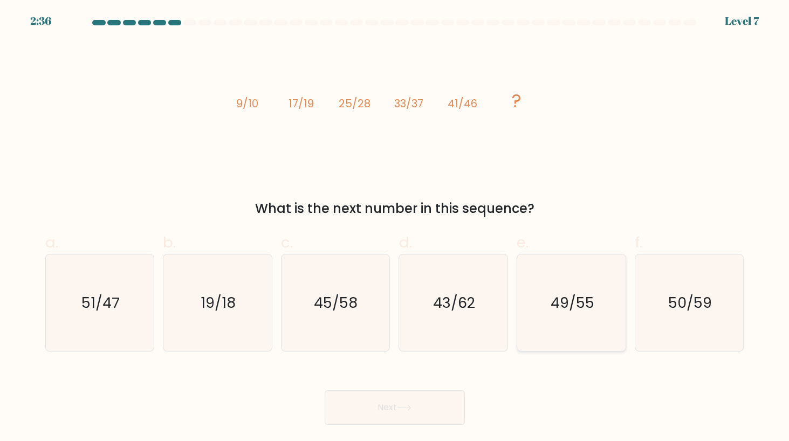
click at [573, 317] on icon "49/55" at bounding box center [571, 302] width 97 height 97
click at [395, 228] on input "e. 49/55" at bounding box center [395, 224] width 1 height 7
radio input "true"
drag, startPoint x: 425, startPoint y: 402, endPoint x: 426, endPoint y: 396, distance: 6.7
click at [426, 400] on button "Next" at bounding box center [395, 407] width 140 height 35
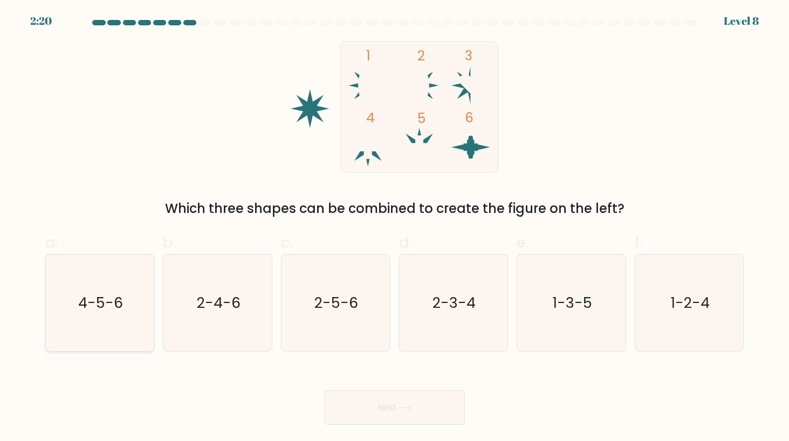
click at [118, 307] on text "4-5-6" at bounding box center [100, 303] width 45 height 20
click at [395, 228] on input "a. 4-5-6" at bounding box center [395, 224] width 1 height 7
radio input "true"
click at [411, 414] on button "Next" at bounding box center [395, 407] width 140 height 35
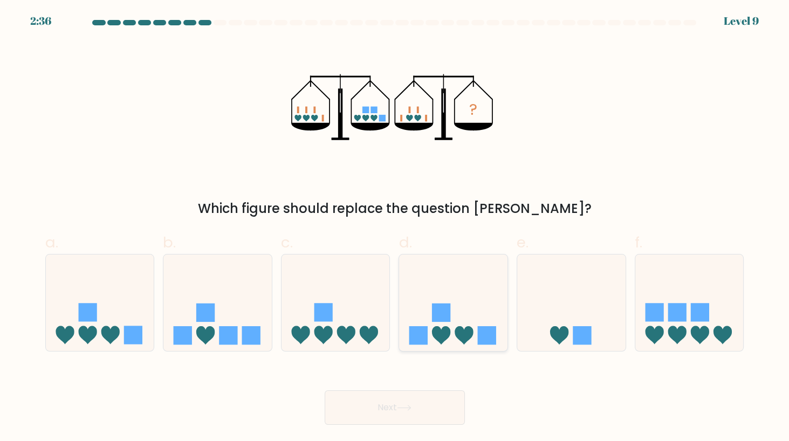
click at [466, 330] on icon at bounding box center [464, 335] width 18 height 18
click at [395, 228] on input "d." at bounding box center [395, 224] width 1 height 7
radio input "true"
click at [449, 412] on button "Next" at bounding box center [395, 407] width 140 height 35
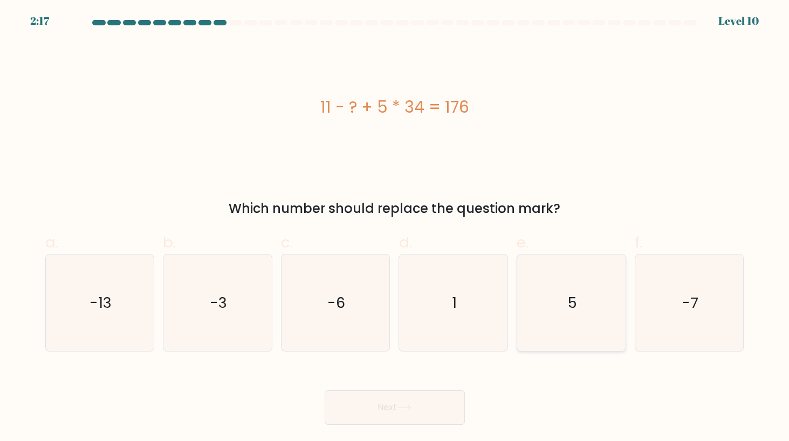
click at [573, 336] on icon "5" at bounding box center [571, 302] width 97 height 97
click at [395, 228] on input "e. 5" at bounding box center [395, 224] width 1 height 7
radio input "true"
click at [403, 409] on icon at bounding box center [404, 408] width 15 height 6
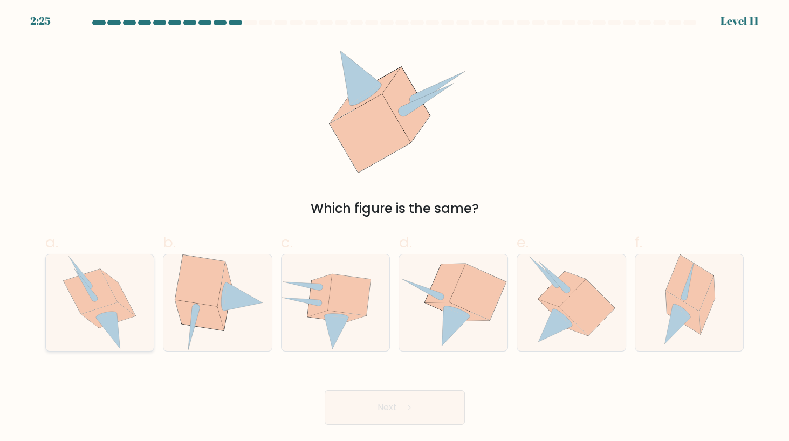
click at [133, 336] on icon at bounding box center [99, 302] width 73 height 97
click at [395, 228] on input "a." at bounding box center [395, 224] width 1 height 7
radio input "true"
click at [424, 401] on button "Next" at bounding box center [395, 407] width 140 height 35
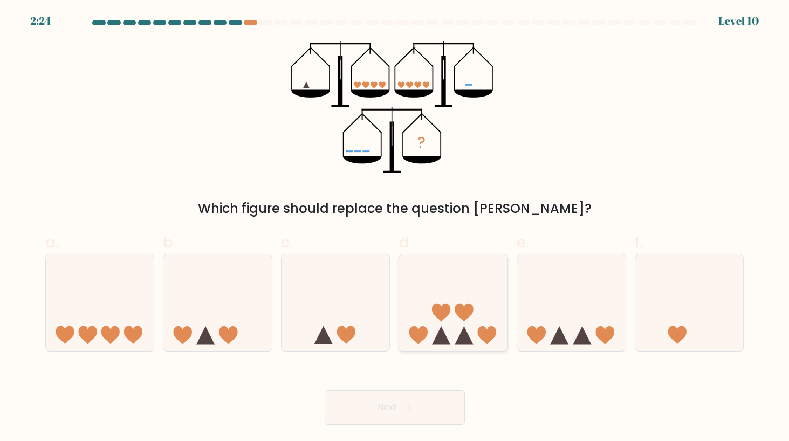
click at [489, 315] on icon at bounding box center [453, 303] width 108 height 90
click at [395, 228] on input "d." at bounding box center [395, 224] width 1 height 7
radio input "true"
click at [362, 402] on button "Next" at bounding box center [395, 407] width 140 height 35
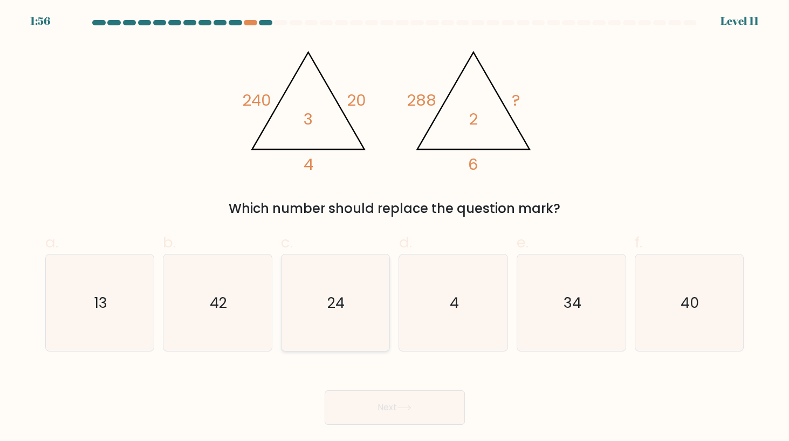
click at [359, 299] on icon "24" at bounding box center [335, 302] width 97 height 97
click at [395, 228] on input "c. 24" at bounding box center [395, 224] width 1 height 7
radio input "true"
click at [425, 413] on button "Next" at bounding box center [395, 407] width 140 height 35
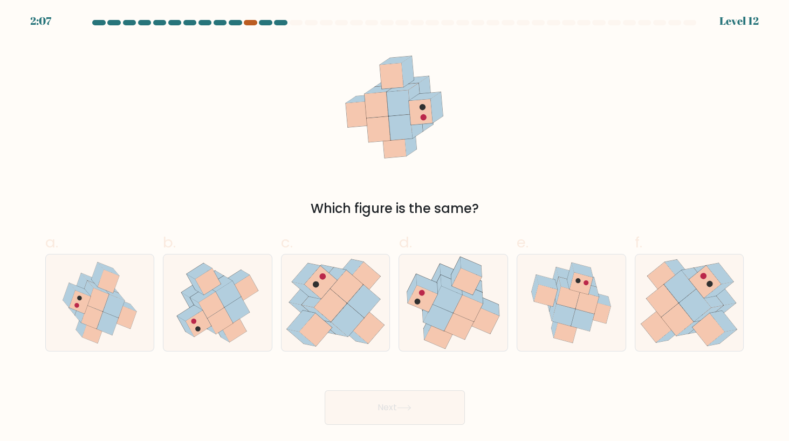
click at [251, 22] on div at bounding box center [250, 22] width 13 height 5
click at [438, 299] on icon at bounding box center [447, 299] width 30 height 27
click at [395, 228] on input "d." at bounding box center [395, 224] width 1 height 7
radio input "true"
click at [416, 404] on button "Next" at bounding box center [395, 407] width 140 height 35
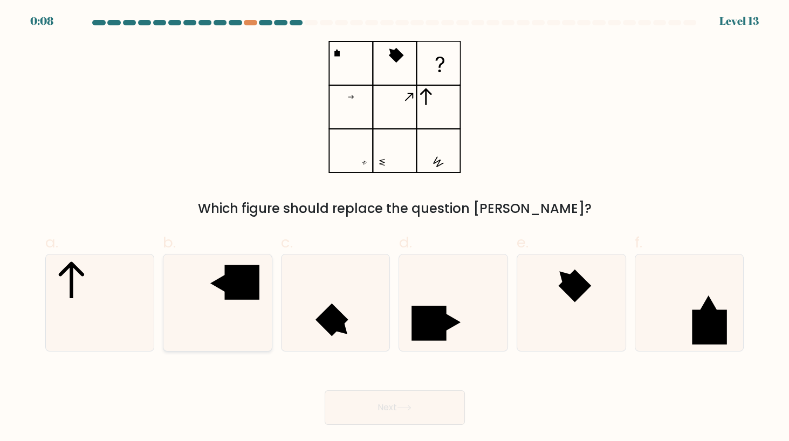
click at [248, 305] on icon at bounding box center [217, 302] width 97 height 97
click at [395, 228] on input "b." at bounding box center [395, 224] width 1 height 7
radio input "true"
click at [411, 407] on icon at bounding box center [404, 408] width 15 height 6
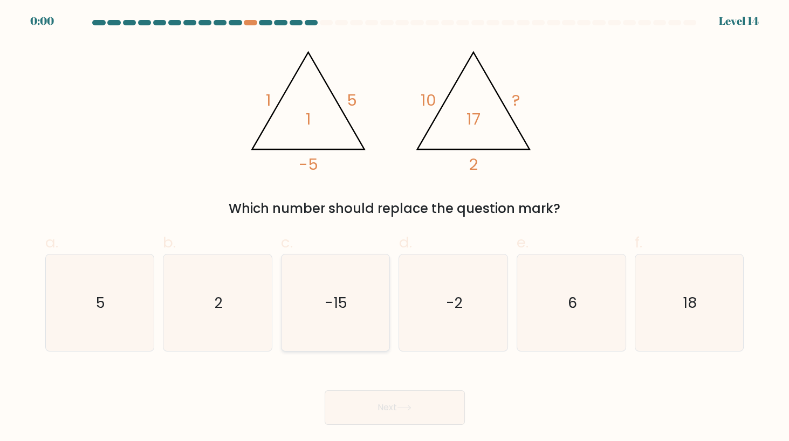
click at [350, 318] on icon "-15" at bounding box center [335, 302] width 97 height 97
click at [395, 228] on input "c. -15" at bounding box center [395, 224] width 1 height 7
radio input "true"
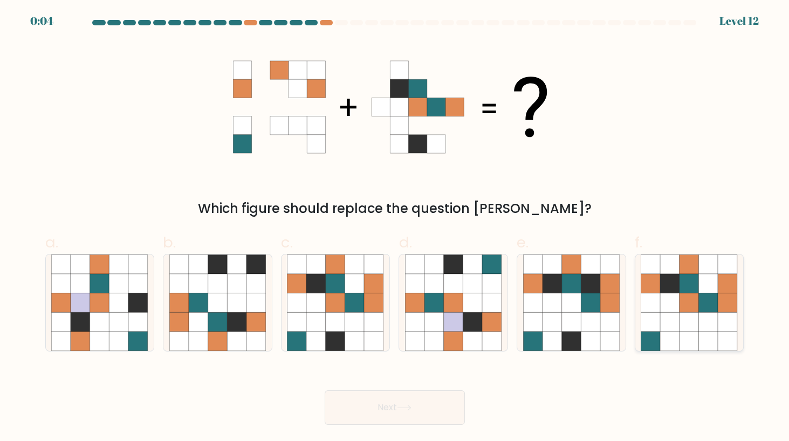
click at [728, 320] on icon at bounding box center [727, 321] width 19 height 19
click at [395, 228] on input "f." at bounding box center [395, 224] width 1 height 7
radio input "true"
click at [397, 394] on button "Next" at bounding box center [395, 407] width 140 height 35
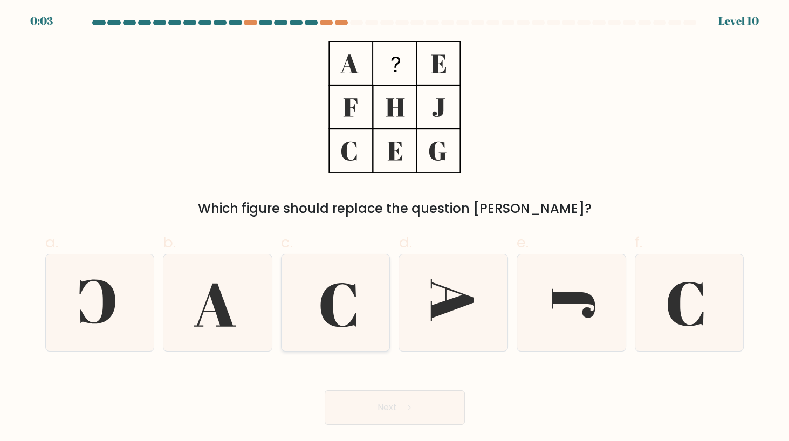
click at [337, 297] on icon at bounding box center [335, 302] width 97 height 97
click at [395, 228] on input "c." at bounding box center [395, 224] width 1 height 7
radio input "true"
click at [445, 405] on button "Next" at bounding box center [395, 407] width 140 height 35
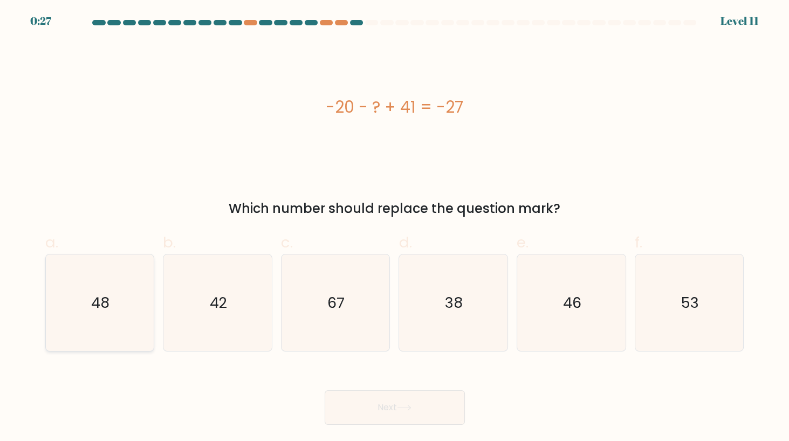
click at [83, 312] on icon "48" at bounding box center [99, 302] width 97 height 97
click at [395, 228] on input "a. 48" at bounding box center [395, 224] width 1 height 7
radio input "true"
click at [424, 416] on button "Next" at bounding box center [395, 407] width 140 height 35
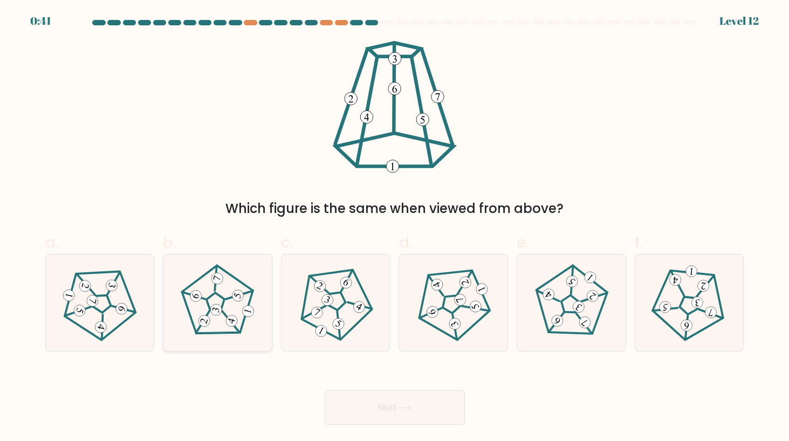
click at [235, 300] on 780 at bounding box center [238, 295] width 14 height 14
click at [395, 228] on input "b." at bounding box center [395, 224] width 1 height 7
radio input "true"
click at [448, 410] on button "Next" at bounding box center [395, 407] width 140 height 35
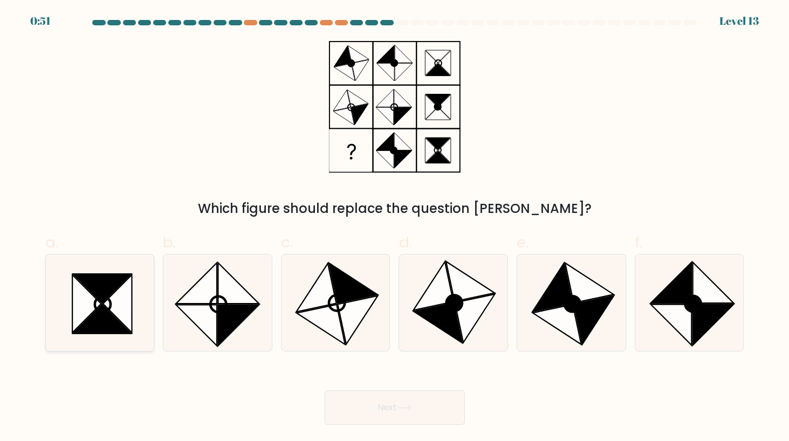
click at [107, 305] on icon at bounding box center [117, 304] width 29 height 58
click at [395, 228] on input "a." at bounding box center [395, 224] width 1 height 7
radio input "true"
click at [415, 409] on button "Next" at bounding box center [395, 407] width 140 height 35
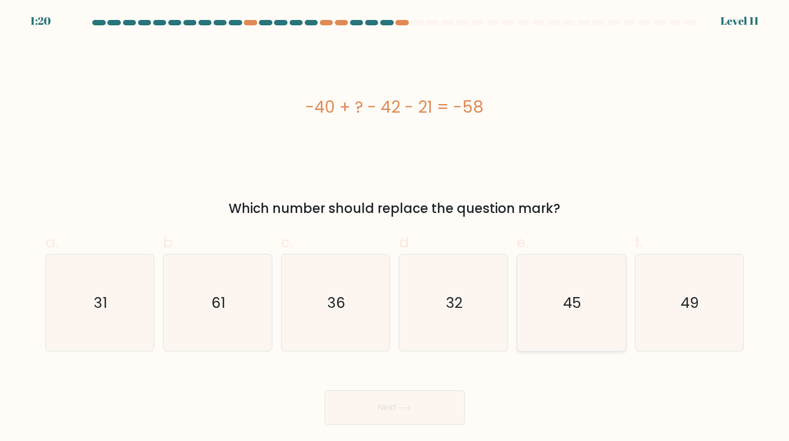
click at [613, 337] on icon "45" at bounding box center [571, 302] width 97 height 97
click at [395, 228] on input "e. 45" at bounding box center [395, 224] width 1 height 7
radio input "true"
click at [411, 396] on button "Next" at bounding box center [395, 407] width 140 height 35
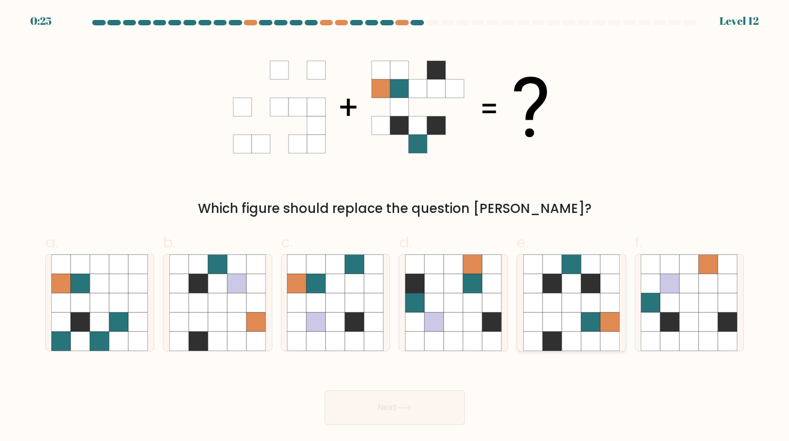
click at [563, 339] on icon at bounding box center [571, 341] width 19 height 19
click at [395, 228] on input "e." at bounding box center [395, 224] width 1 height 7
radio input "true"
click at [395, 405] on button "Next" at bounding box center [395, 407] width 140 height 35
click at [387, 405] on button "Next" at bounding box center [395, 407] width 140 height 35
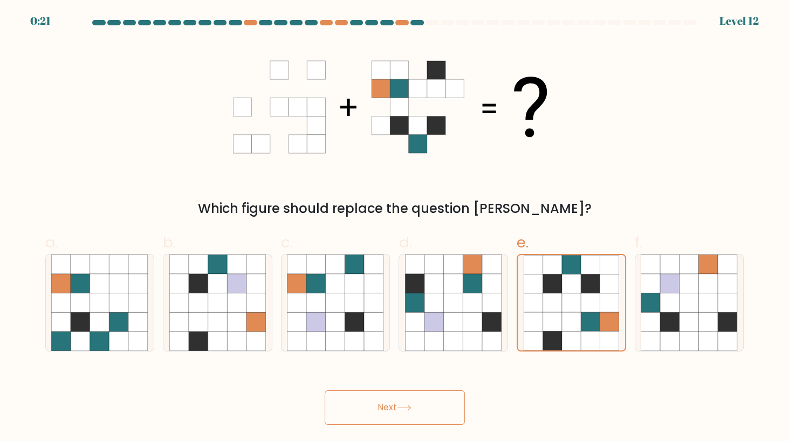
click at [407, 400] on button "Next" at bounding box center [395, 407] width 140 height 35
click at [422, 402] on button "Next" at bounding box center [395, 407] width 140 height 35
click at [416, 405] on button "Next" at bounding box center [395, 407] width 140 height 35
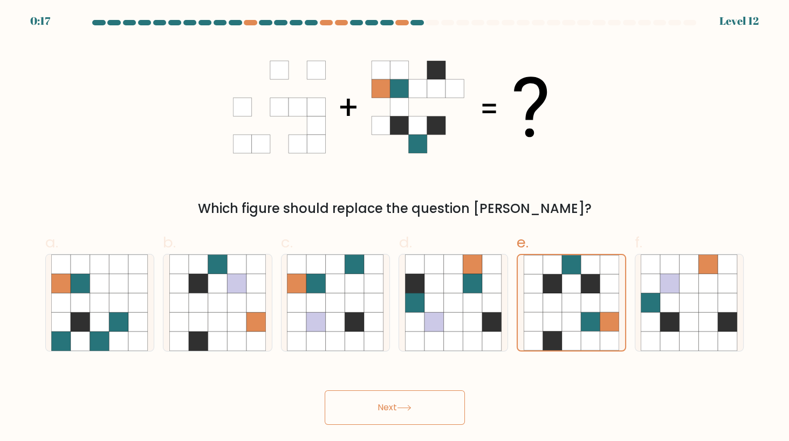
click at [416, 405] on button "Next" at bounding box center [395, 407] width 140 height 35
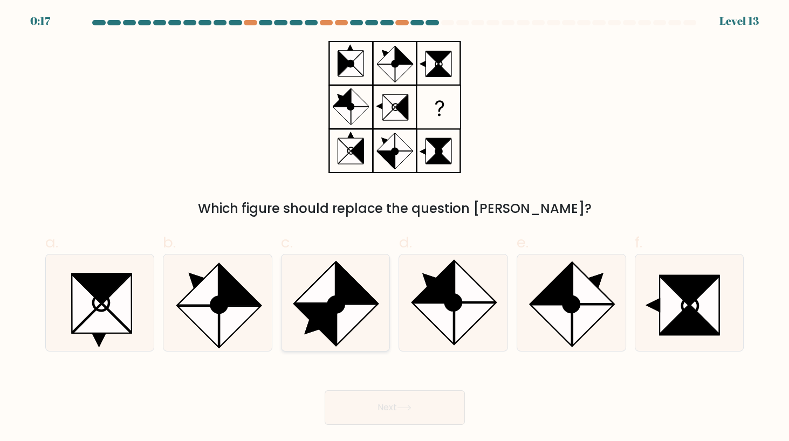
click at [335, 320] on icon at bounding box center [315, 324] width 41 height 41
click at [395, 228] on input "c." at bounding box center [395, 224] width 1 height 7
radio input "true"
click at [421, 411] on button "Next" at bounding box center [395, 407] width 140 height 35
click at [429, 402] on button "Next" at bounding box center [395, 407] width 140 height 35
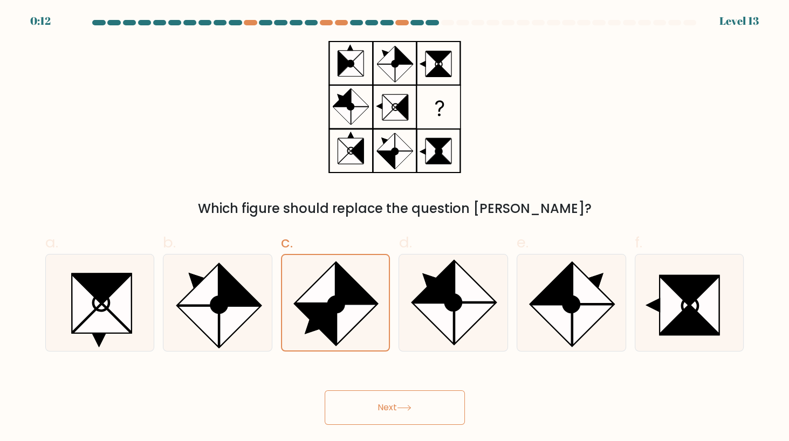
click at [405, 408] on icon at bounding box center [403, 407] width 13 height 5
click at [405, 407] on icon at bounding box center [404, 408] width 15 height 6
drag, startPoint x: 346, startPoint y: 384, endPoint x: 378, endPoint y: 414, distance: 43.1
click at [349, 389] on div "Next" at bounding box center [395, 394] width 712 height 60
click at [380, 405] on button "Next" at bounding box center [395, 407] width 140 height 35
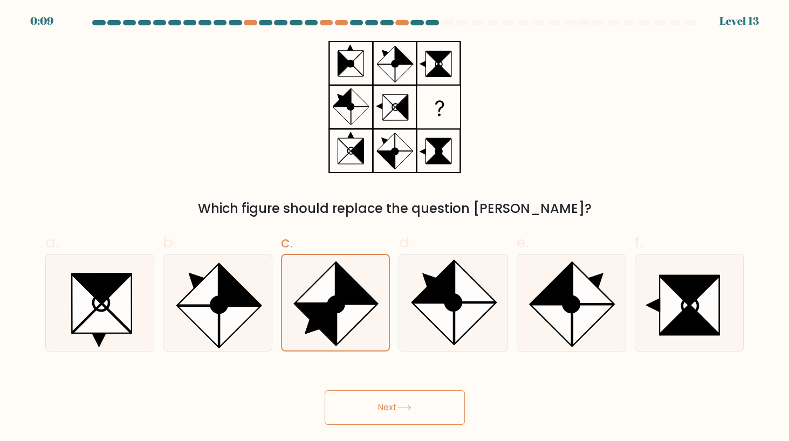
click at [381, 405] on button "Next" at bounding box center [395, 407] width 140 height 35
click at [382, 405] on button "Next" at bounding box center [395, 407] width 140 height 35
click at [383, 405] on button "Next" at bounding box center [395, 407] width 140 height 35
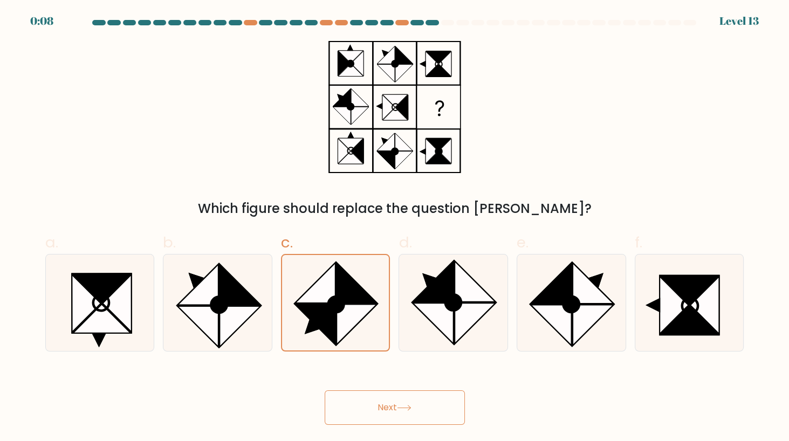
click at [383, 405] on button "Next" at bounding box center [395, 407] width 140 height 35
click at [390, 407] on button "Next" at bounding box center [395, 407] width 140 height 35
click at [395, 408] on button "Next" at bounding box center [395, 407] width 140 height 35
click at [396, 408] on button "Next" at bounding box center [395, 407] width 140 height 35
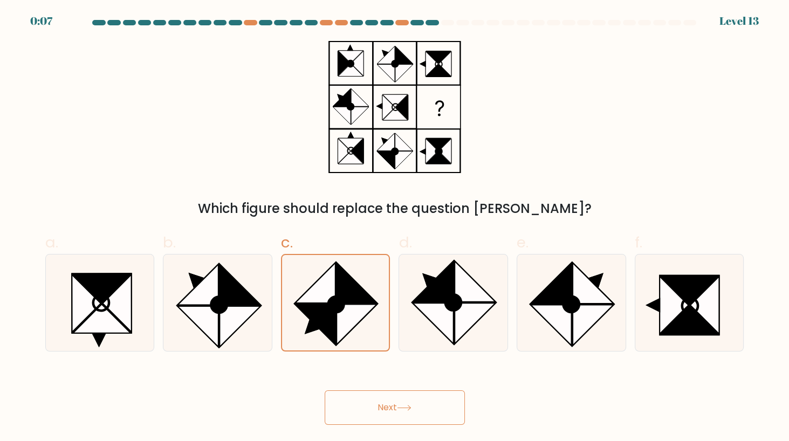
click at [397, 408] on button "Next" at bounding box center [395, 407] width 140 height 35
click at [400, 408] on icon at bounding box center [404, 408] width 15 height 6
click at [401, 408] on icon at bounding box center [404, 408] width 15 height 6
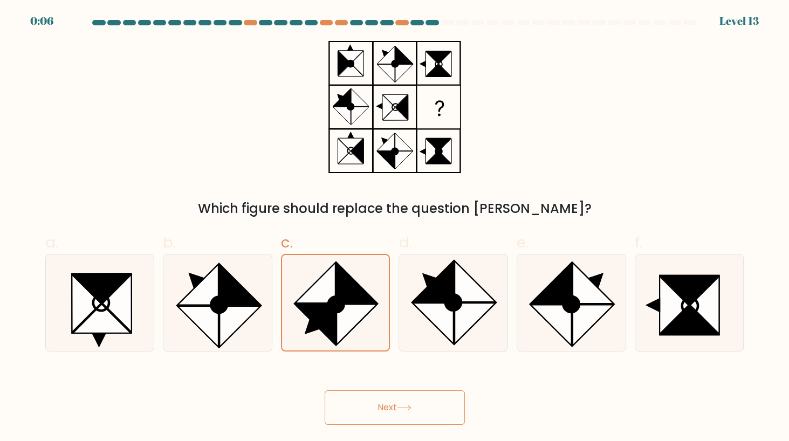
click at [401, 408] on icon at bounding box center [404, 408] width 15 height 6
click at [403, 408] on icon at bounding box center [404, 408] width 15 height 6
drag, startPoint x: 383, startPoint y: 413, endPoint x: 394, endPoint y: 326, distance: 87.4
click at [389, 413] on button "Next" at bounding box center [395, 407] width 140 height 35
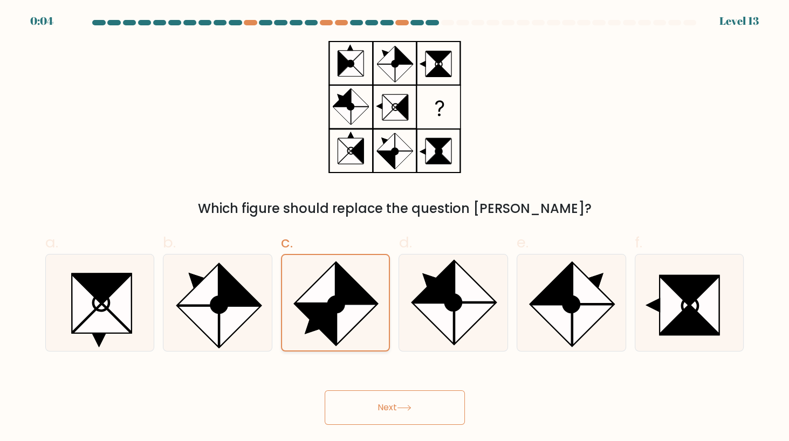
click at [333, 287] on icon at bounding box center [315, 283] width 40 height 40
click at [395, 228] on input "c." at bounding box center [395, 224] width 1 height 7
click at [417, 402] on button "Next" at bounding box center [395, 407] width 140 height 35
click at [412, 403] on button "Next" at bounding box center [395, 407] width 140 height 35
click at [405, 404] on button "Next" at bounding box center [395, 407] width 140 height 35
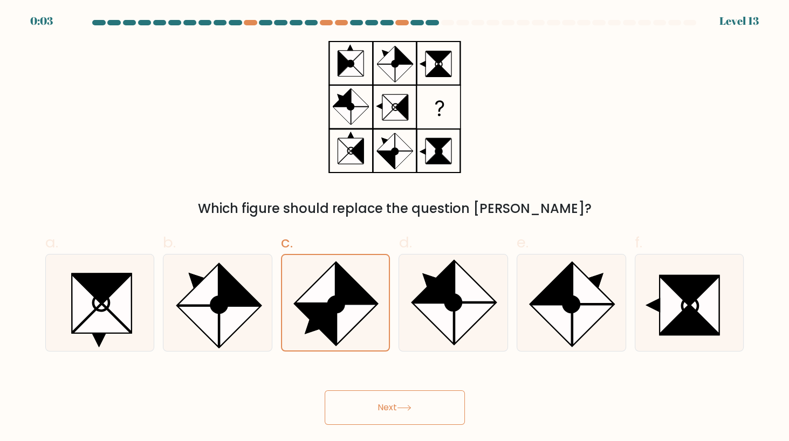
click at [404, 404] on button "Next" at bounding box center [395, 407] width 140 height 35
drag, startPoint x: 404, startPoint y: 404, endPoint x: 412, endPoint y: 375, distance: 30.2
click at [404, 403] on button "Next" at bounding box center [395, 407] width 140 height 35
click at [443, 307] on icon at bounding box center [432, 323] width 41 height 41
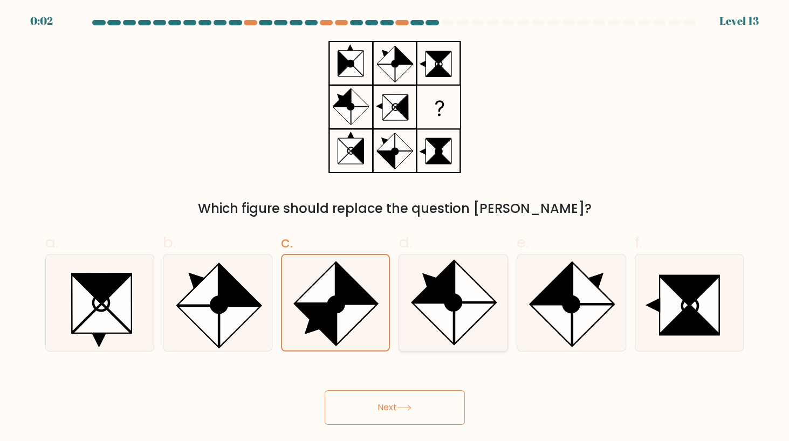
click at [395, 228] on input "d." at bounding box center [395, 224] width 1 height 7
radio input "true"
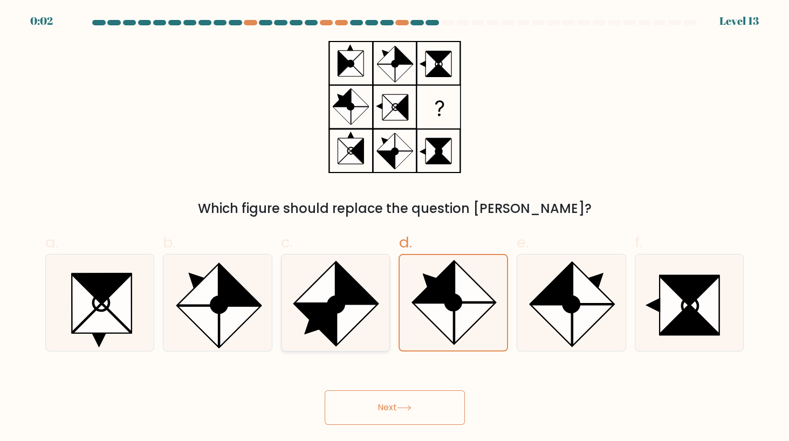
click at [349, 302] on icon at bounding box center [357, 282] width 41 height 41
click at [395, 228] on input "c." at bounding box center [395, 224] width 1 height 7
radio input "true"
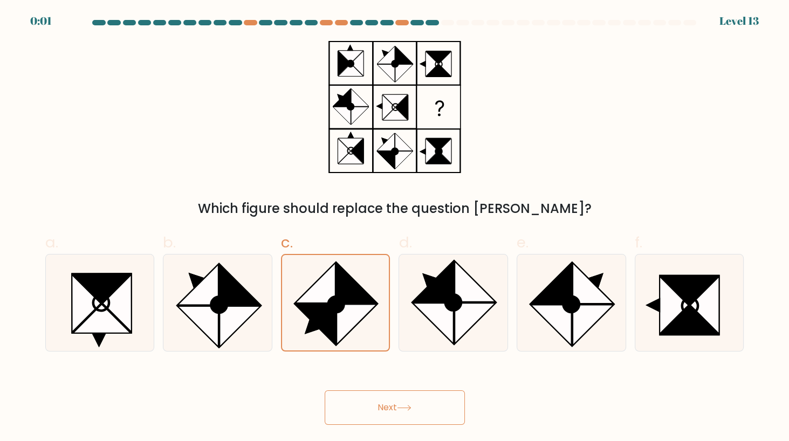
click at [390, 395] on button "Next" at bounding box center [395, 407] width 140 height 35
click at [391, 399] on button "Next" at bounding box center [395, 407] width 140 height 35
click at [388, 403] on div "Next" at bounding box center [395, 394] width 712 height 60
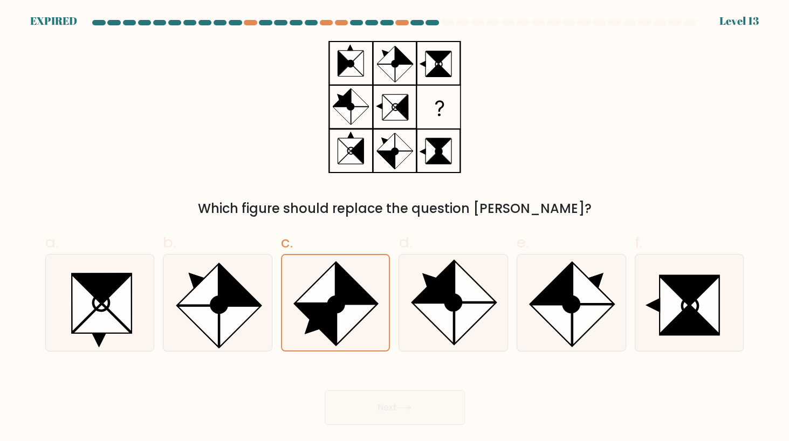
click at [388, 403] on div "Next" at bounding box center [395, 394] width 712 height 60
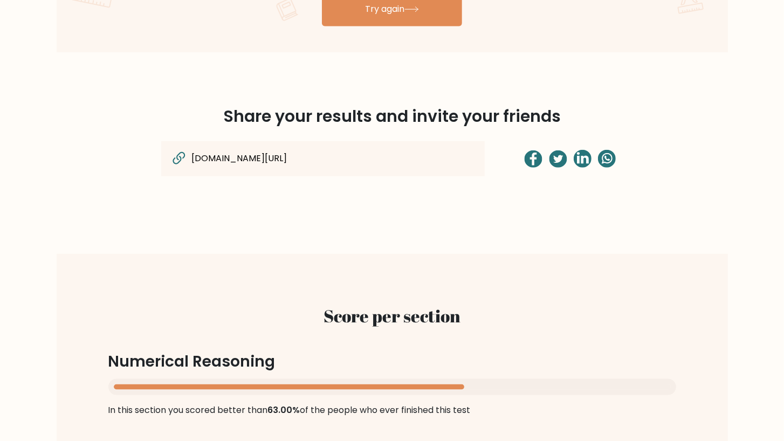
scroll to position [770, 0]
